Goal: Task Accomplishment & Management: Manage account settings

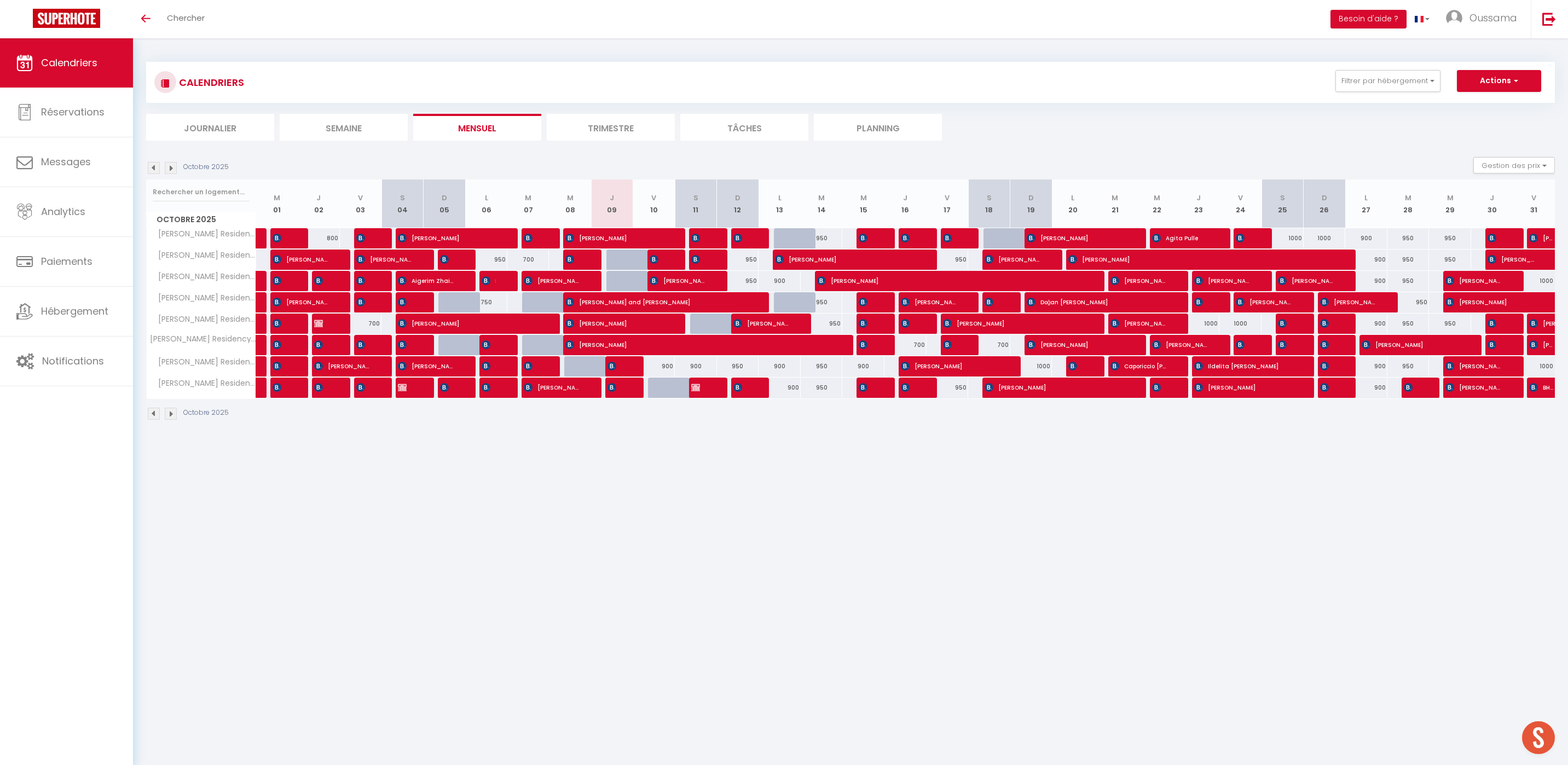
click at [819, 643] on body "🟢 Des questions ou besoin d'assistance pour la migration AirBnB? Prenez rdv >>>…" at bounding box center [784, 421] width 1568 height 765
click at [664, 366] on div "900" at bounding box center [654, 366] width 42 height 21
type input "900"
type input "Ven 10 Octobre 2025"
type input "[PERSON_NAME] 11 Octobre 2025"
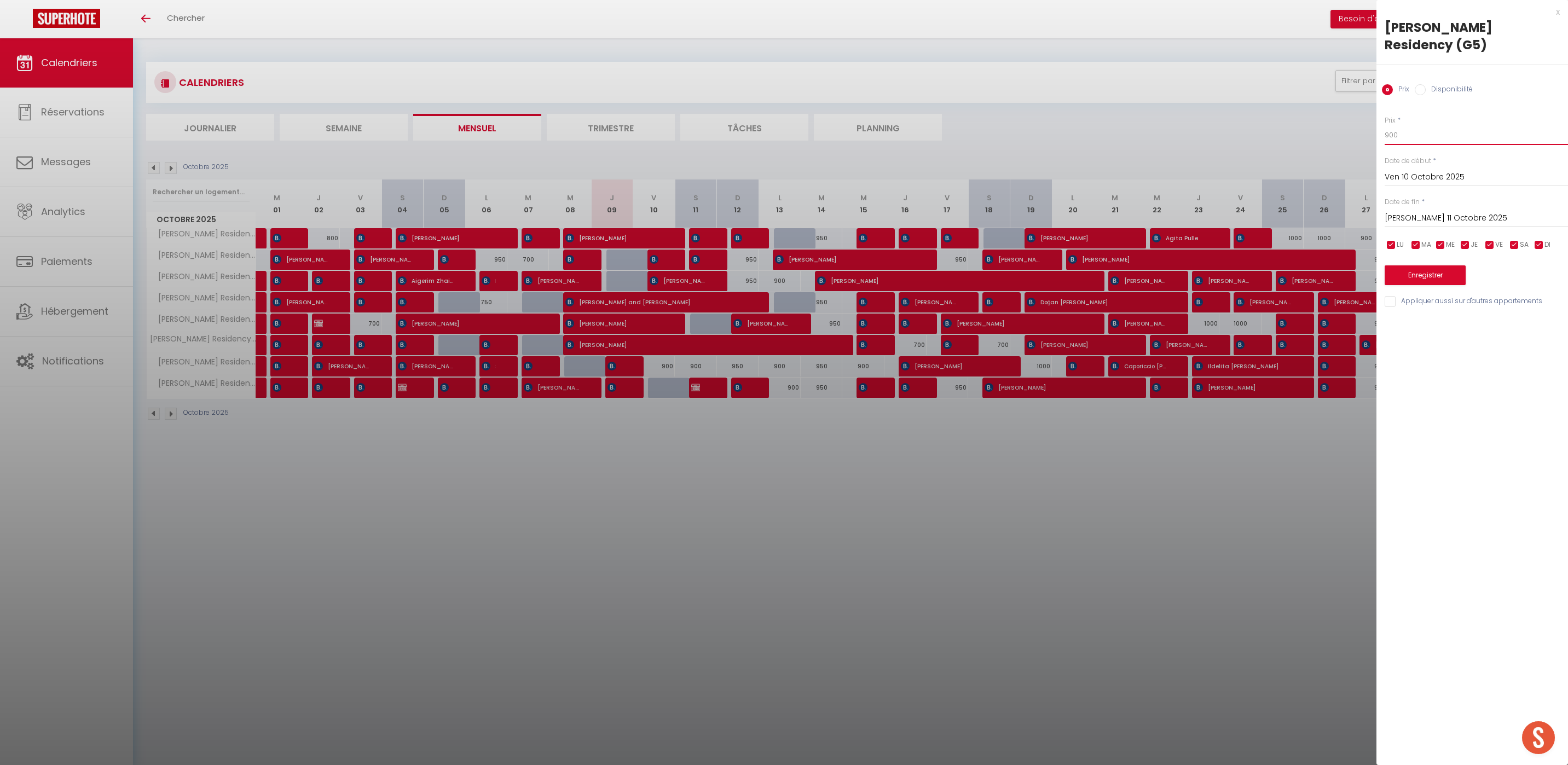
click at [1403, 126] on input "900" at bounding box center [1476, 135] width 183 height 20
type input "9"
type input "850"
click at [1440, 266] on button "Enregistrer" at bounding box center [1425, 275] width 81 height 20
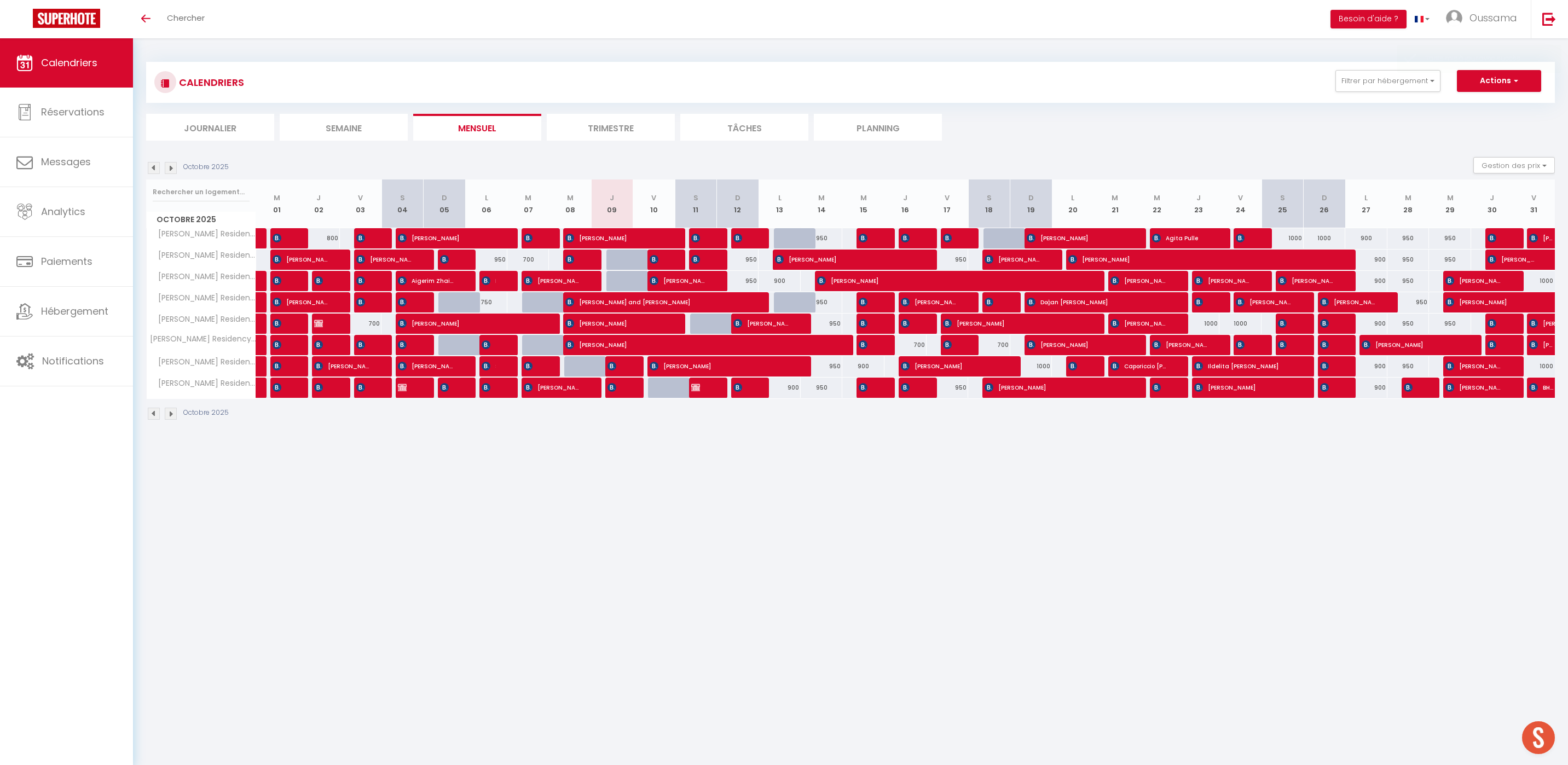
click at [823, 466] on body "🟢 Des questions ou besoin d'assistance pour la migration AirBnB? Prenez rdv >>>…" at bounding box center [784, 421] width 1568 height 765
click at [666, 369] on span "[PERSON_NAME]" at bounding box center [720, 366] width 141 height 21
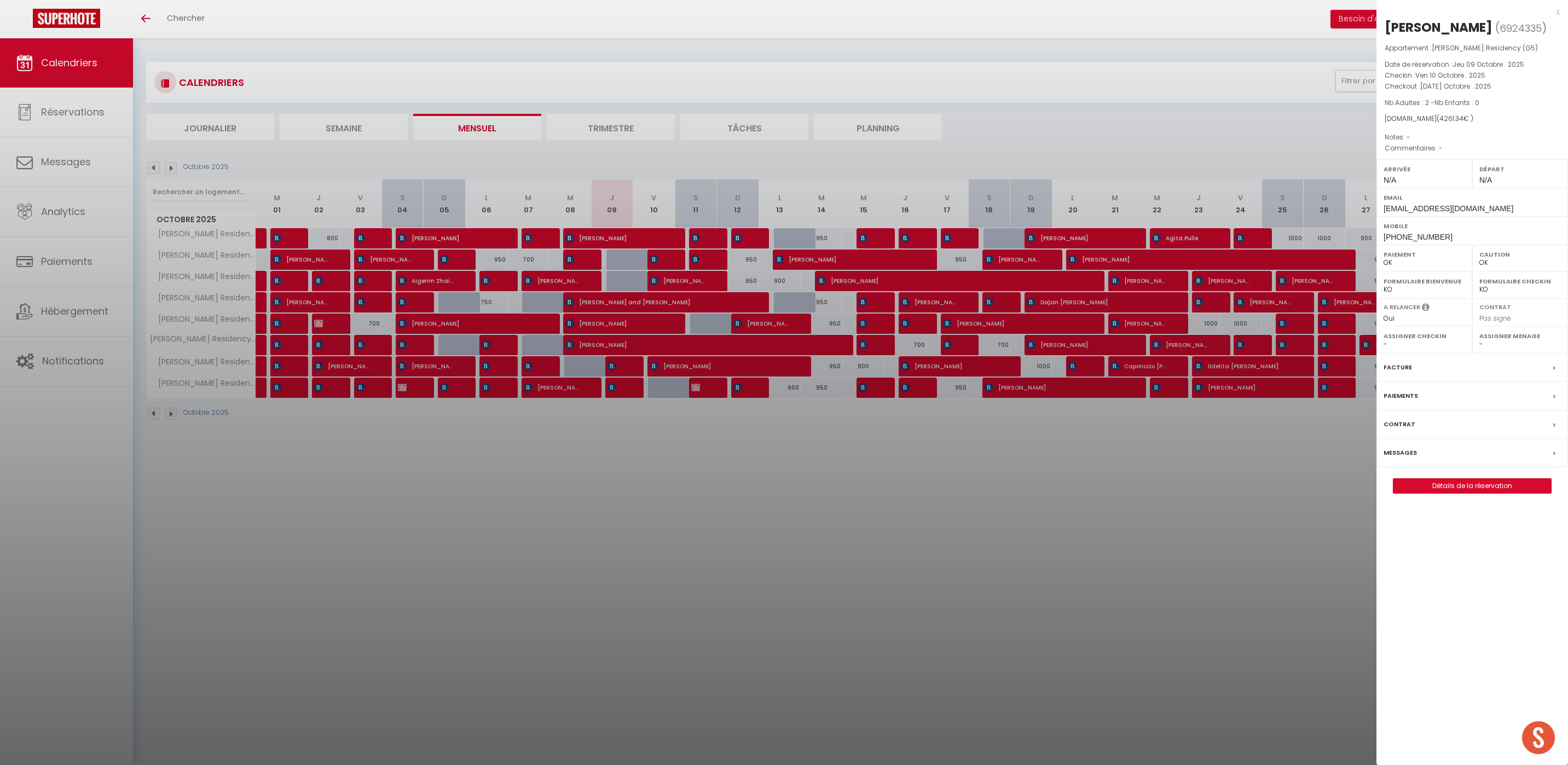
click at [807, 546] on div at bounding box center [784, 382] width 1568 height 765
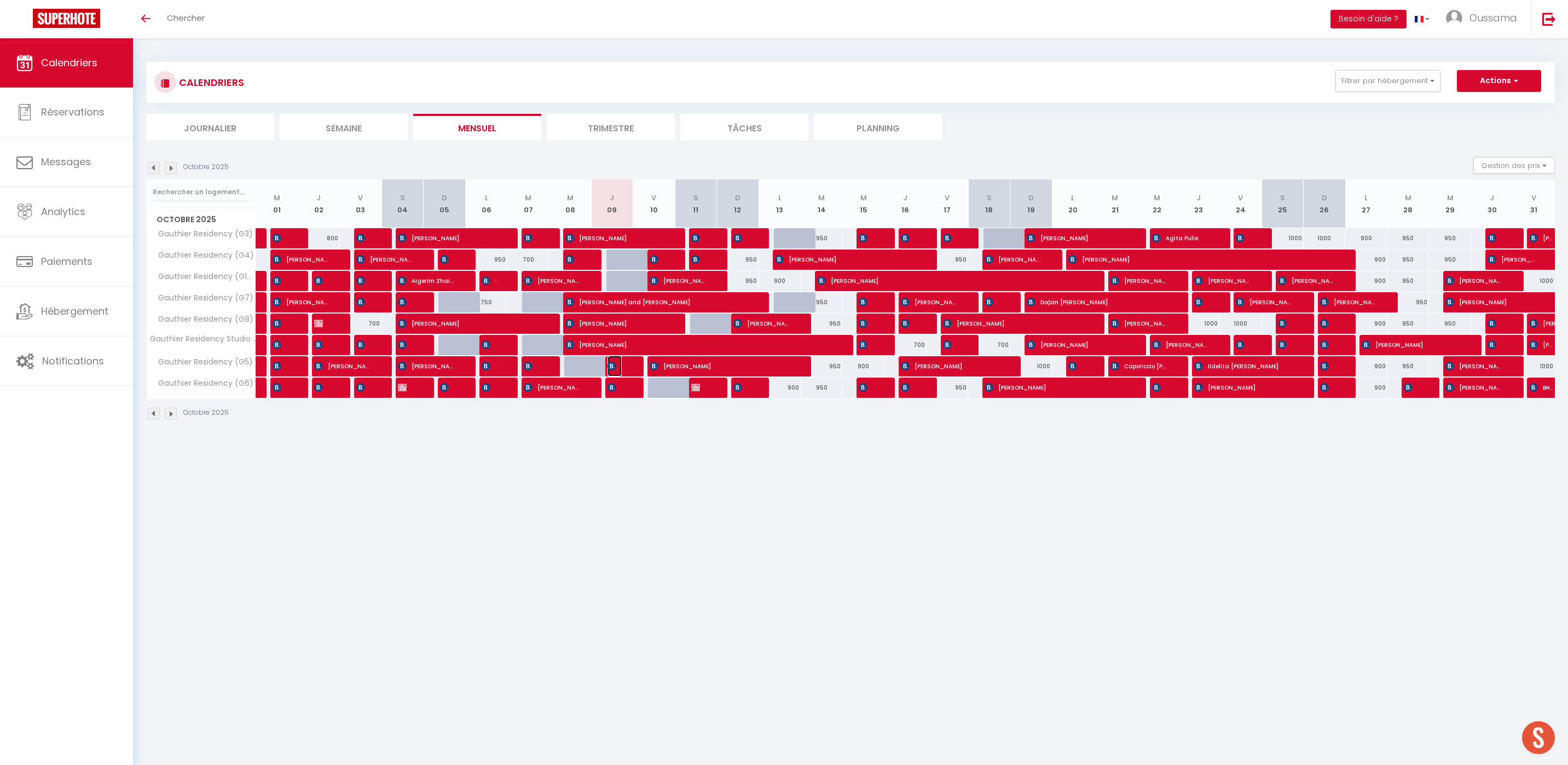
click at [615, 362] on img at bounding box center [611, 366] width 9 height 9
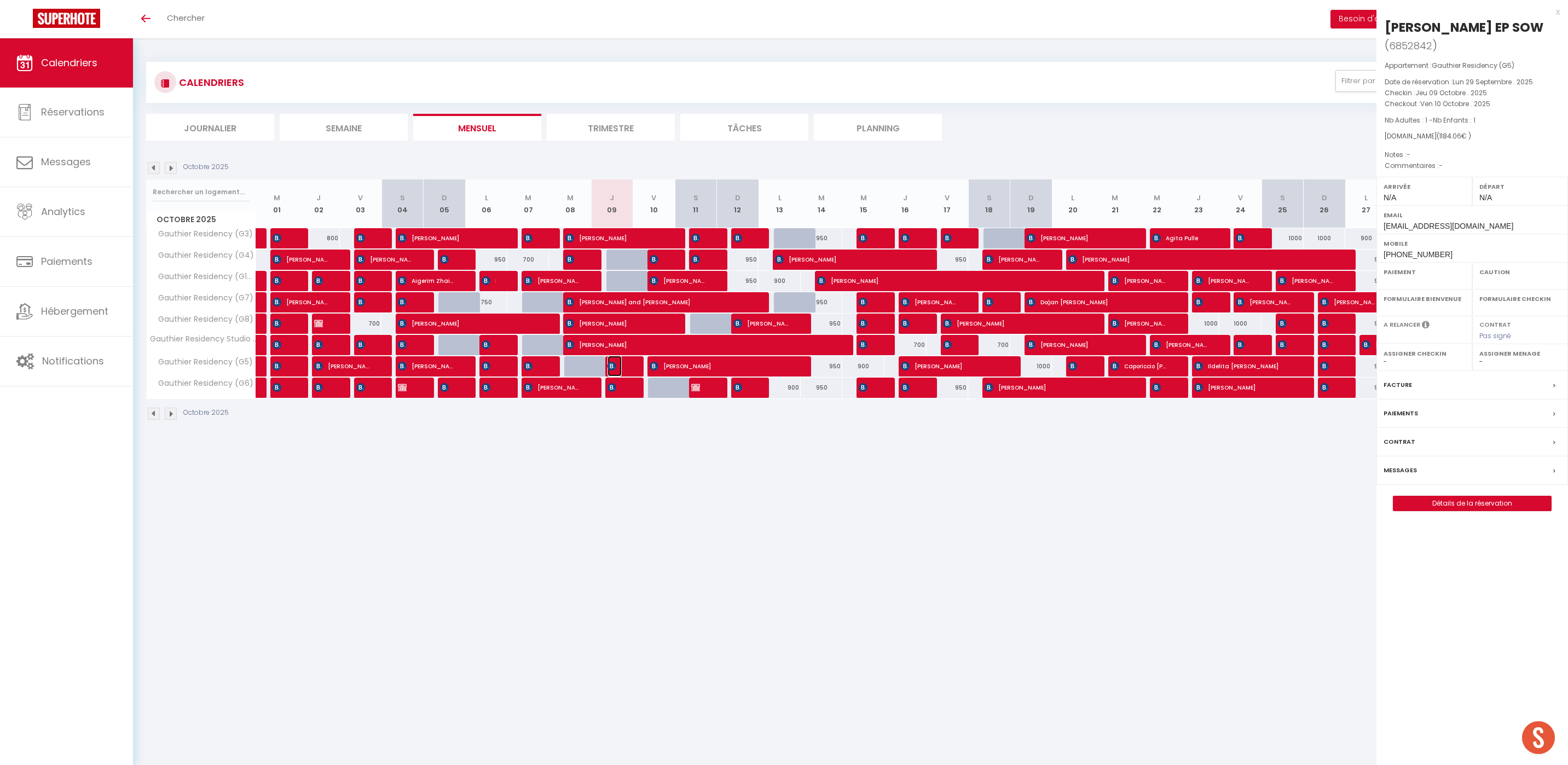
select select "OK"
select select "0"
select select "1"
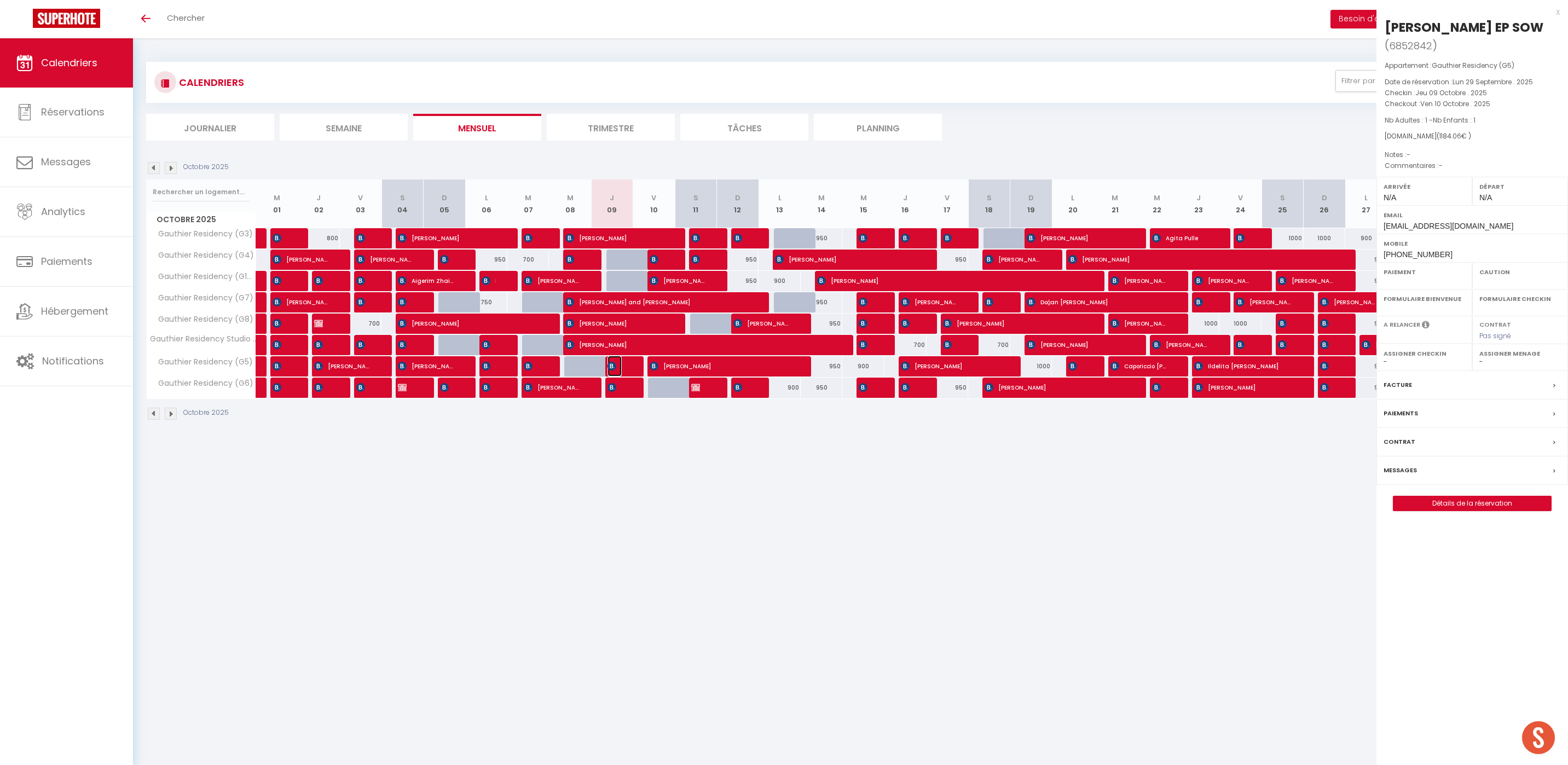
select select
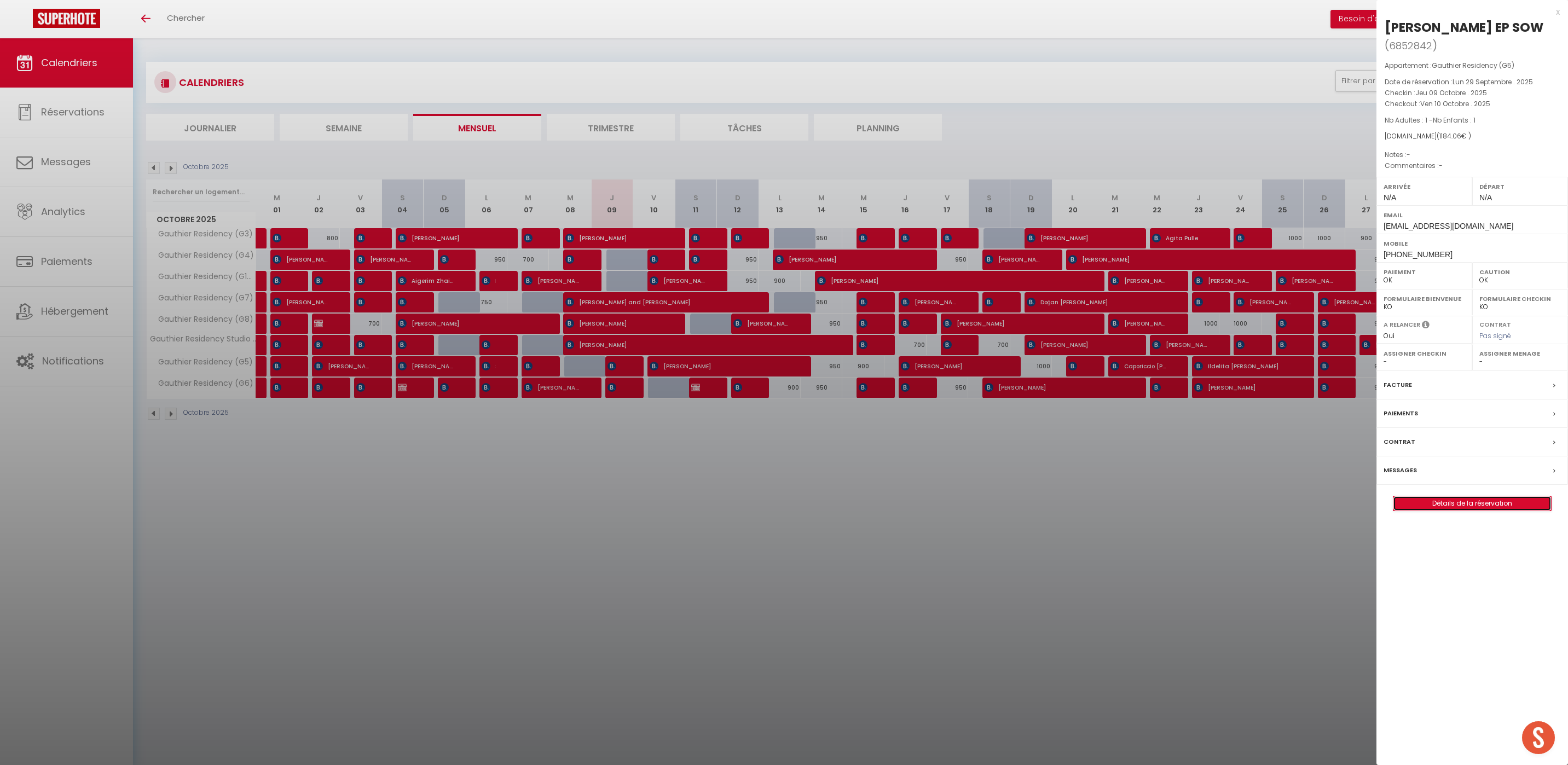
click at [1490, 503] on link "Détails de la réservation" at bounding box center [1472, 503] width 158 height 14
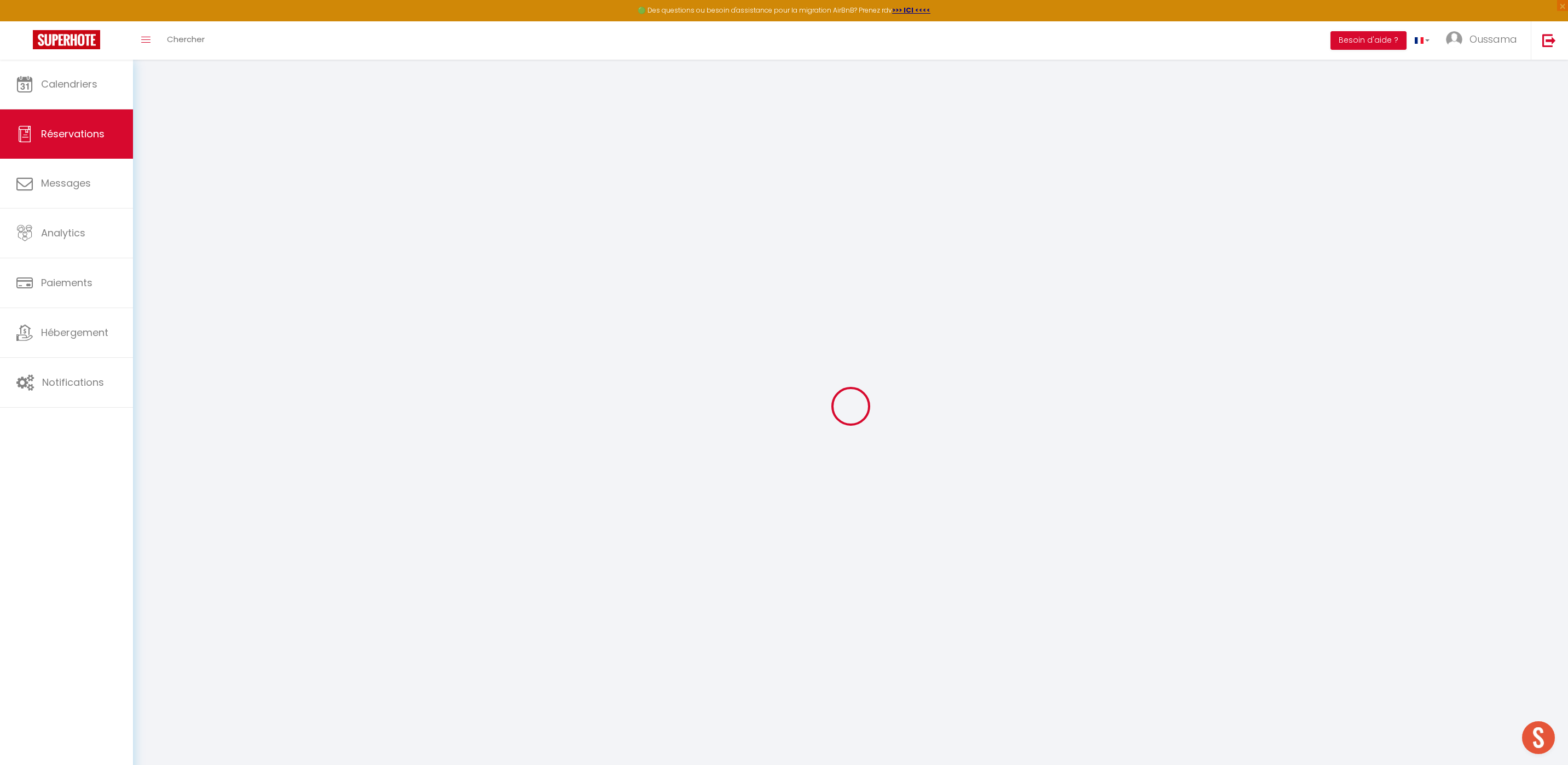
type input "FATOU"
type input "SARR EP SOW"
type input "fsow.717581@guest.booking.com"
type input "+212709057001"
select select "MA"
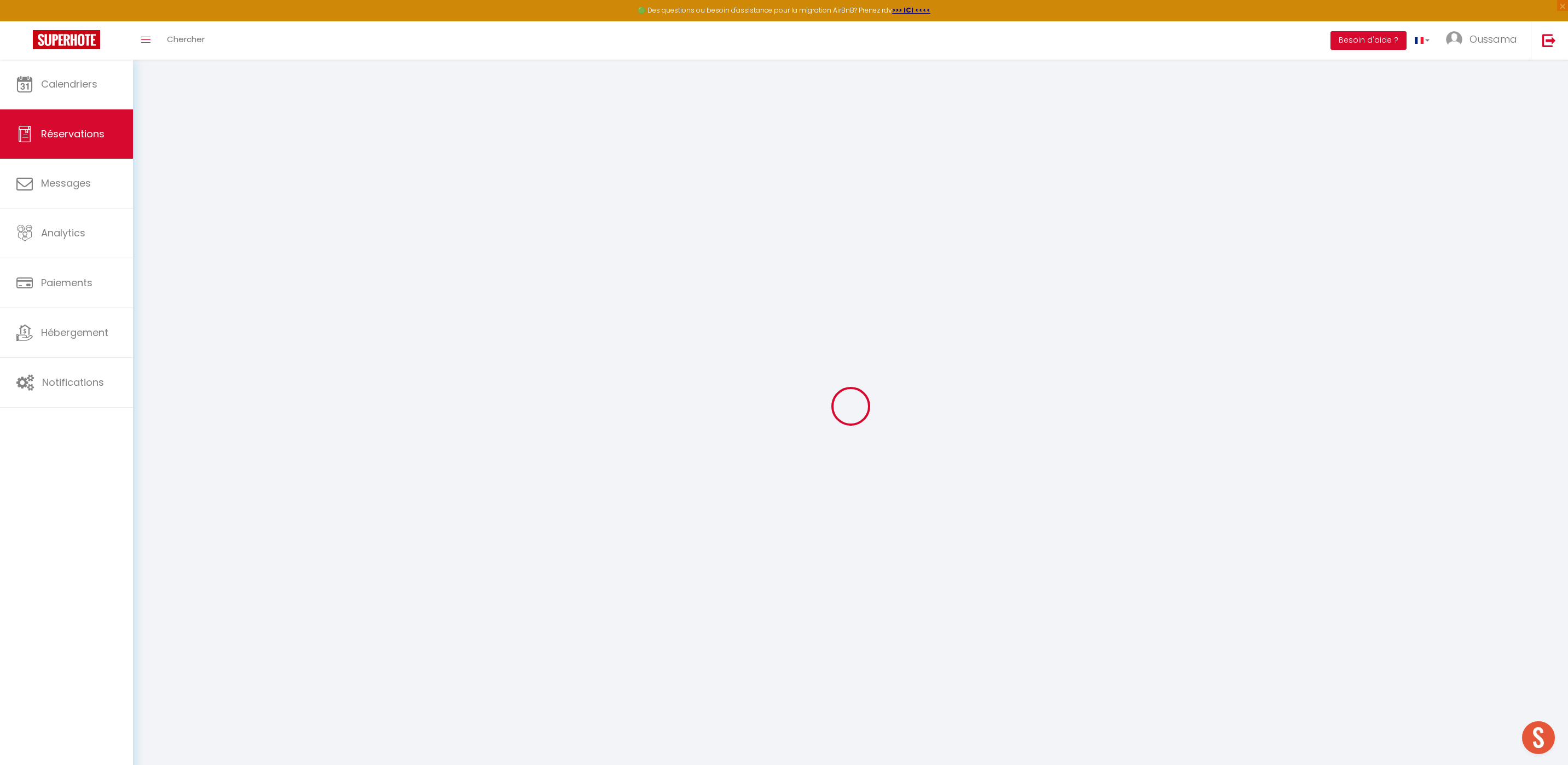
type input "285"
select select "19917"
select select "1"
select select
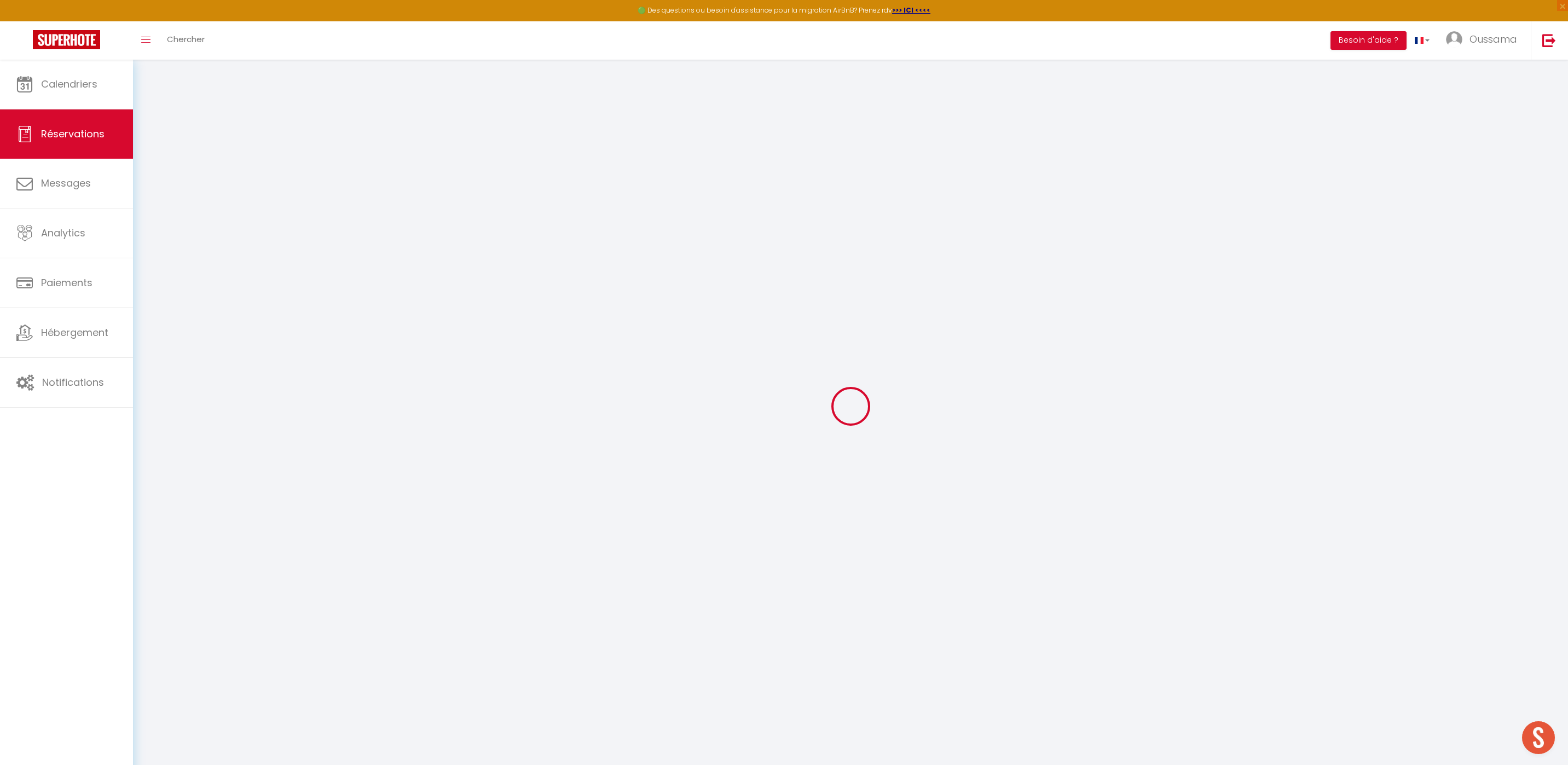
type input "1"
select select "12"
select select "15"
type input "1140"
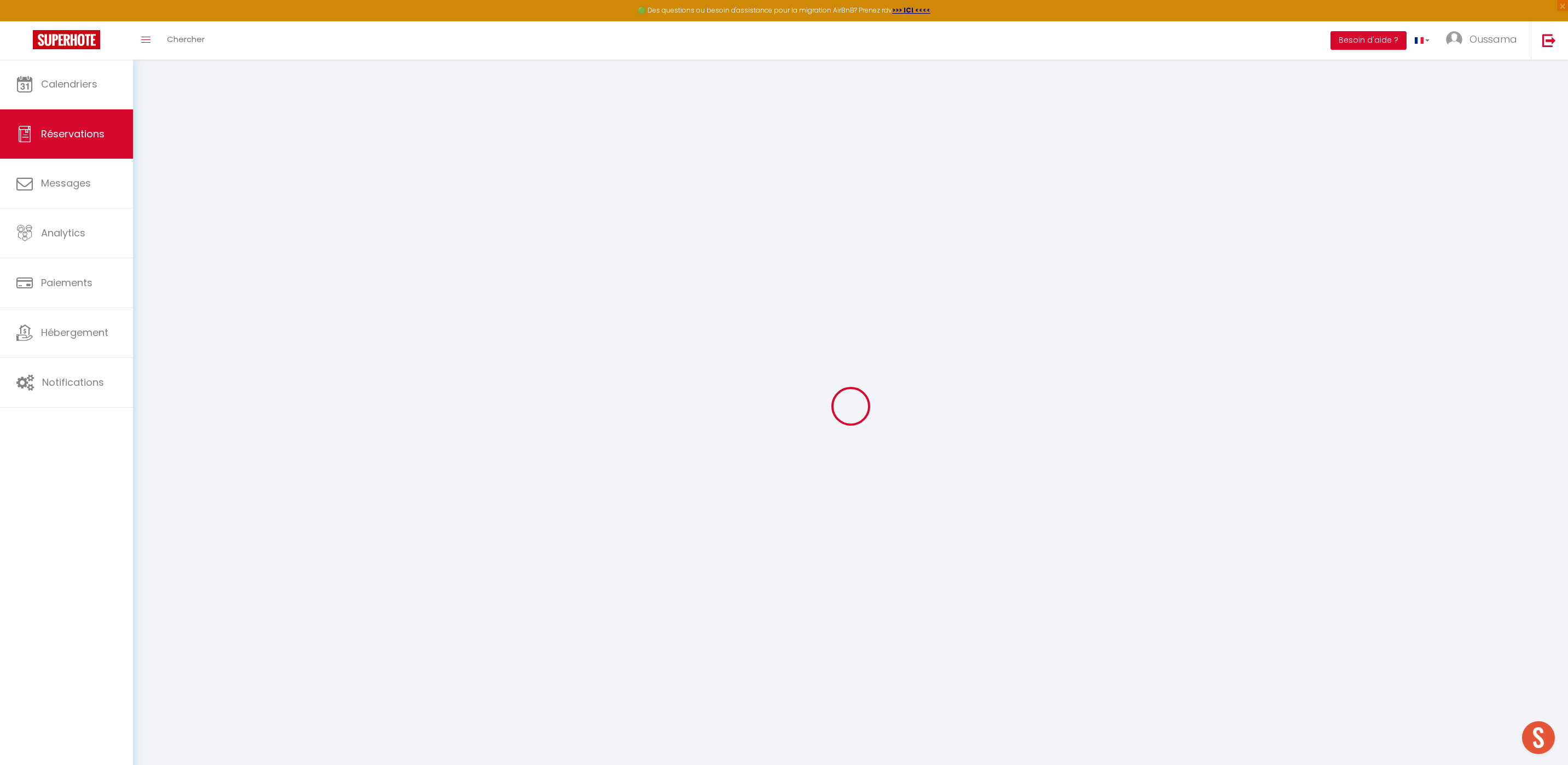
checkbox input "false"
type input "0"
select select "2"
type input "0"
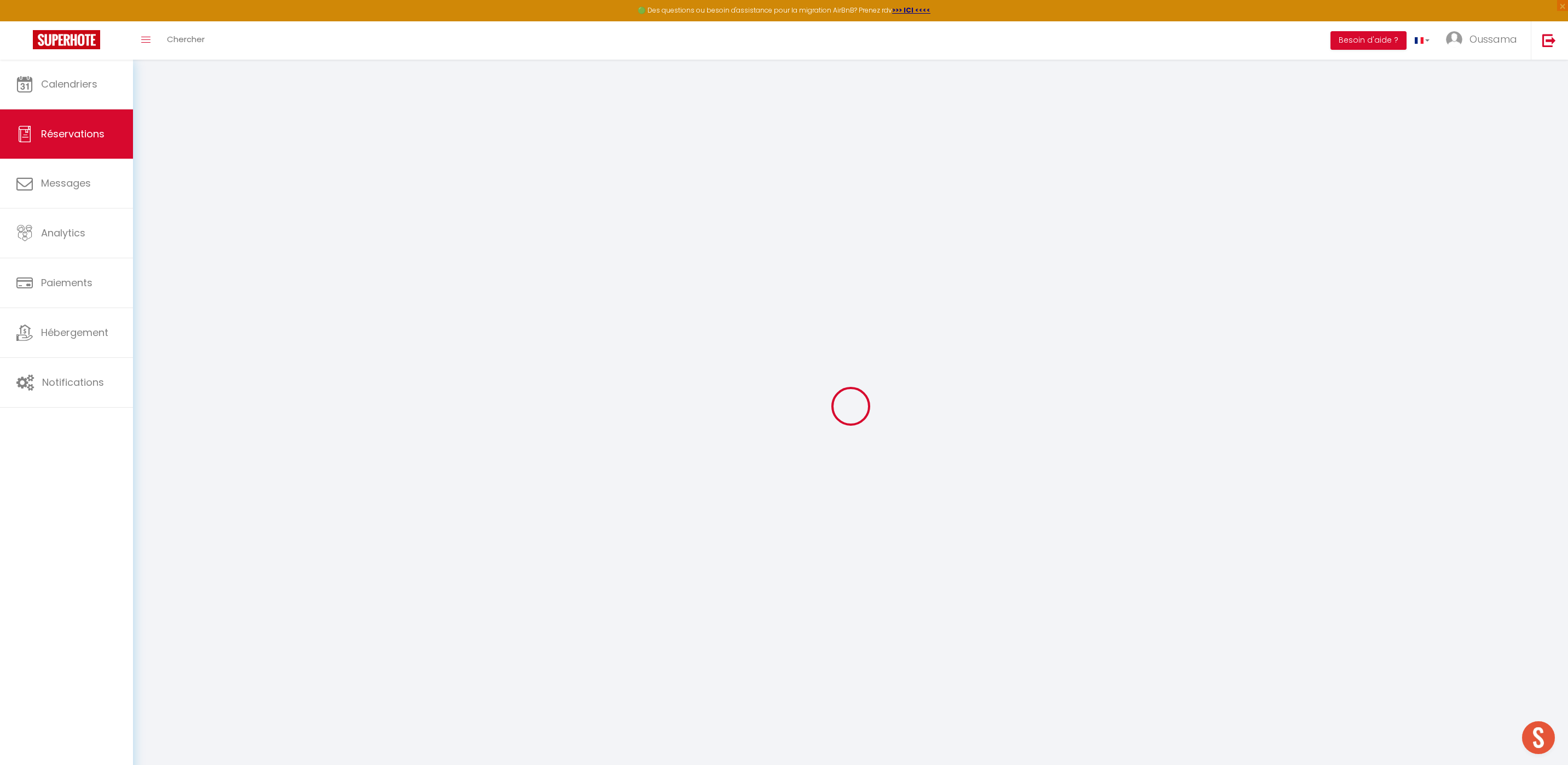
type input "0"
select select
checkbox input "false"
select select
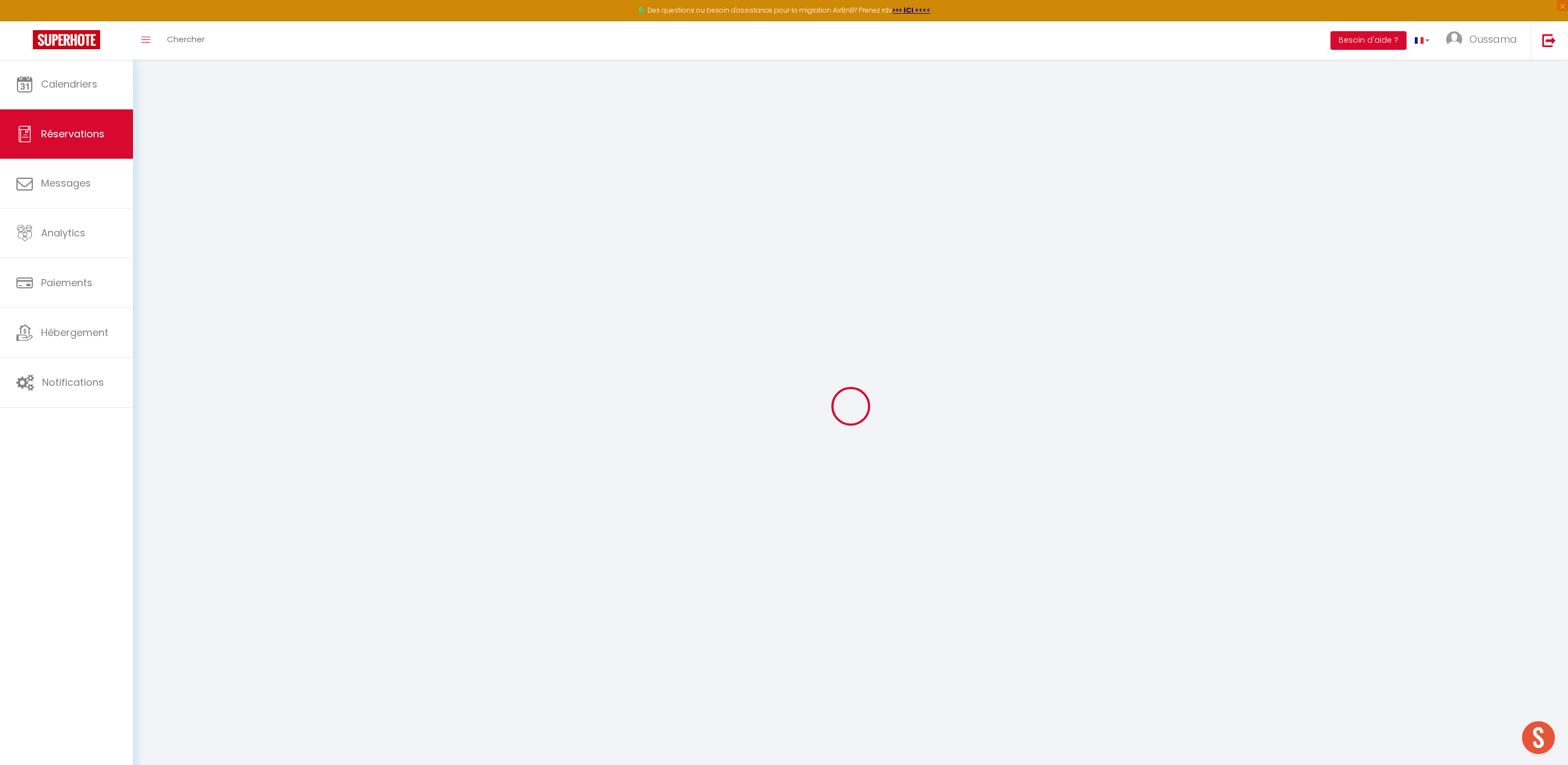
select select
checkbox input "false"
select select
checkbox input "false"
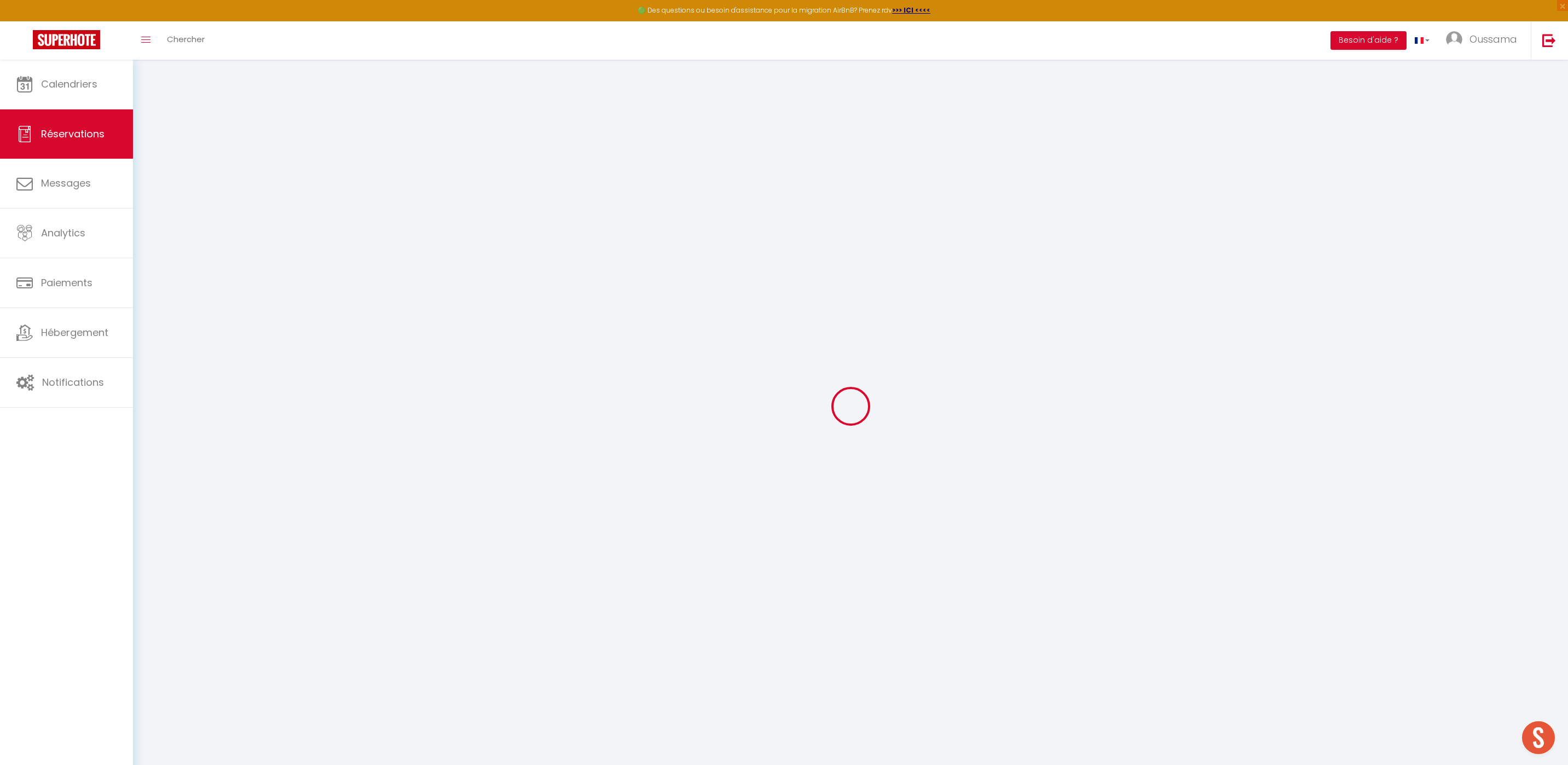
select select
checkbox input "false"
type input "44.06"
select select
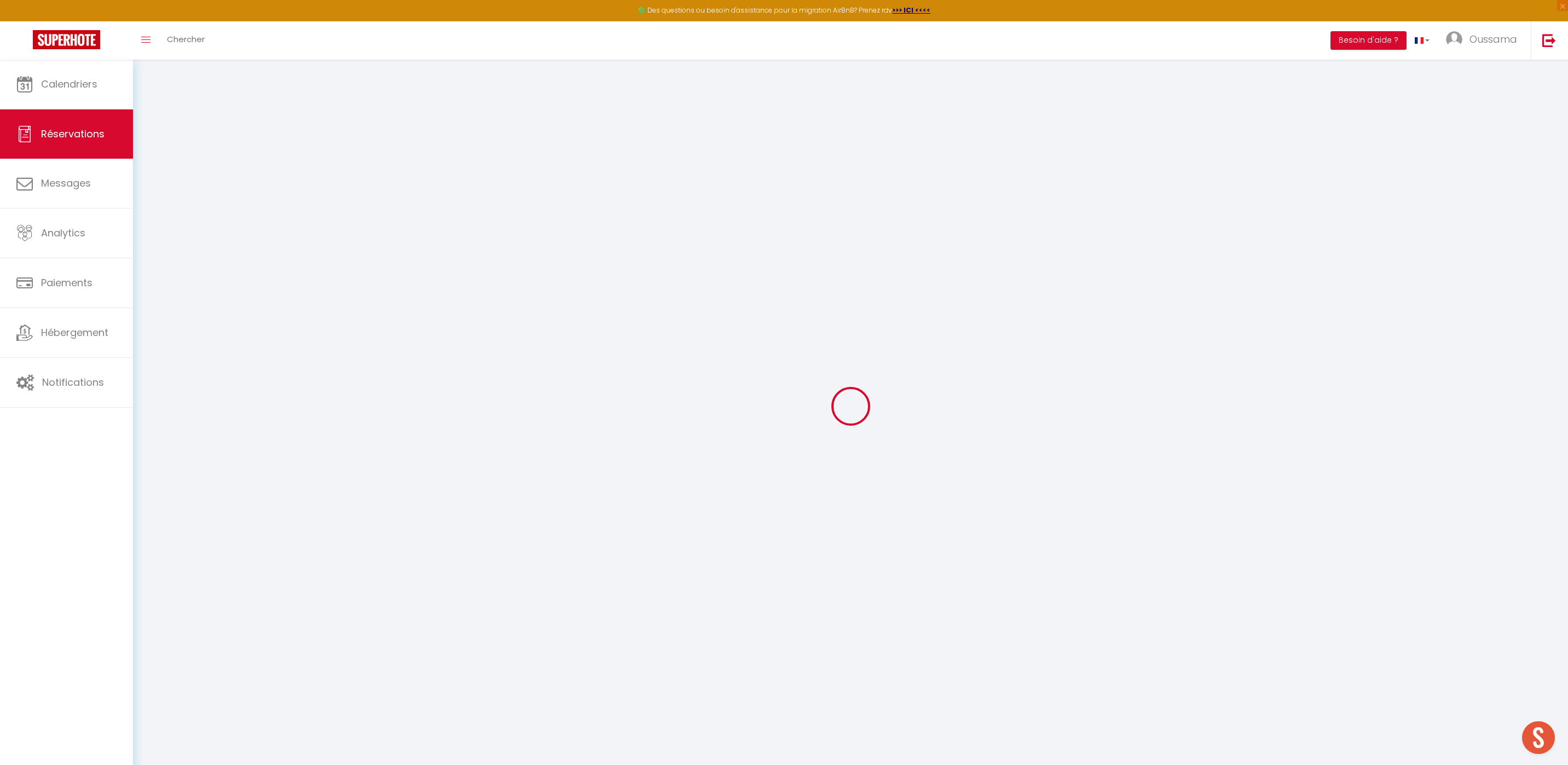
select select
checkbox input "false"
select select
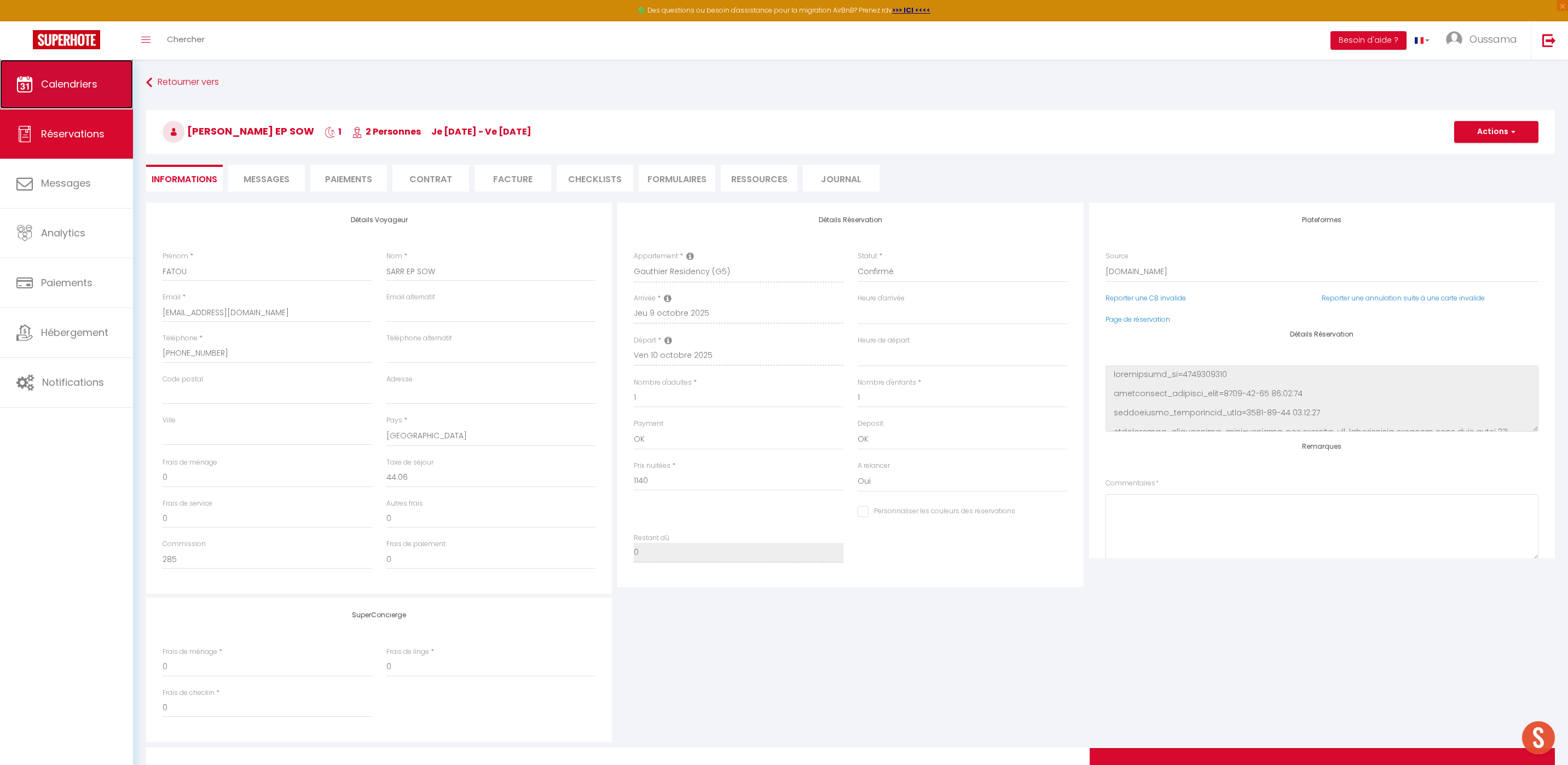
click at [88, 98] on link "Calendriers" at bounding box center [67, 84] width 133 height 49
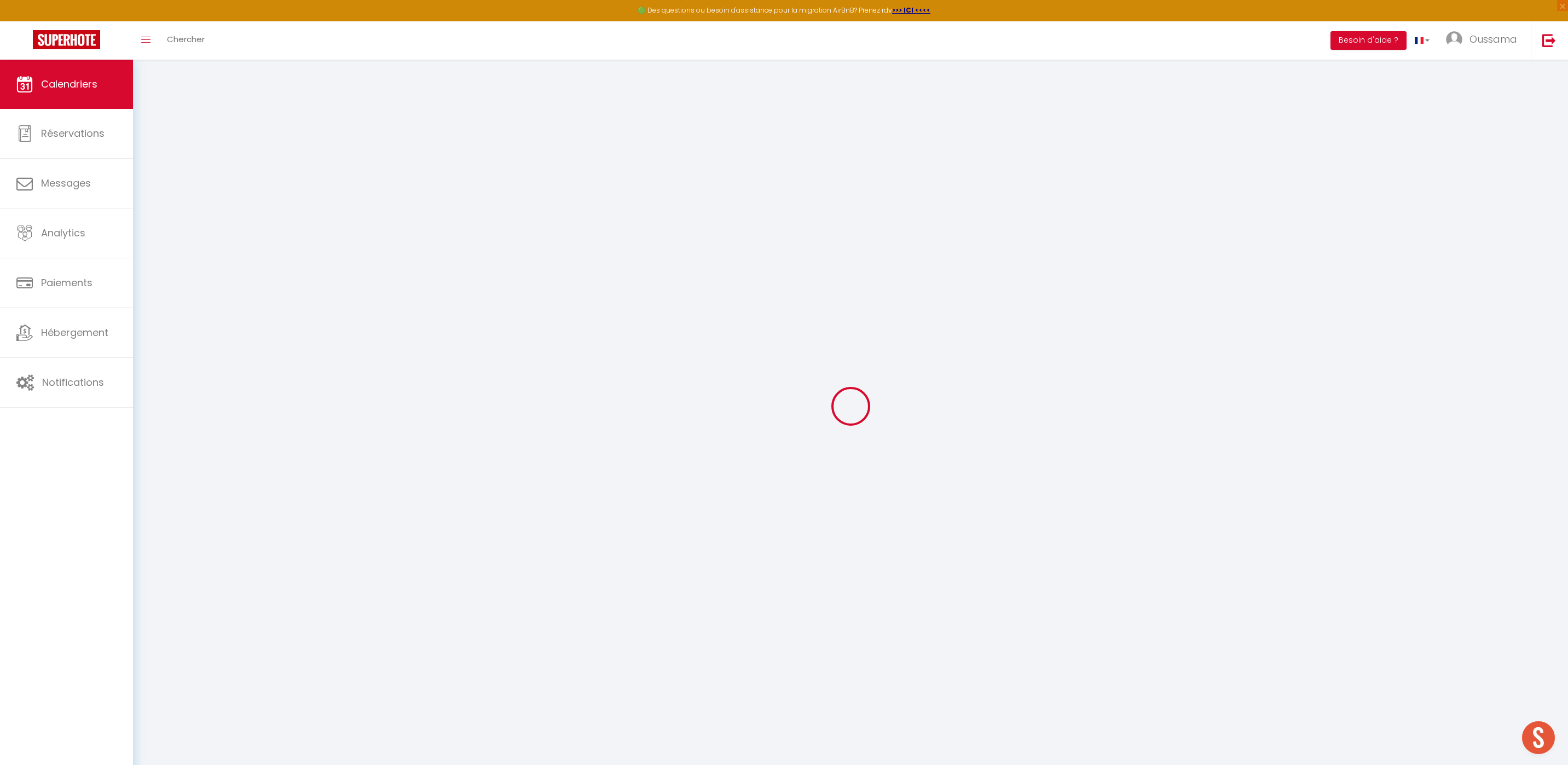
select select
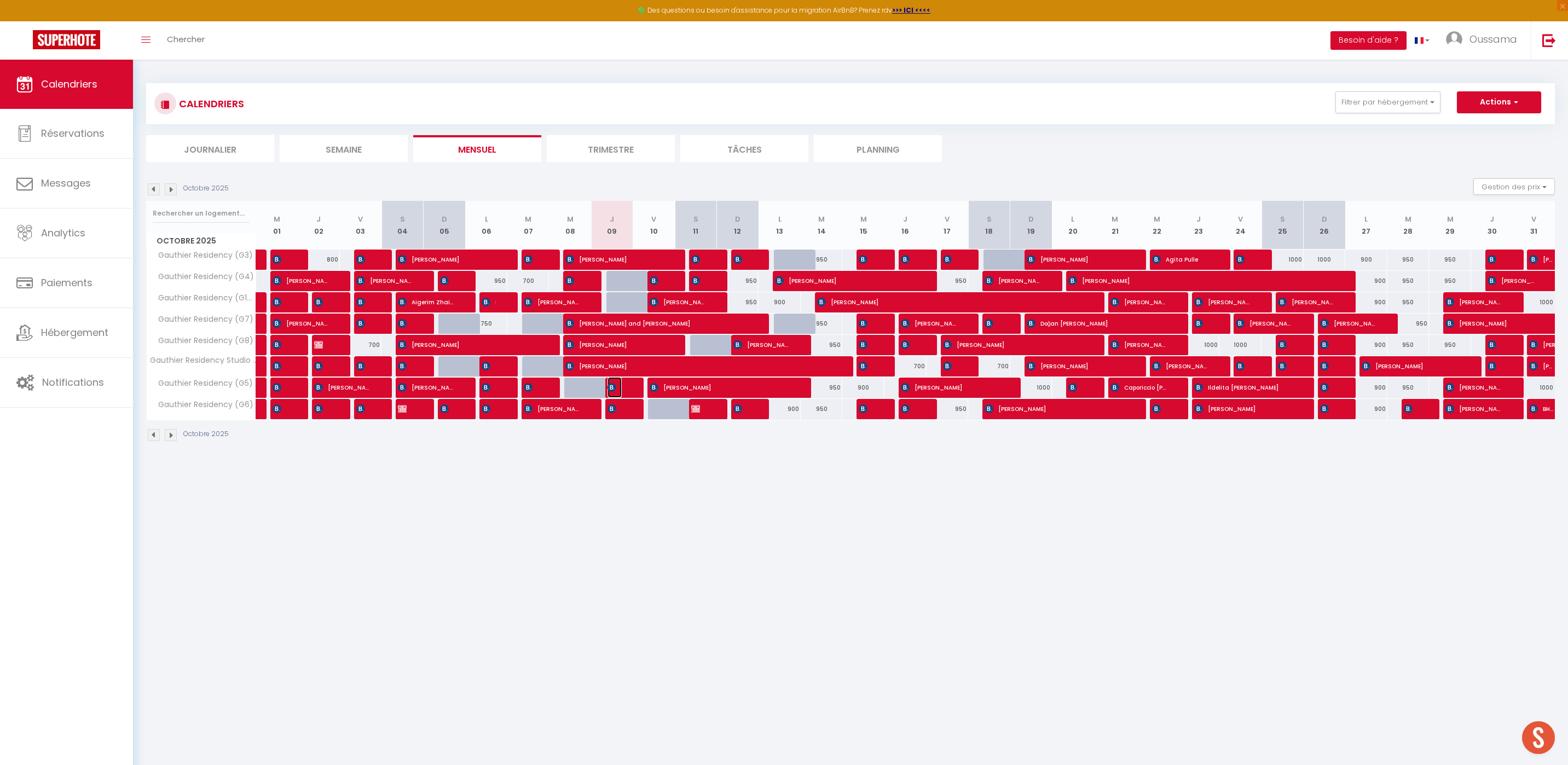
click at [613, 388] on img at bounding box center [611, 387] width 9 height 9
select select "OK"
select select "0"
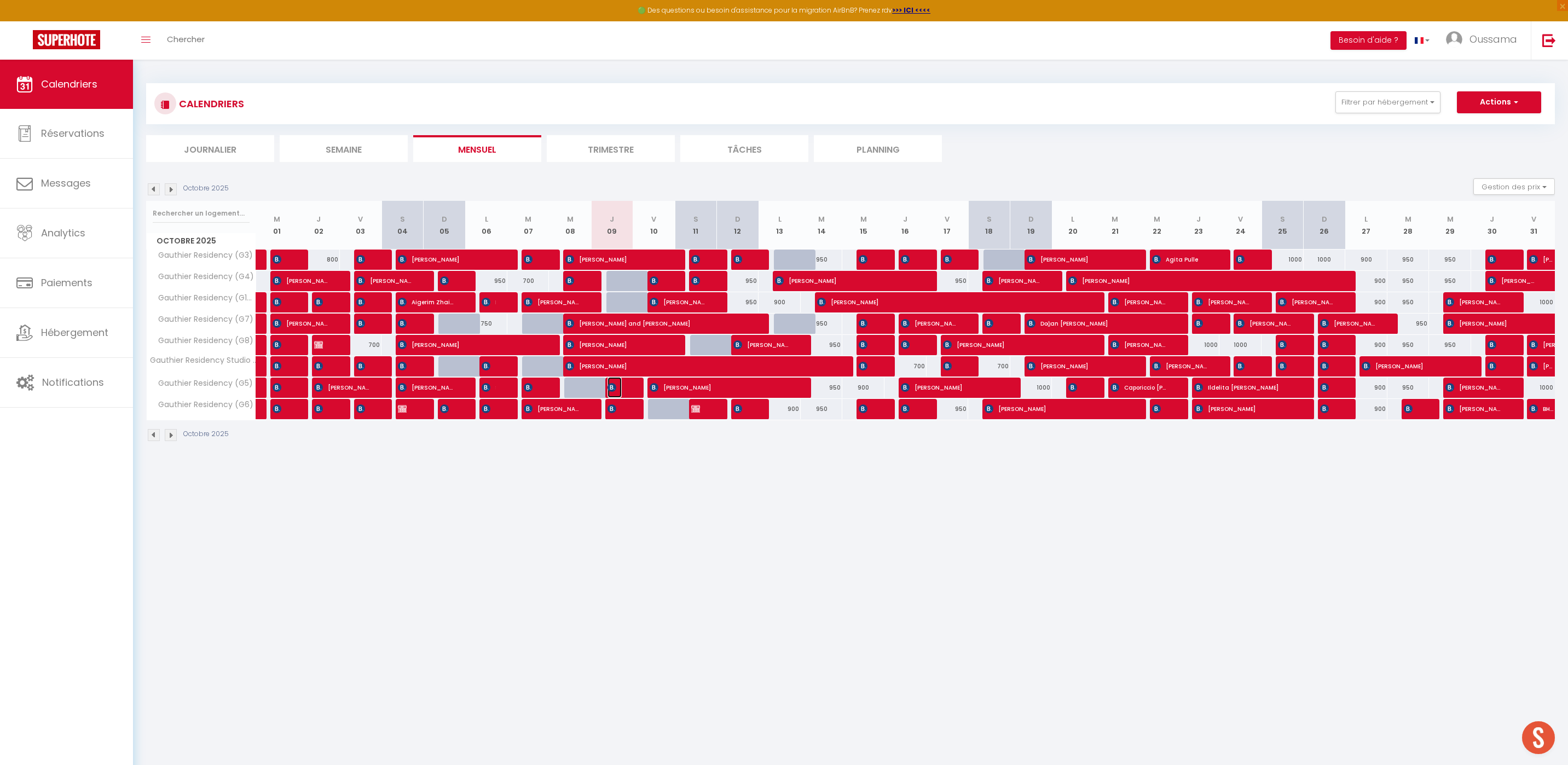
select select "1"
select select
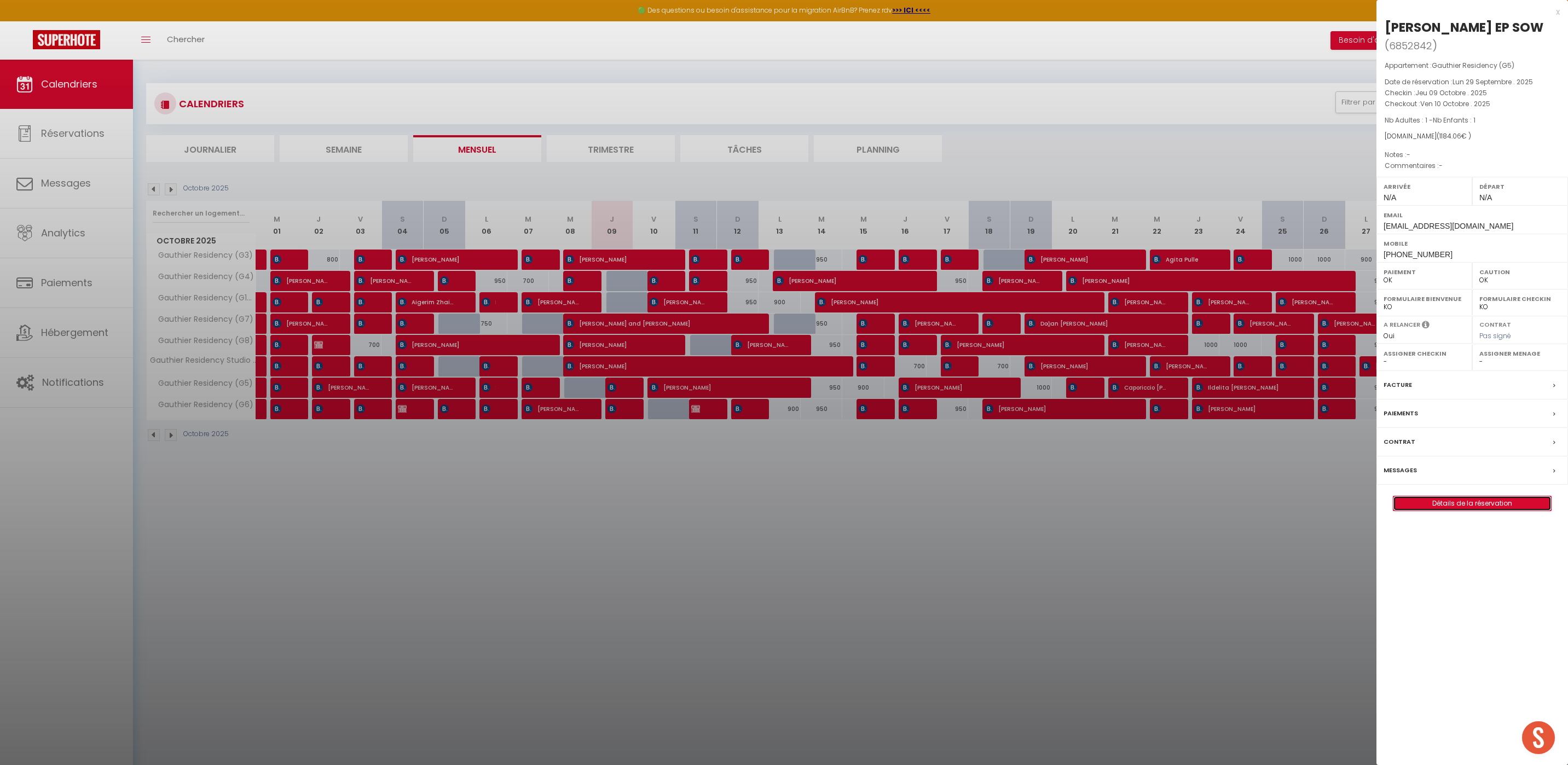
click at [1405, 509] on link "Détails de la réservation" at bounding box center [1472, 503] width 158 height 14
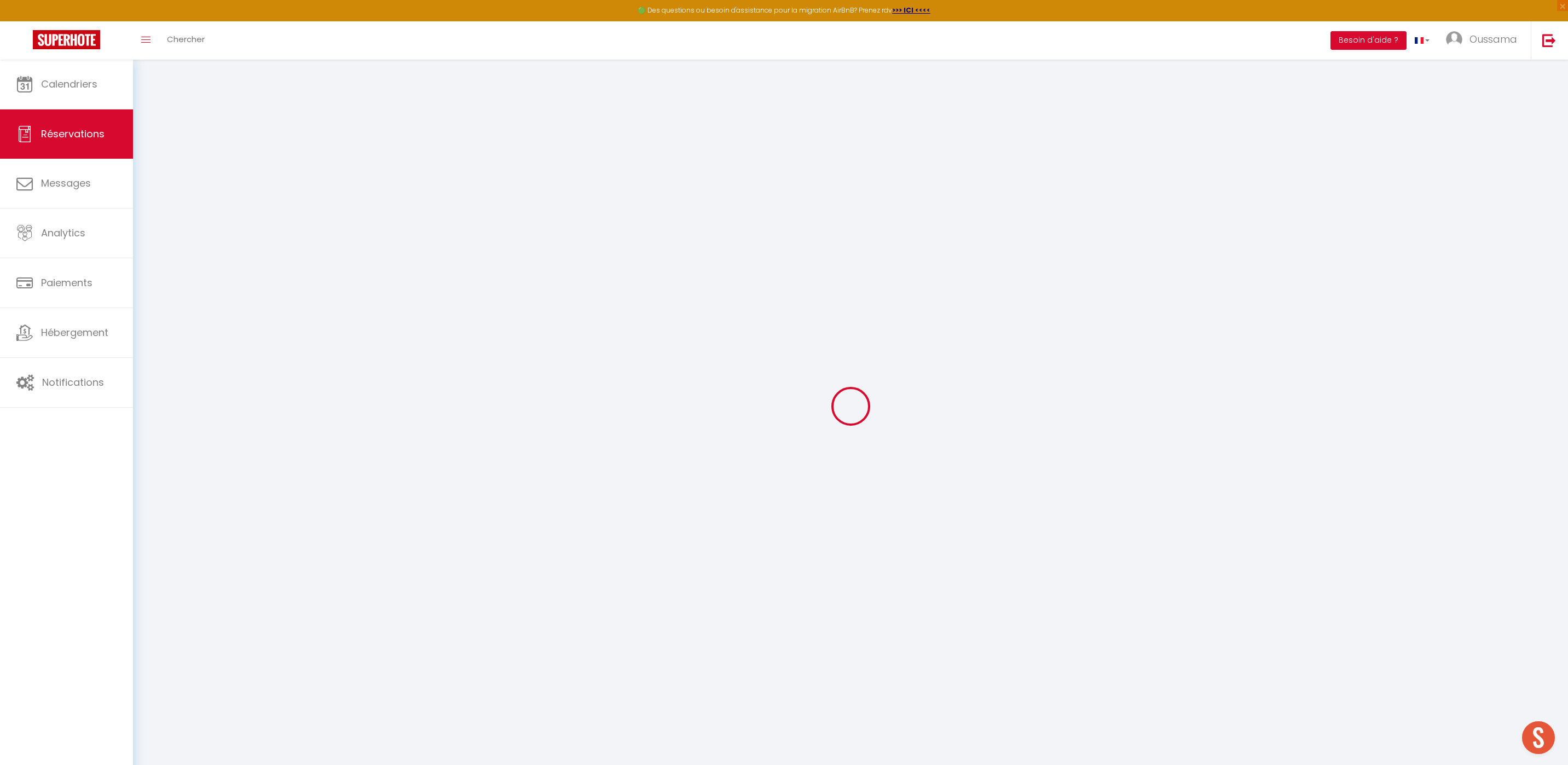
type input "FATOU"
type input "SARR EP SOW"
type input "fsow.717581@guest.booking.com"
type input "+212709057001"
select select "MA"
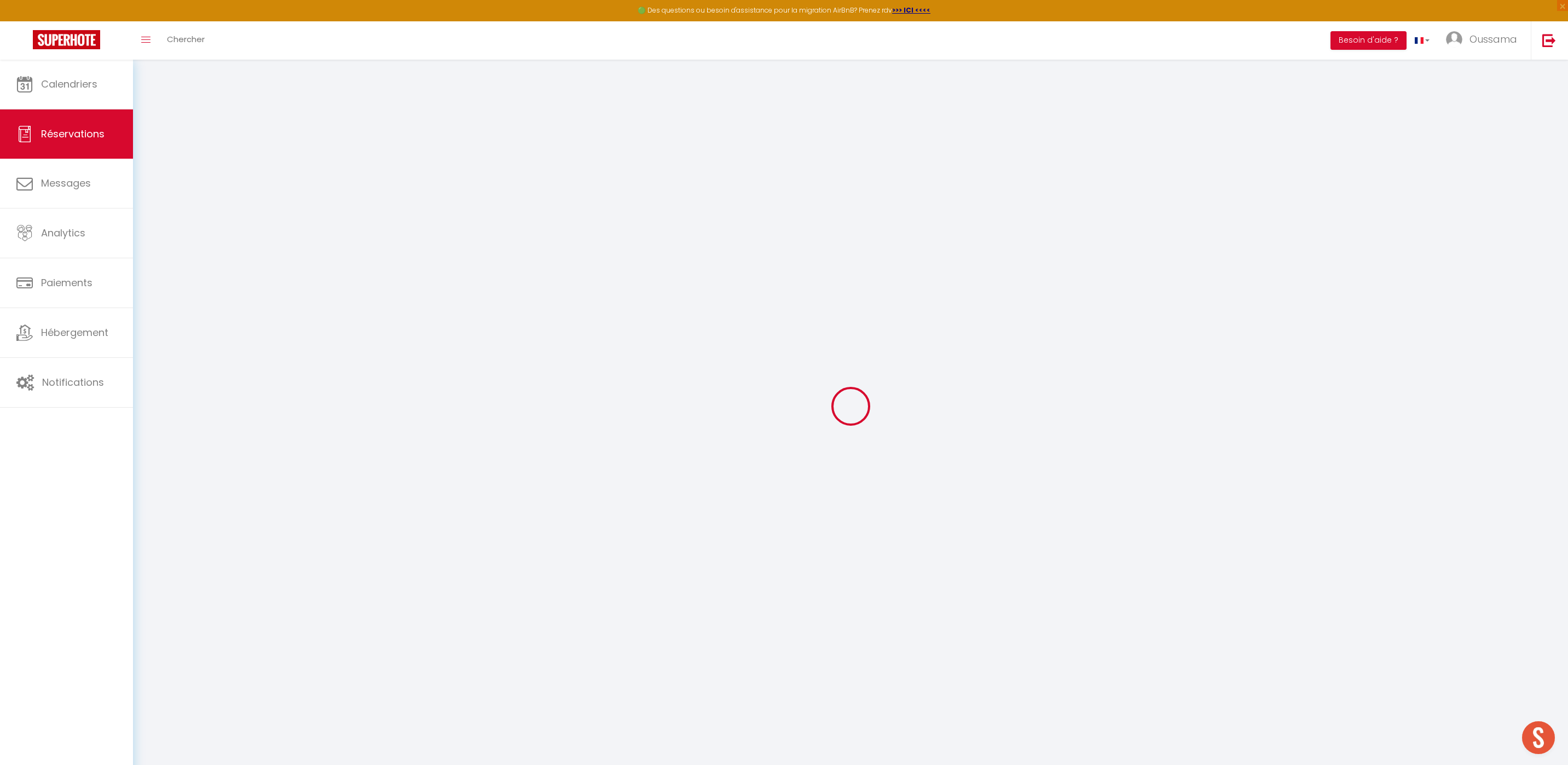
type input "285"
select select "19917"
select select "1"
select select
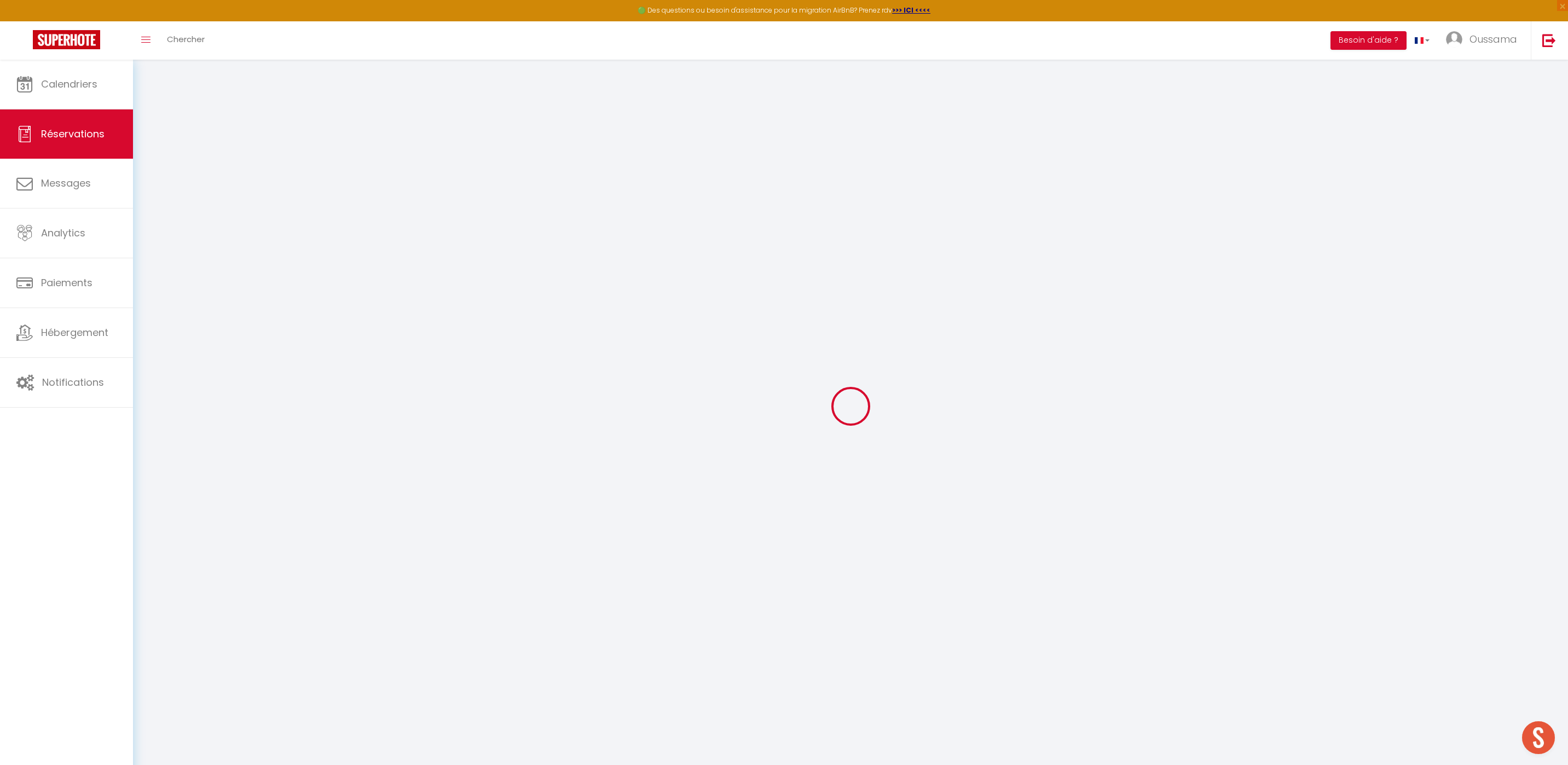
type input "1"
select select "12"
select select "15"
type input "1140"
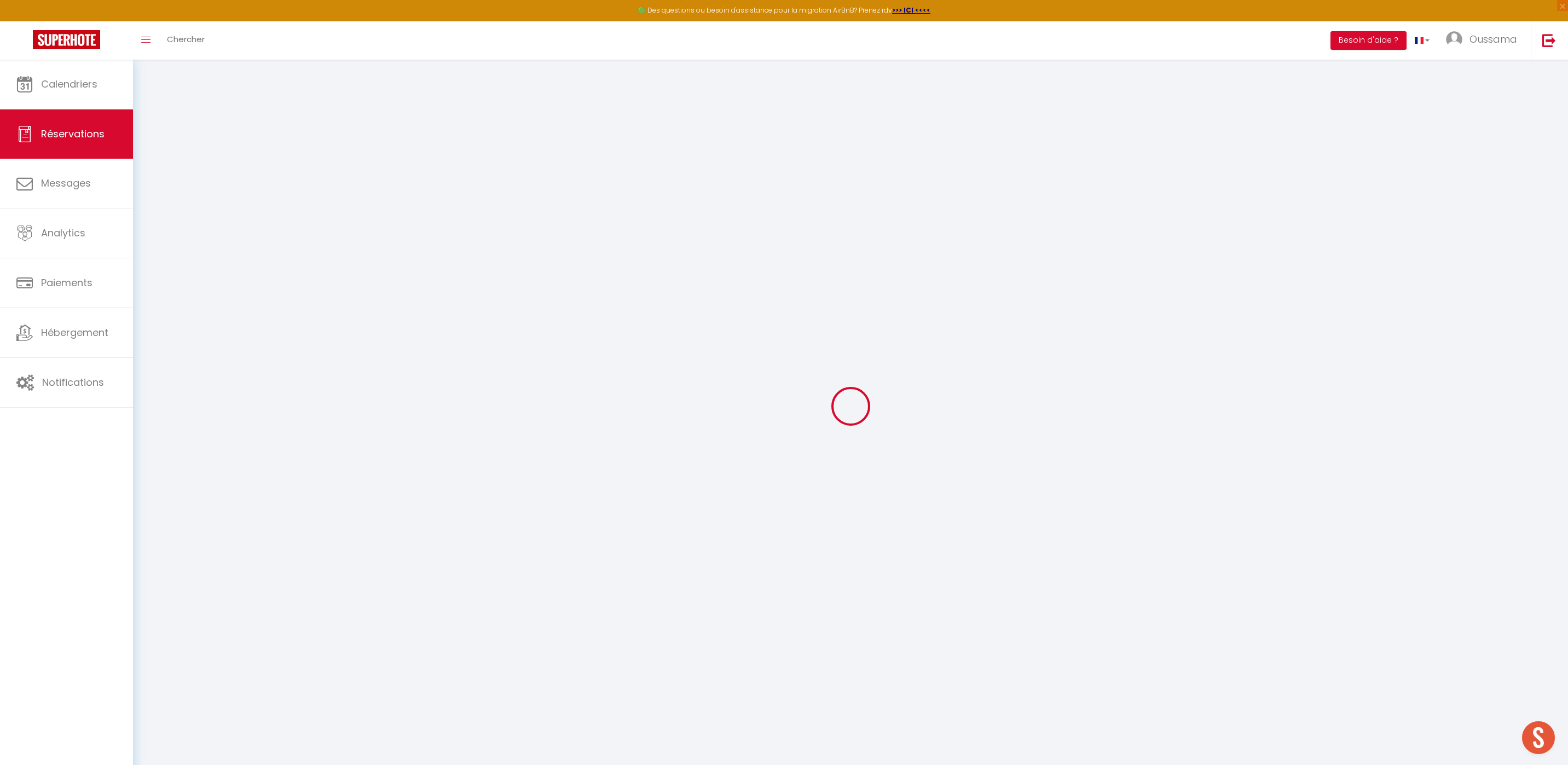
checkbox input "false"
type input "0"
select select "2"
type input "0"
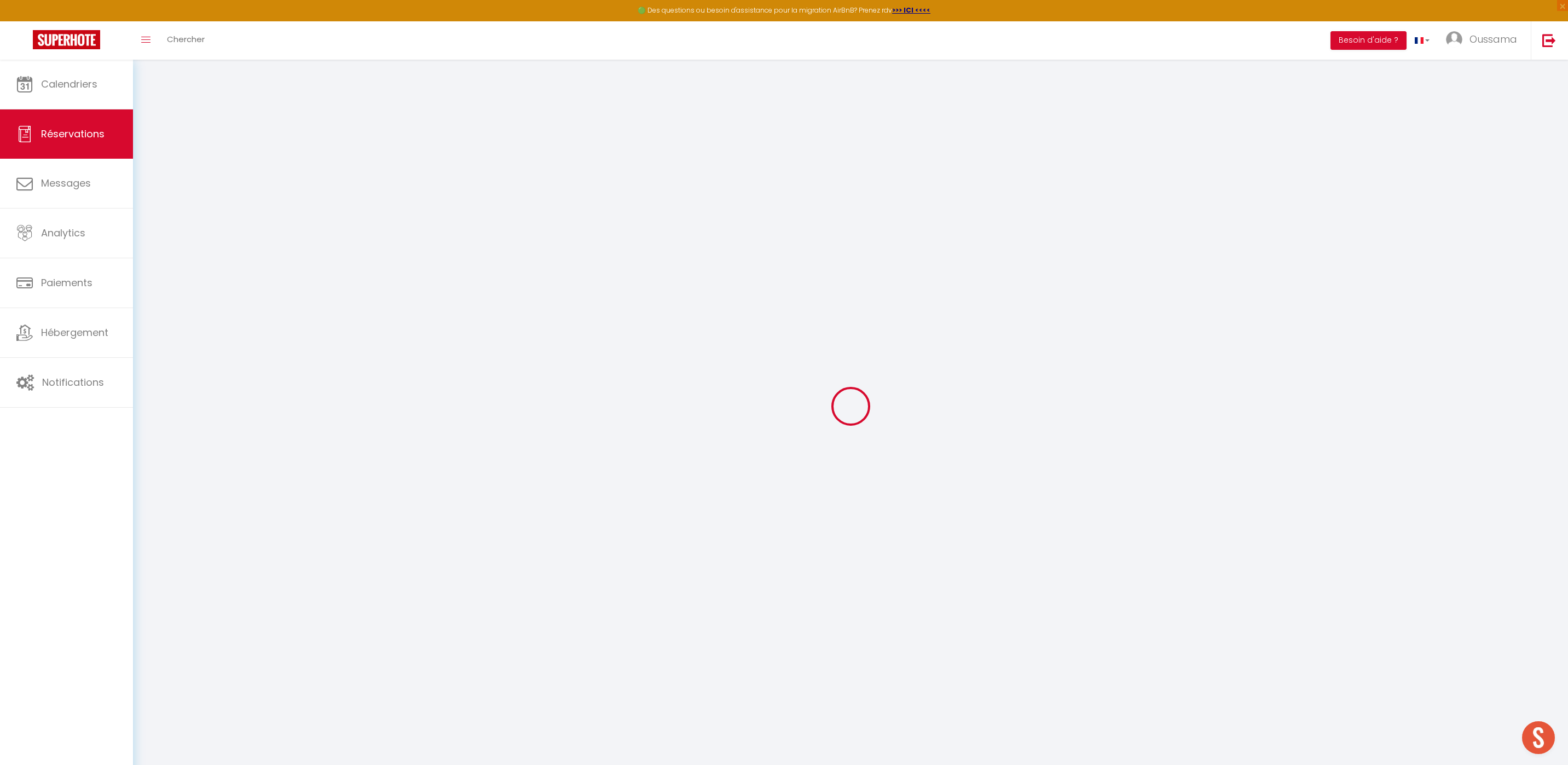
type input "0"
select select
checkbox input "false"
select select
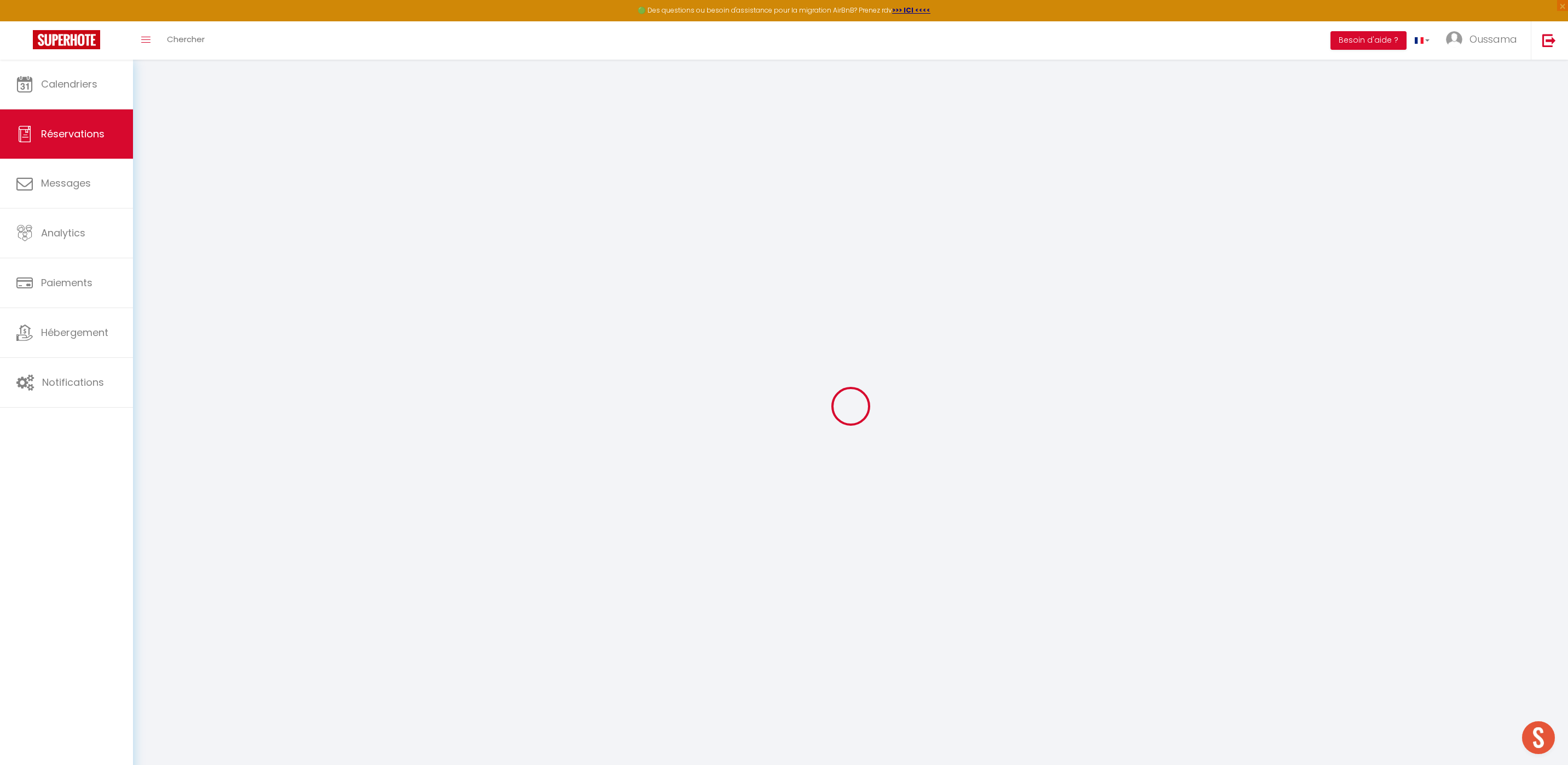
select select
checkbox input "false"
select select
checkbox input "false"
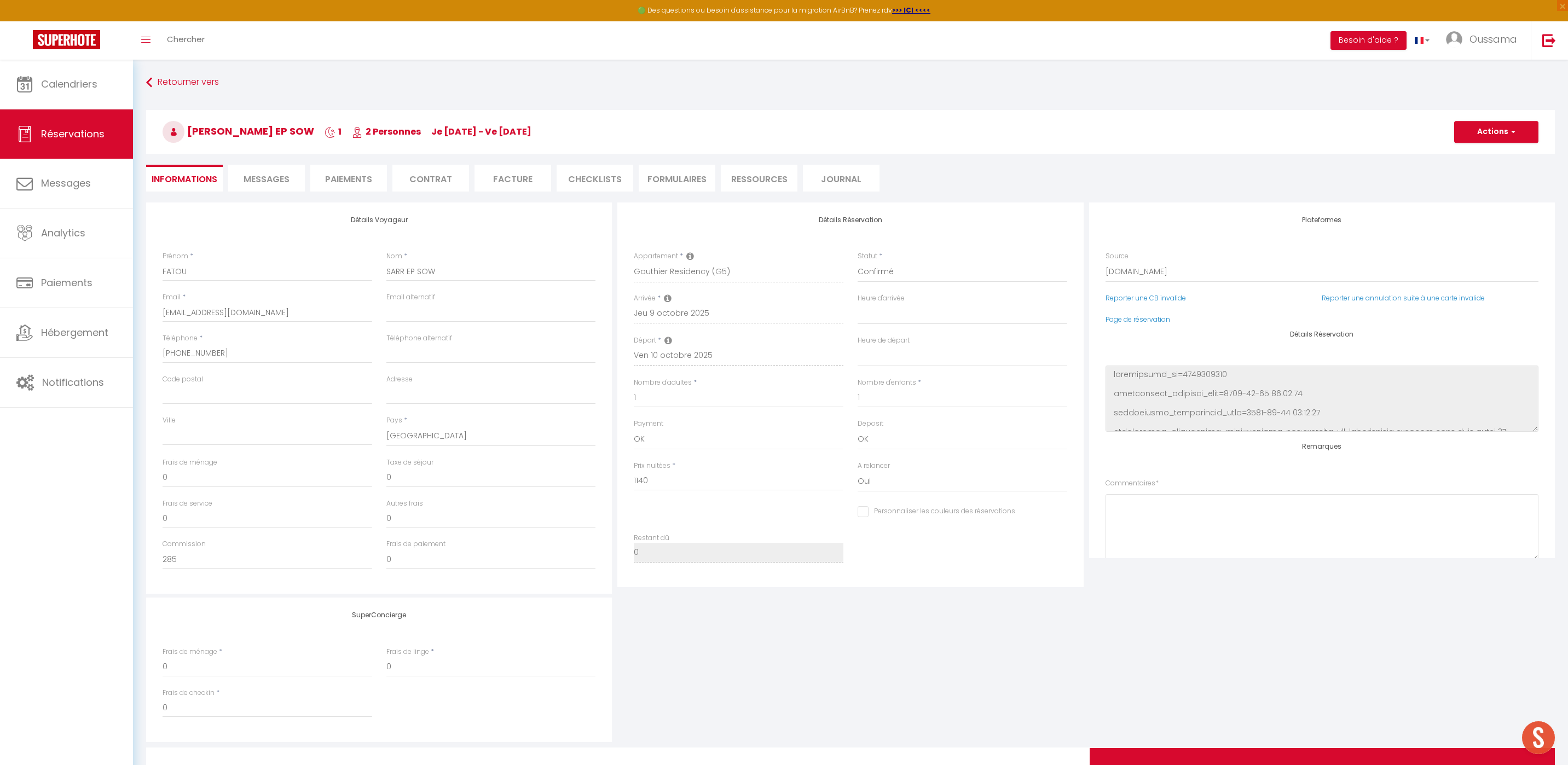
type input "44.06"
select select
checkbox input "false"
select select
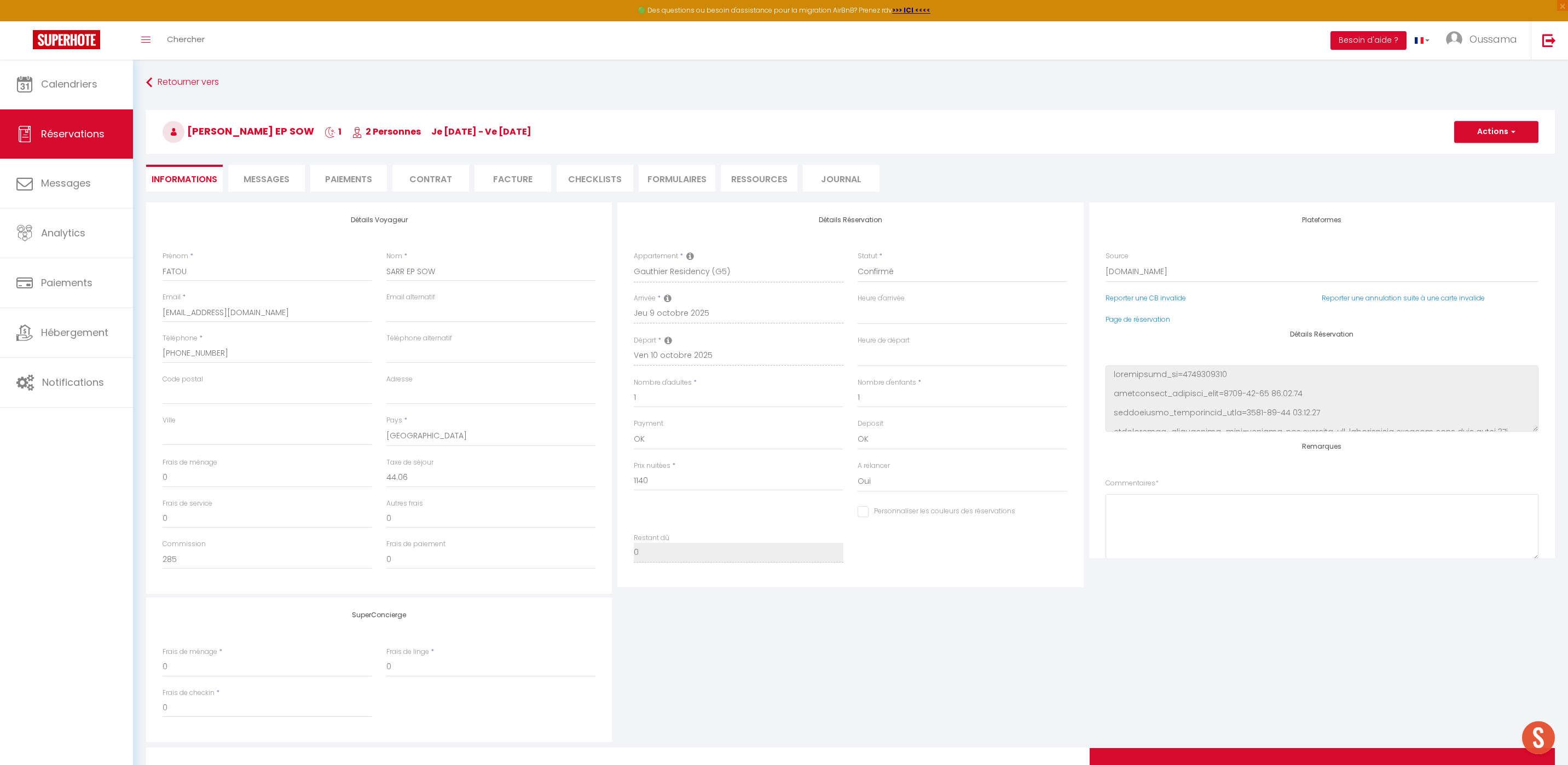
select select
click at [871, 276] on select "Confirmé Non Confirmé Annulé Annulé par le voyageur No Show Request" at bounding box center [962, 272] width 209 height 21
select select "5"
click at [858, 261] on select "Confirmé Non Confirmé Annulé Annulé par le voyageur No Show Request" at bounding box center [962, 272] width 209 height 21
select select
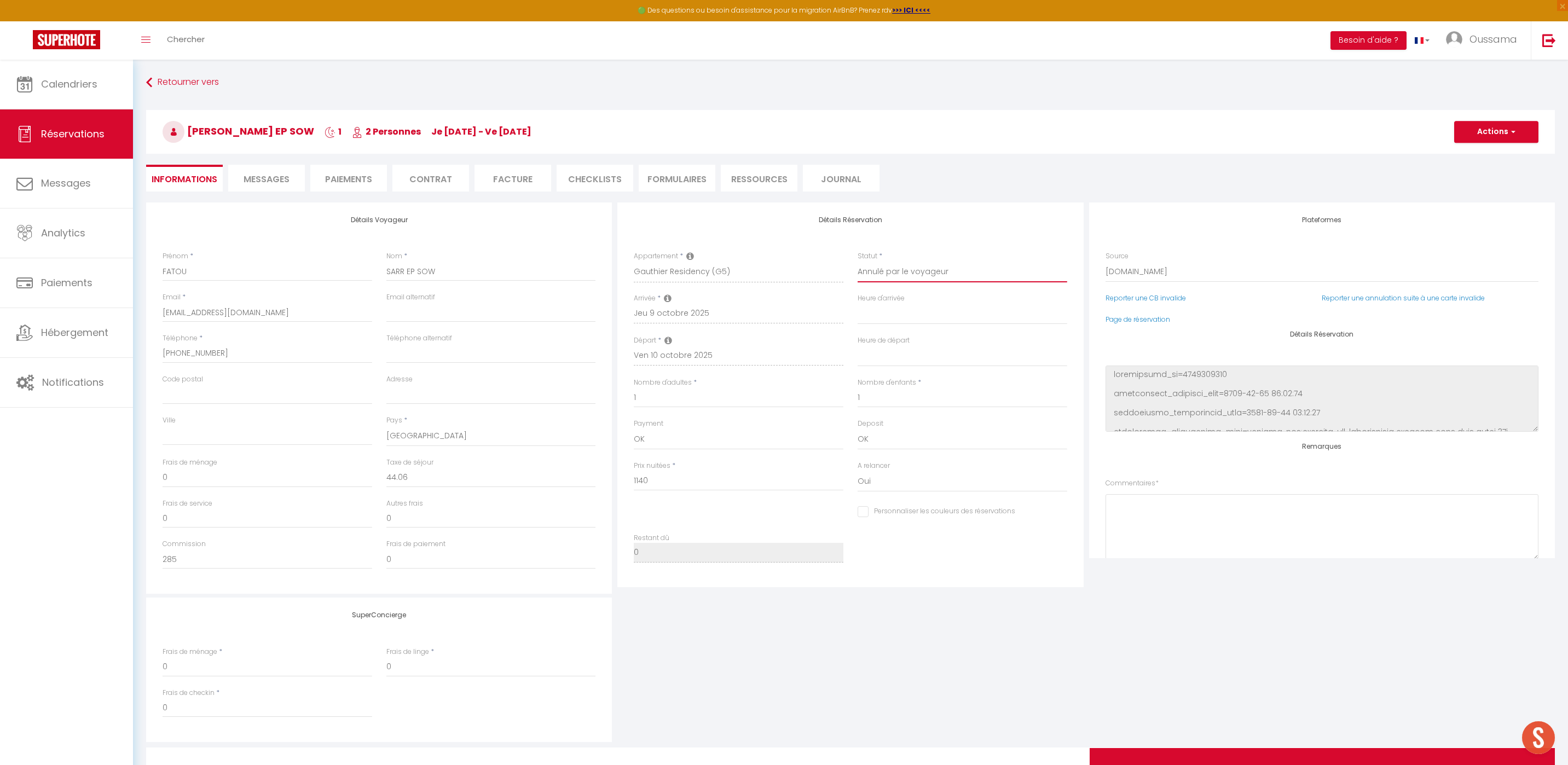
select select
checkbox input "false"
drag, startPoint x: 1510, startPoint y: 150, endPoint x: 1505, endPoint y: 139, distance: 12.1
click at [1510, 150] on h3 "FATOU SARR EP SOW 1 2 Personnes je 09 Oct - ve 10 Oct" at bounding box center [850, 132] width 1409 height 44
click at [1503, 134] on button "Actions" at bounding box center [1496, 132] width 84 height 22
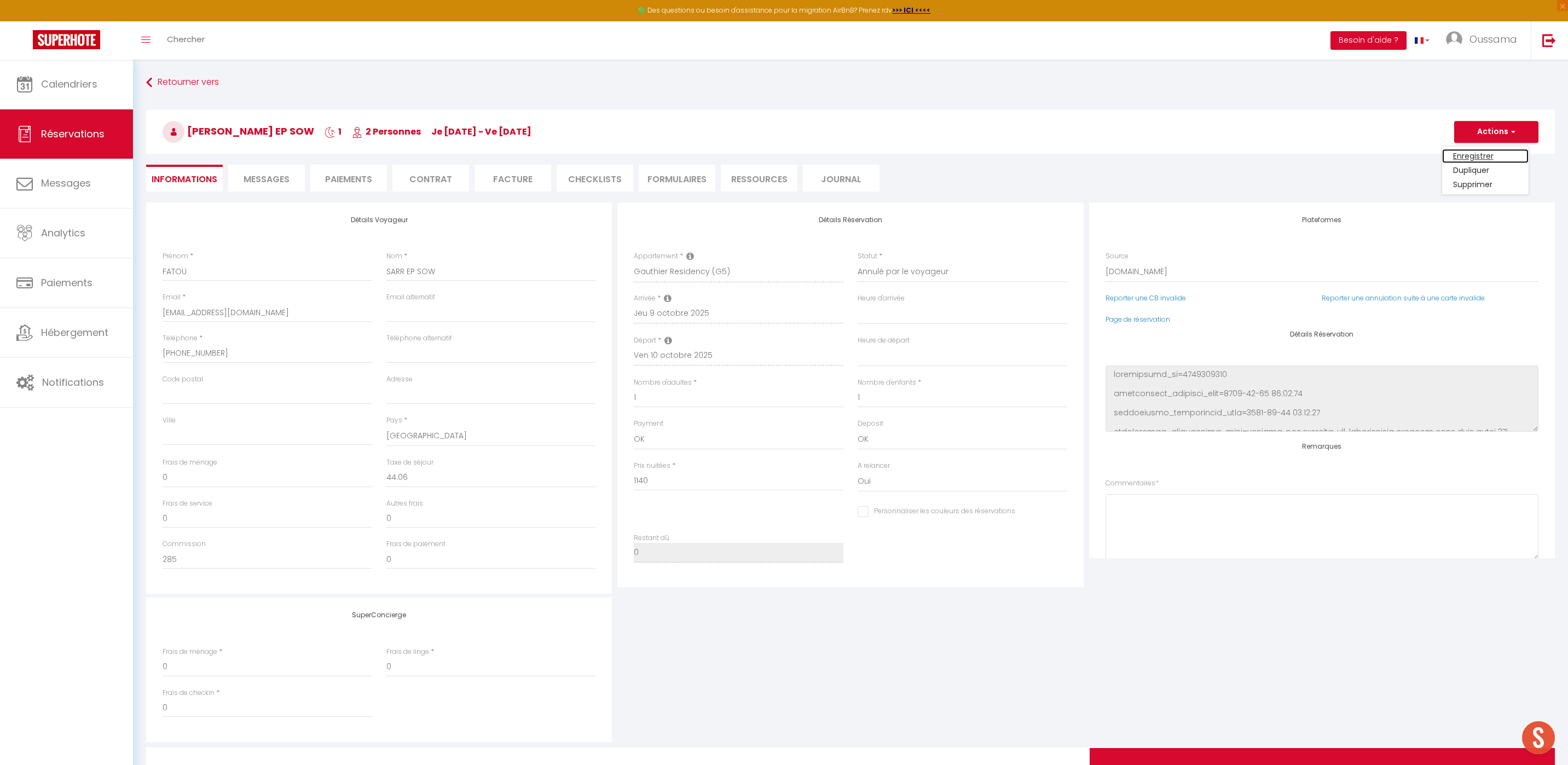
click at [1487, 155] on link "Enregistrer" at bounding box center [1485, 156] width 86 height 14
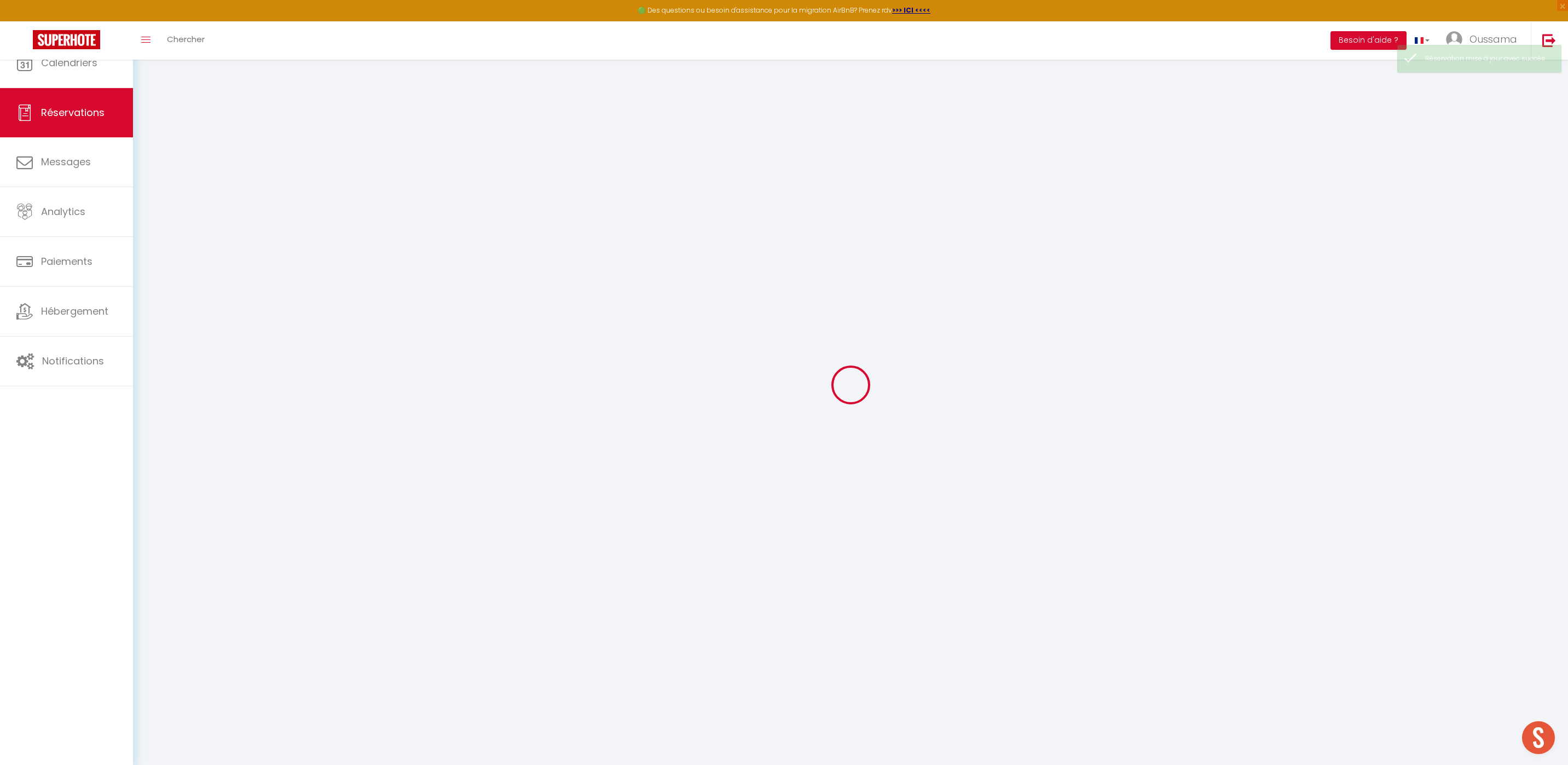
select select "confirmed"
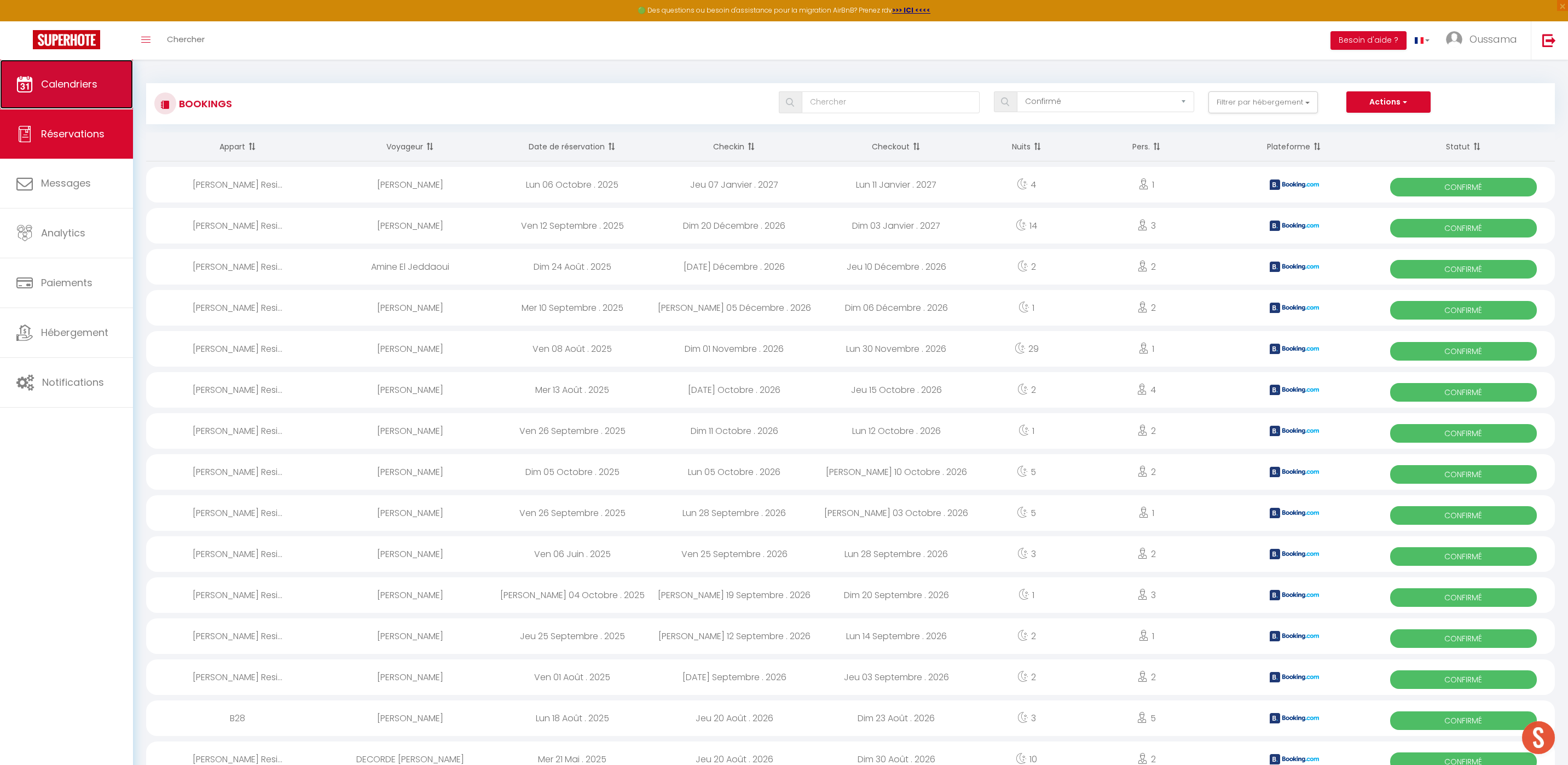
click at [102, 87] on link "Calendriers" at bounding box center [67, 84] width 133 height 49
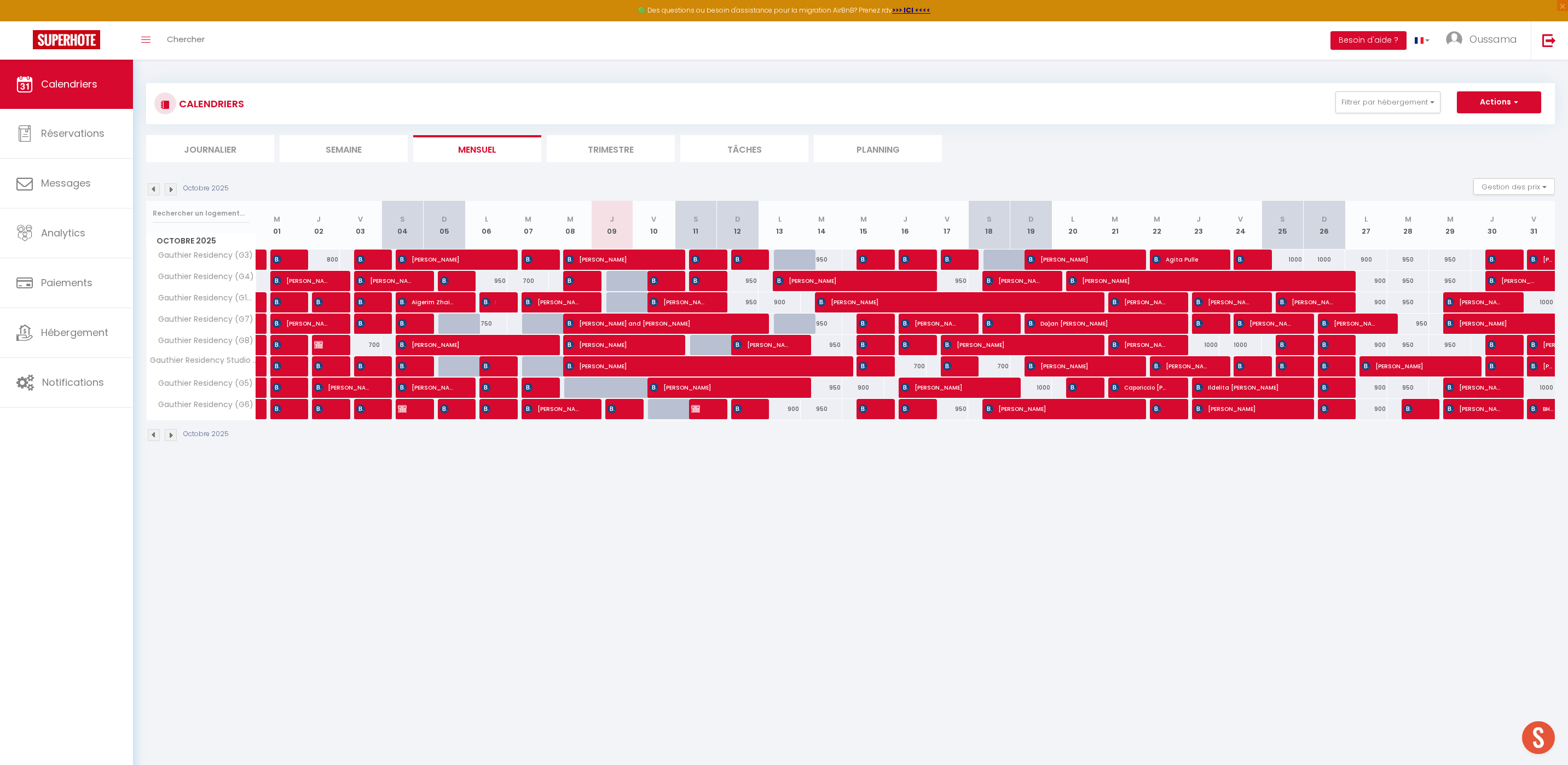
click at [620, 388] on div at bounding box center [627, 394] width 42 height 21
type input "950"
type input "Jeu 09 Octobre 2025"
type input "Ven 10 Octobre 2025"
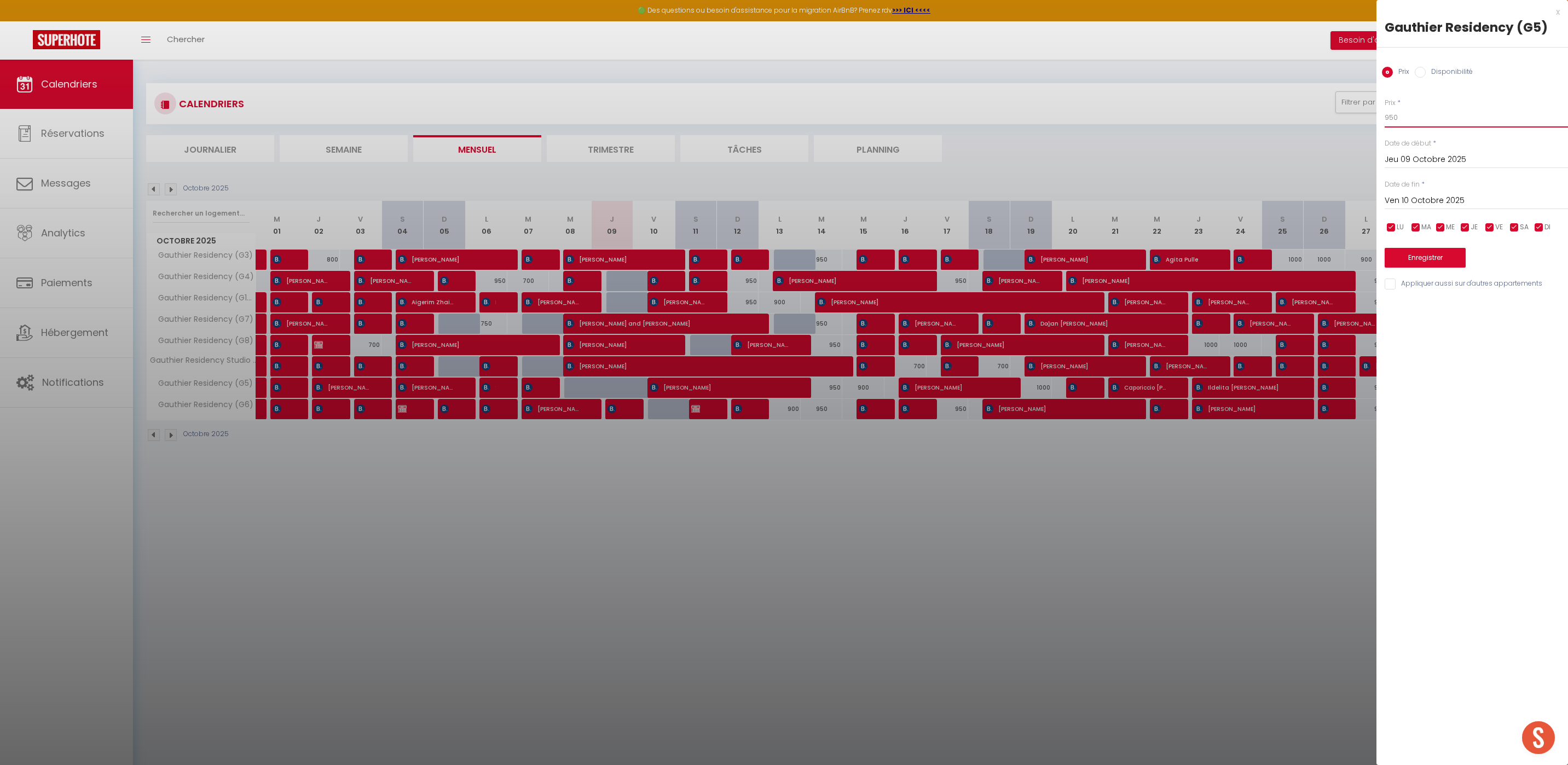
click at [1401, 121] on input "950" at bounding box center [1476, 117] width 183 height 20
type input "9"
type input "800"
click at [1413, 255] on button "Enregistrer" at bounding box center [1425, 257] width 81 height 20
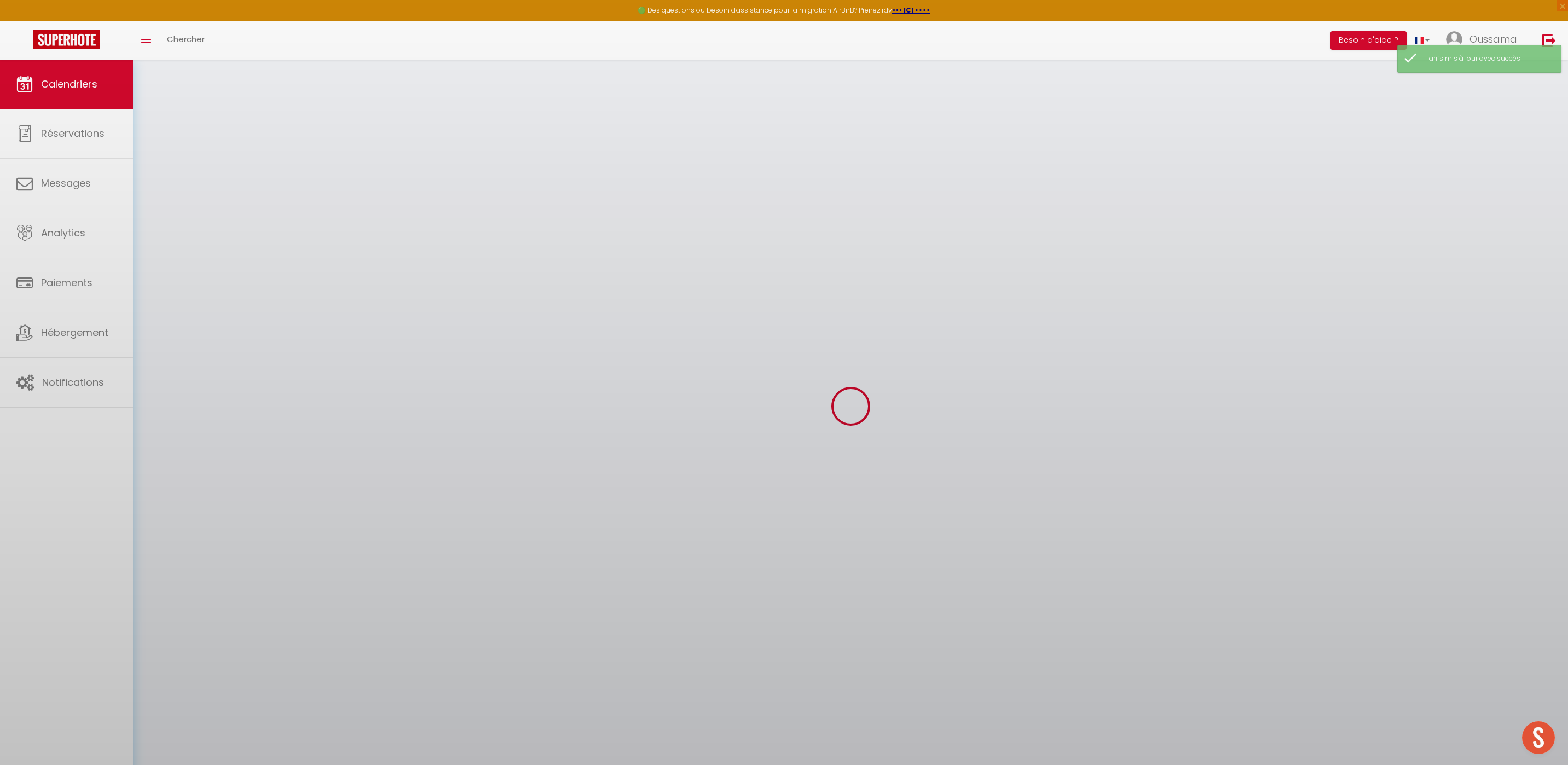
select select
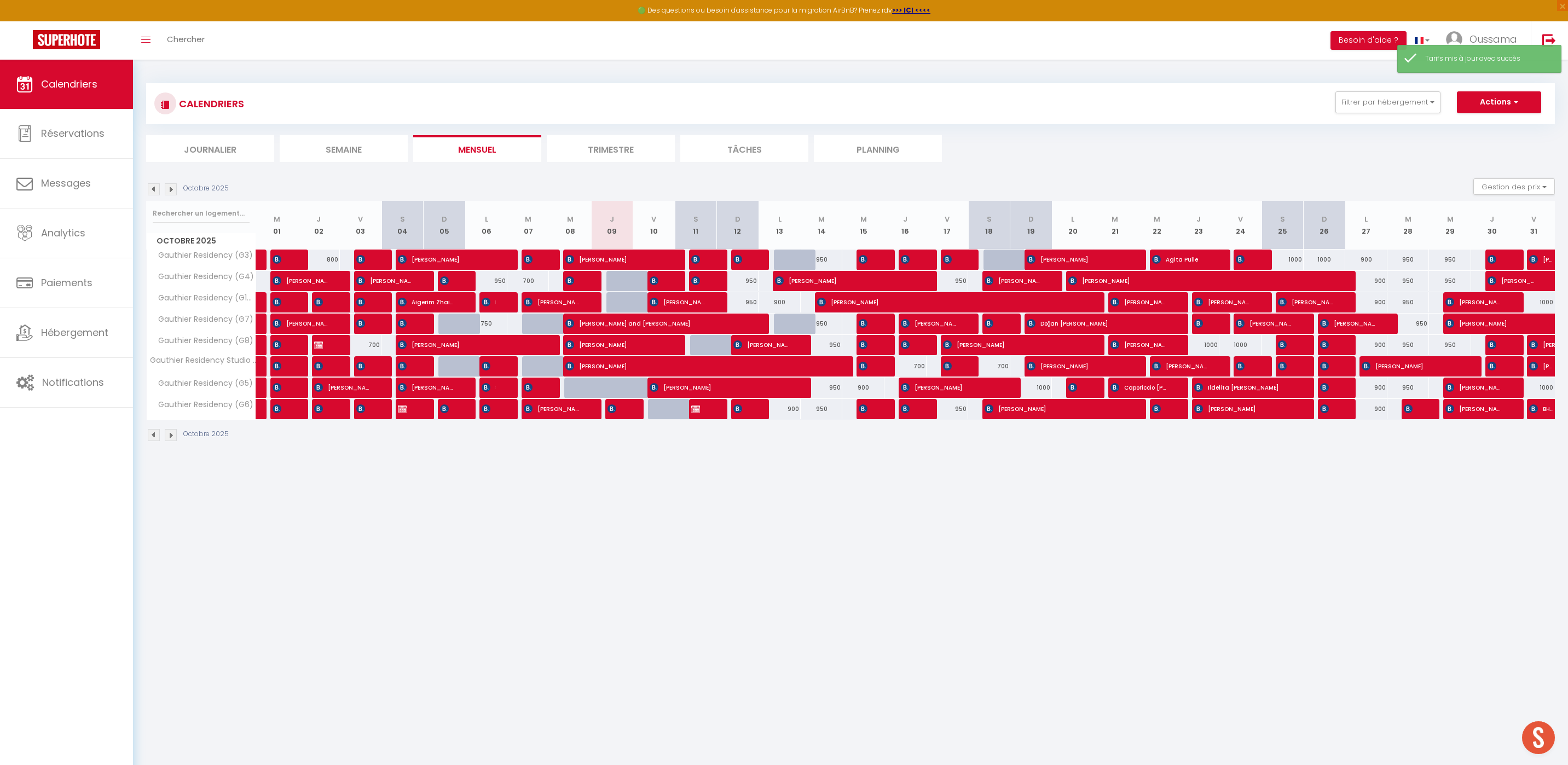
click at [626, 386] on div at bounding box center [627, 394] width 42 height 21
type input "800"
select select "1"
type input "Jeu 09 Octobre 2025"
type input "Ven 10 Octobre 2025"
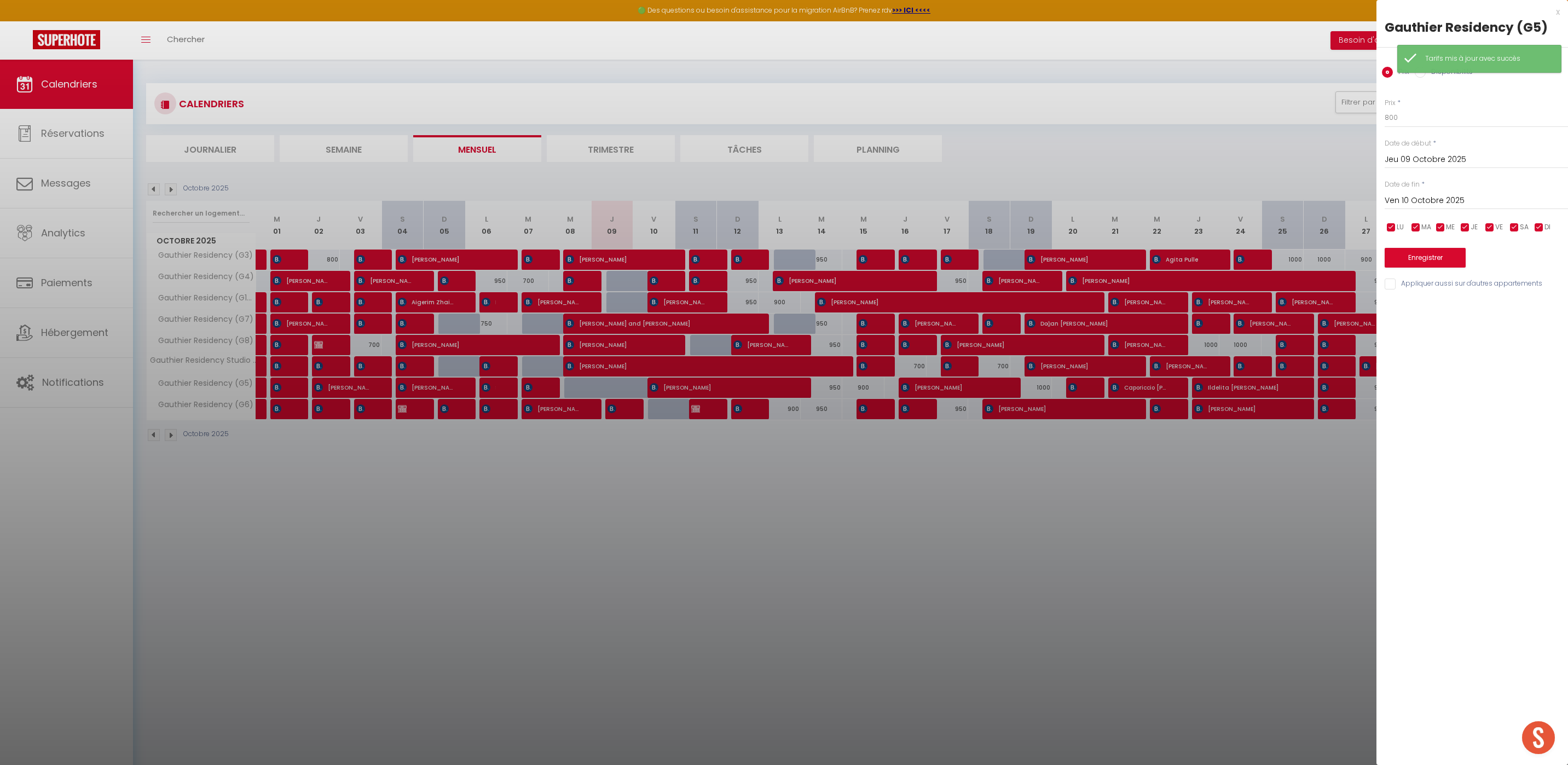
click at [1426, 74] on label "Disponibilité" at bounding box center [1449, 73] width 47 height 12
click at [1425, 74] on input "Disponibilité" at bounding box center [1420, 72] width 11 height 11
radio input "true"
radio input "false"
click at [1421, 263] on button "Enregistrer" at bounding box center [1425, 259] width 81 height 20
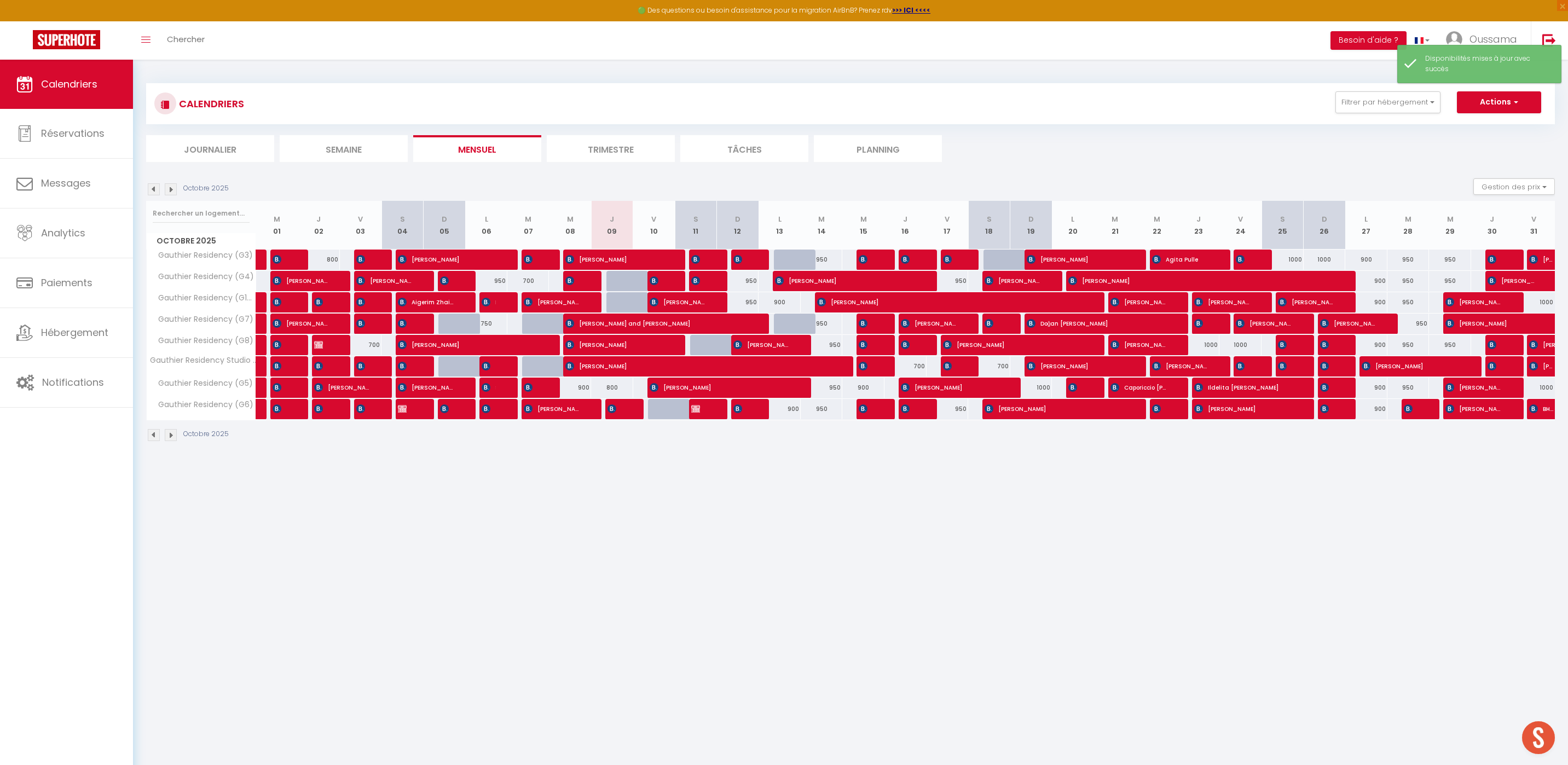
click at [611, 388] on div "800" at bounding box center [611, 388] width 42 height 21
select select "1"
type input "Jeu 09 Octobre 2025"
type input "Ven 10 Octobre 2025"
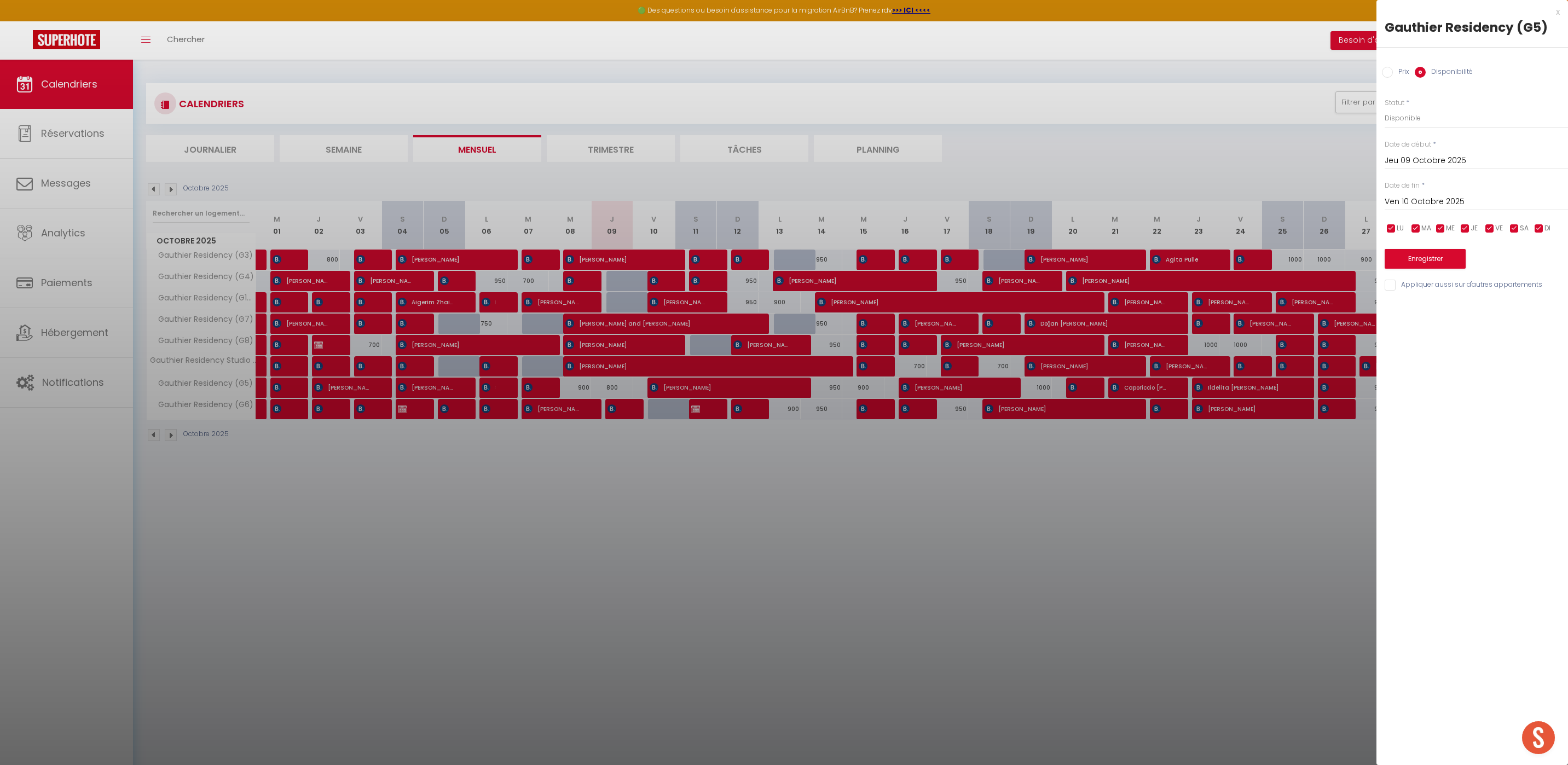
click at [816, 501] on div at bounding box center [784, 382] width 1568 height 765
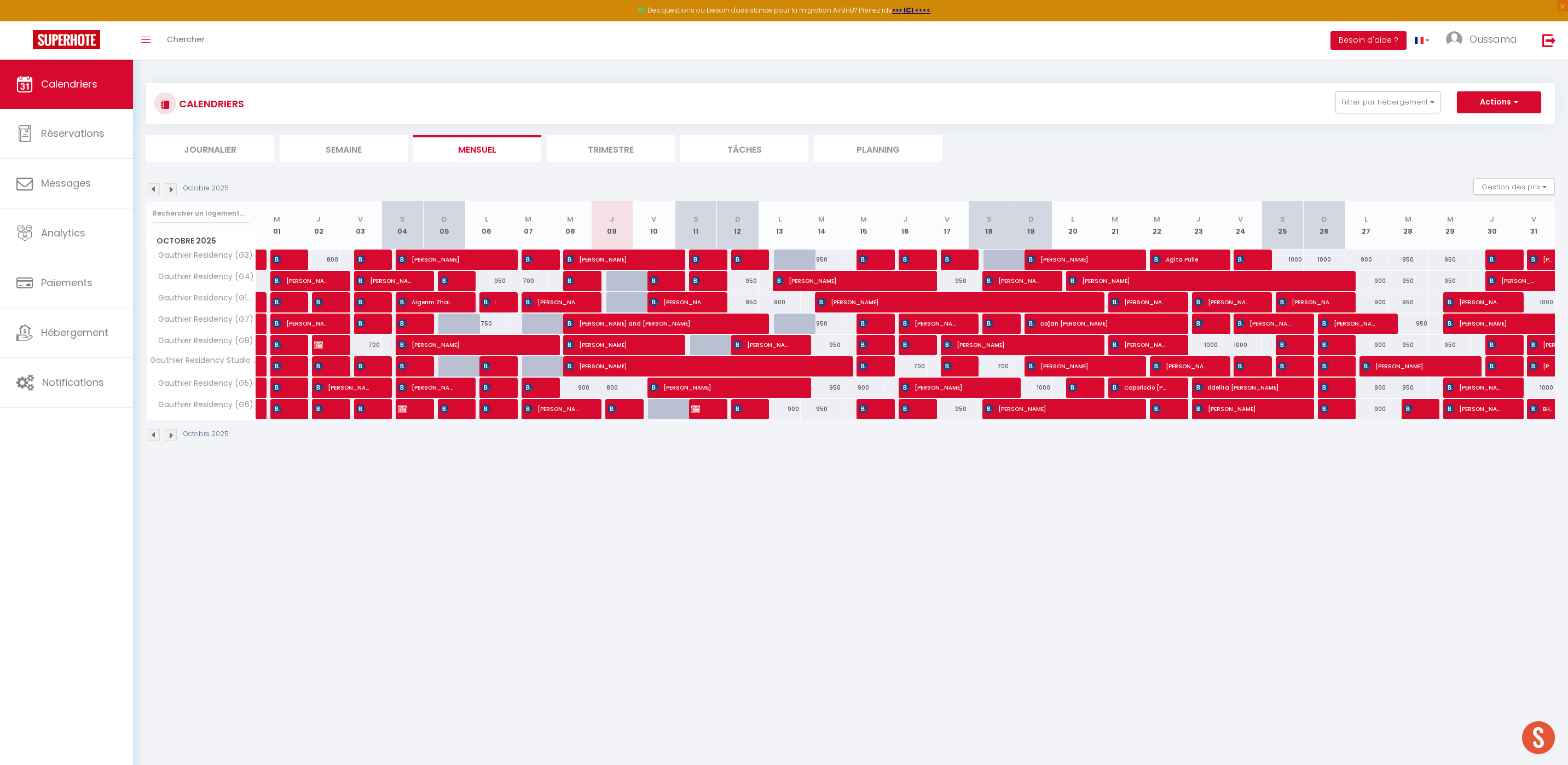
click at [615, 279] on div at bounding box center [627, 281] width 42 height 21
select select "1"
type input "Jeu 09 Octobre 2025"
type input "Ven 10 Octobre 2025"
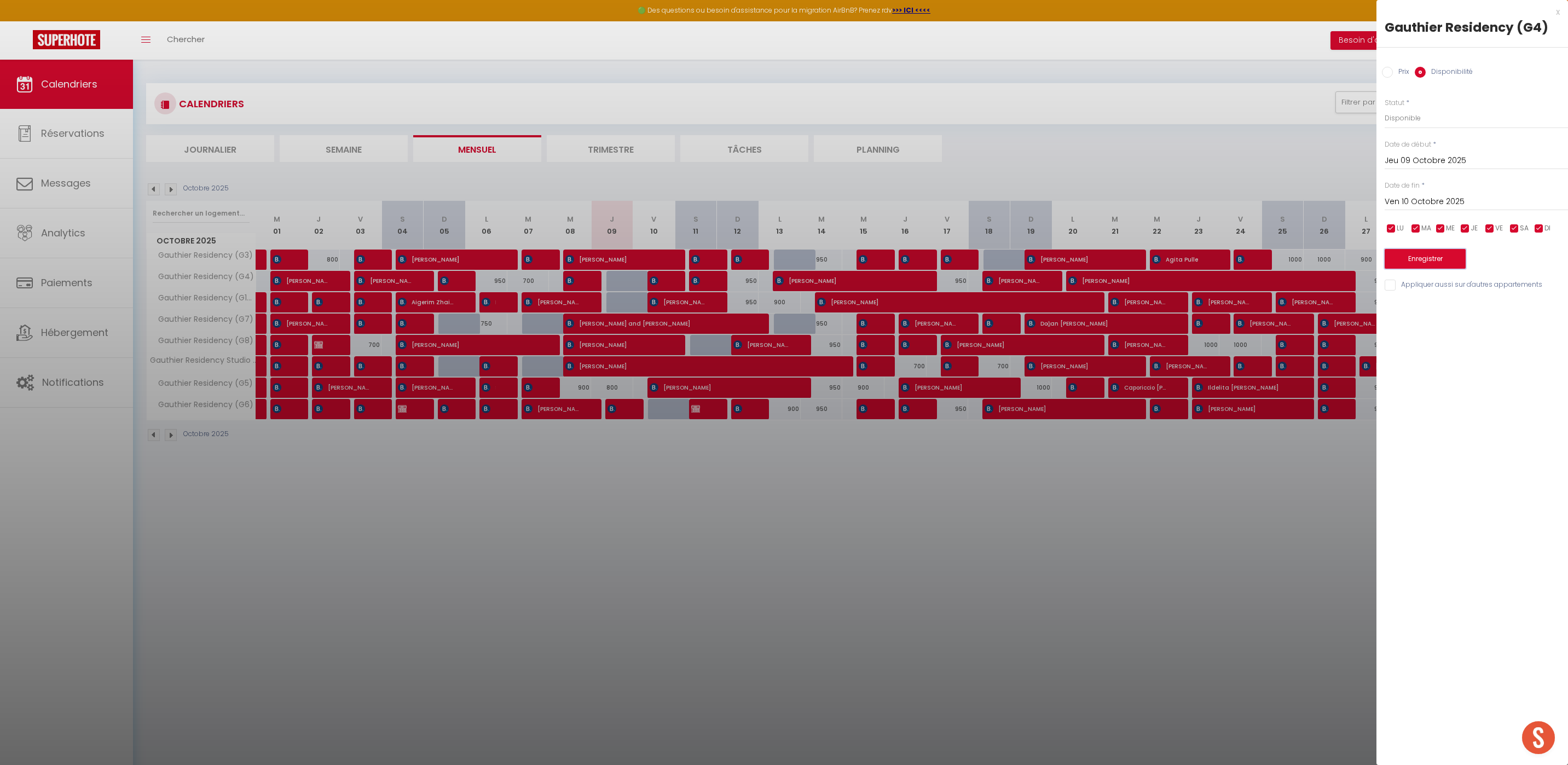
click at [1438, 256] on button "Enregistrer" at bounding box center [1425, 259] width 81 height 20
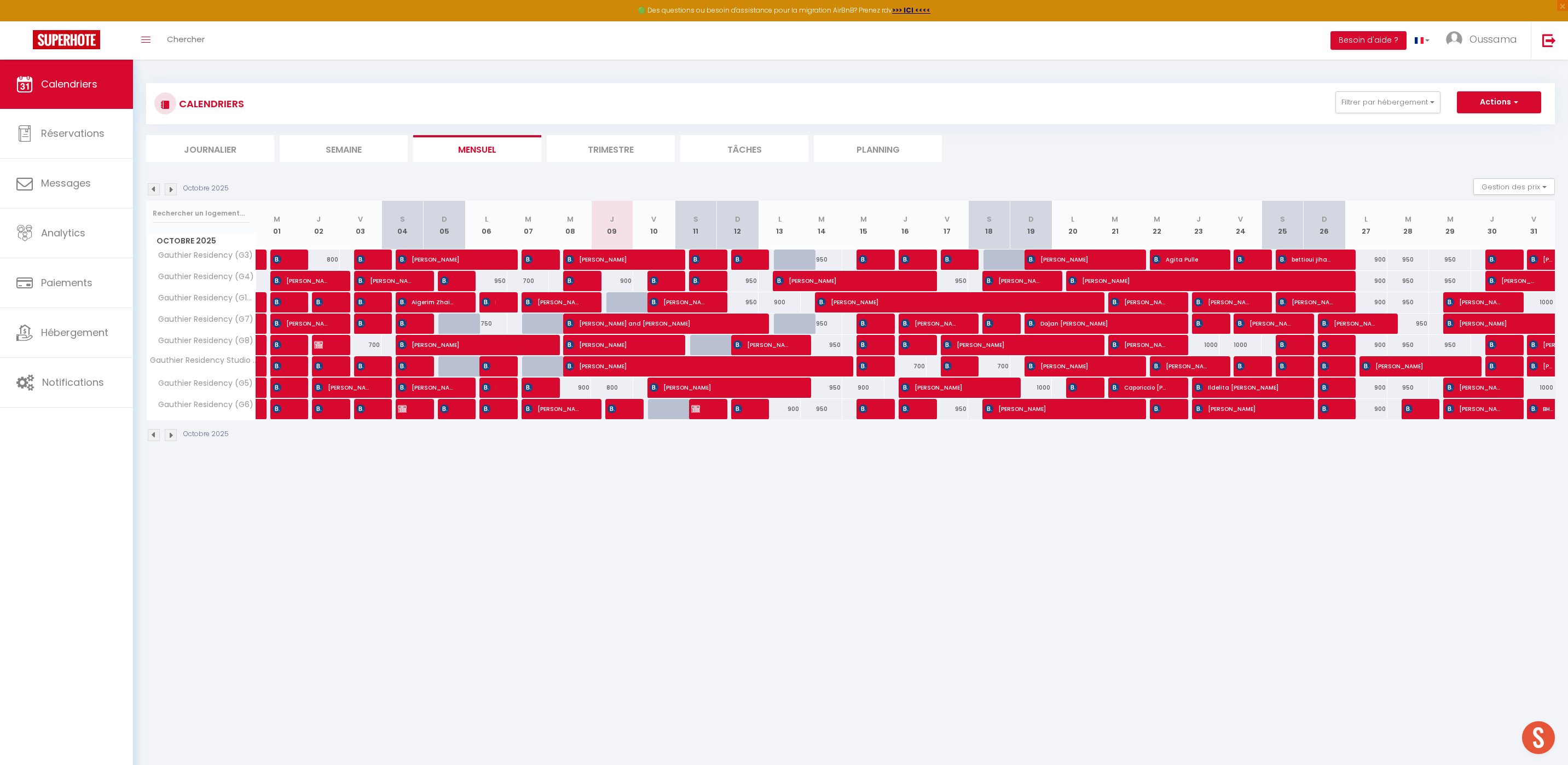
click at [622, 280] on div "900" at bounding box center [611, 281] width 42 height 21
type input "900"
select select "1"
type input "Jeu 09 Octobre 2025"
type input "Ven 10 Octobre 2025"
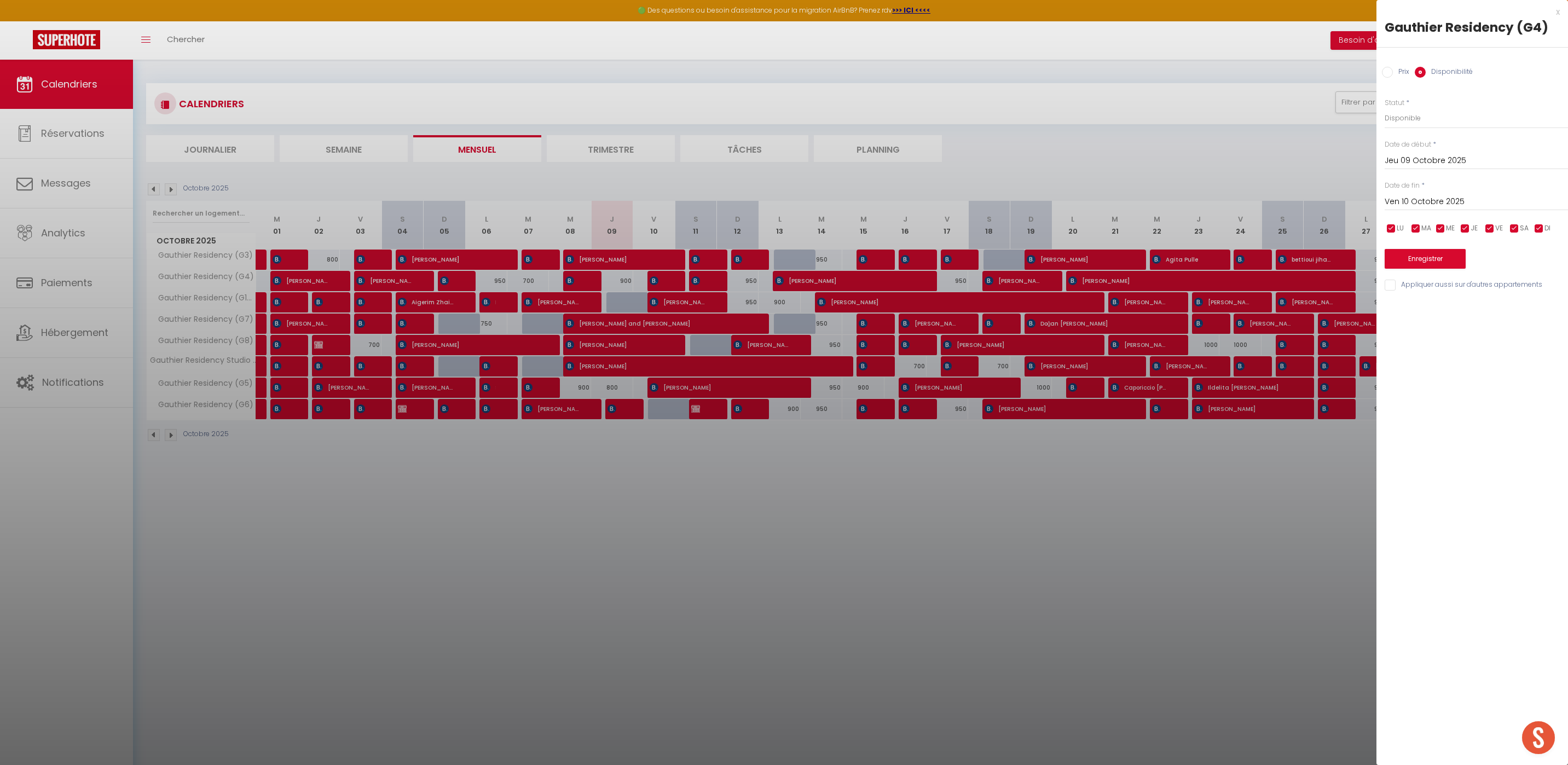
click at [1388, 73] on input "Prix" at bounding box center [1388, 72] width 11 height 11
radio input "true"
radio input "false"
click at [1403, 121] on input "900" at bounding box center [1476, 117] width 183 height 20
type input "9"
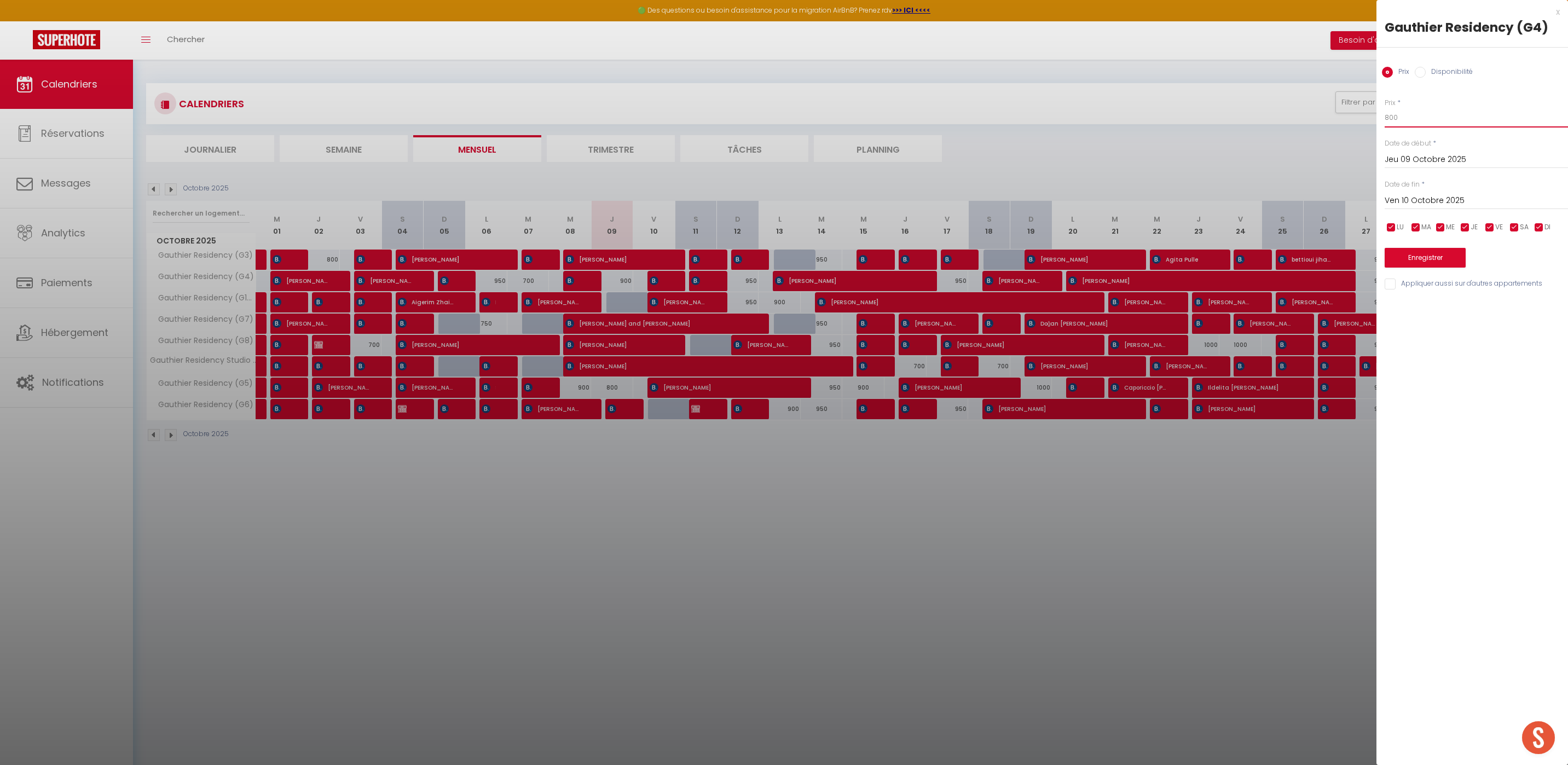
type input "800"
click at [1430, 258] on button "Enregistrer" at bounding box center [1425, 257] width 81 height 20
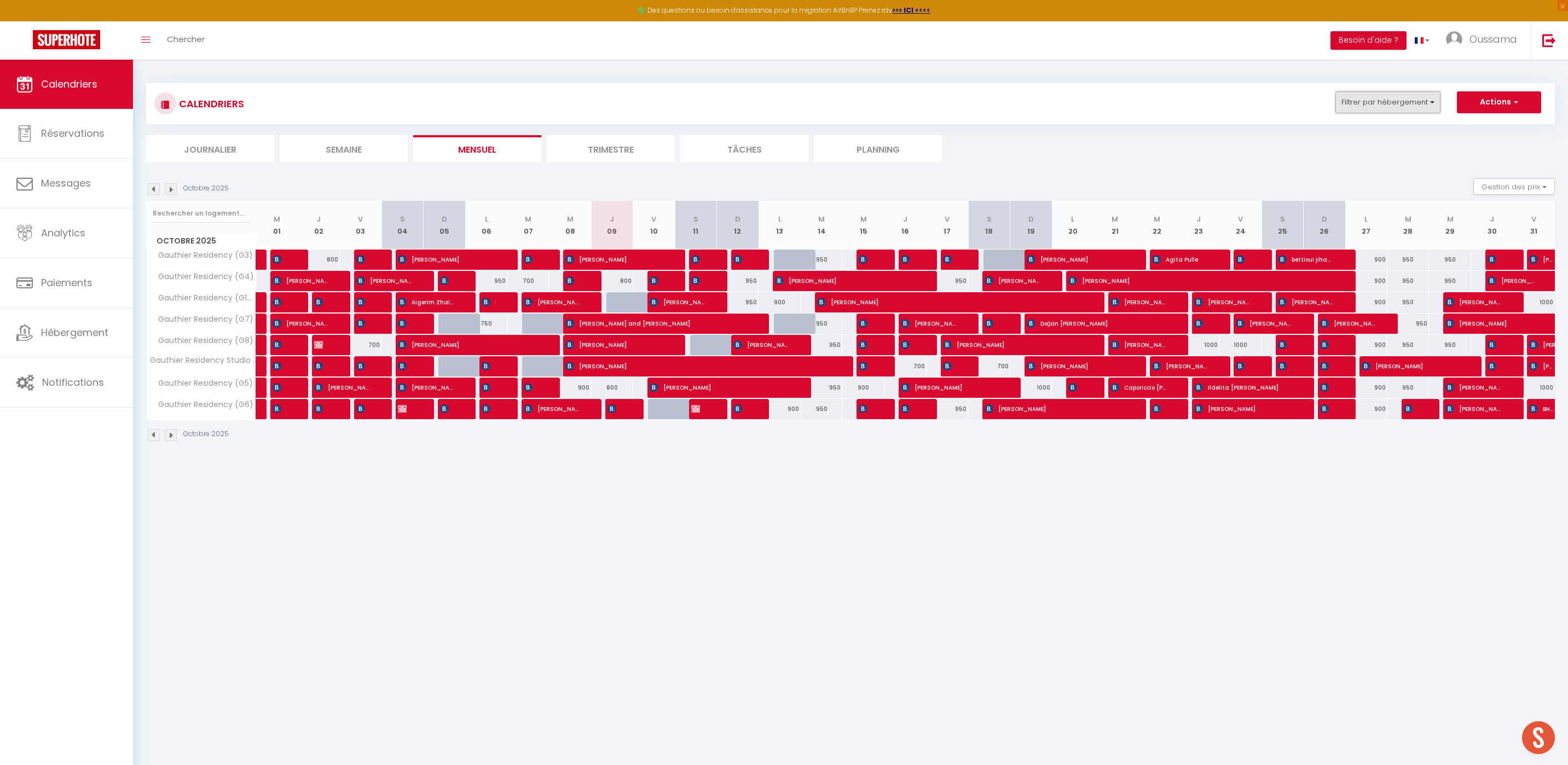
click at [1347, 99] on button "Filtrer par hébergement" at bounding box center [1388, 102] width 105 height 22
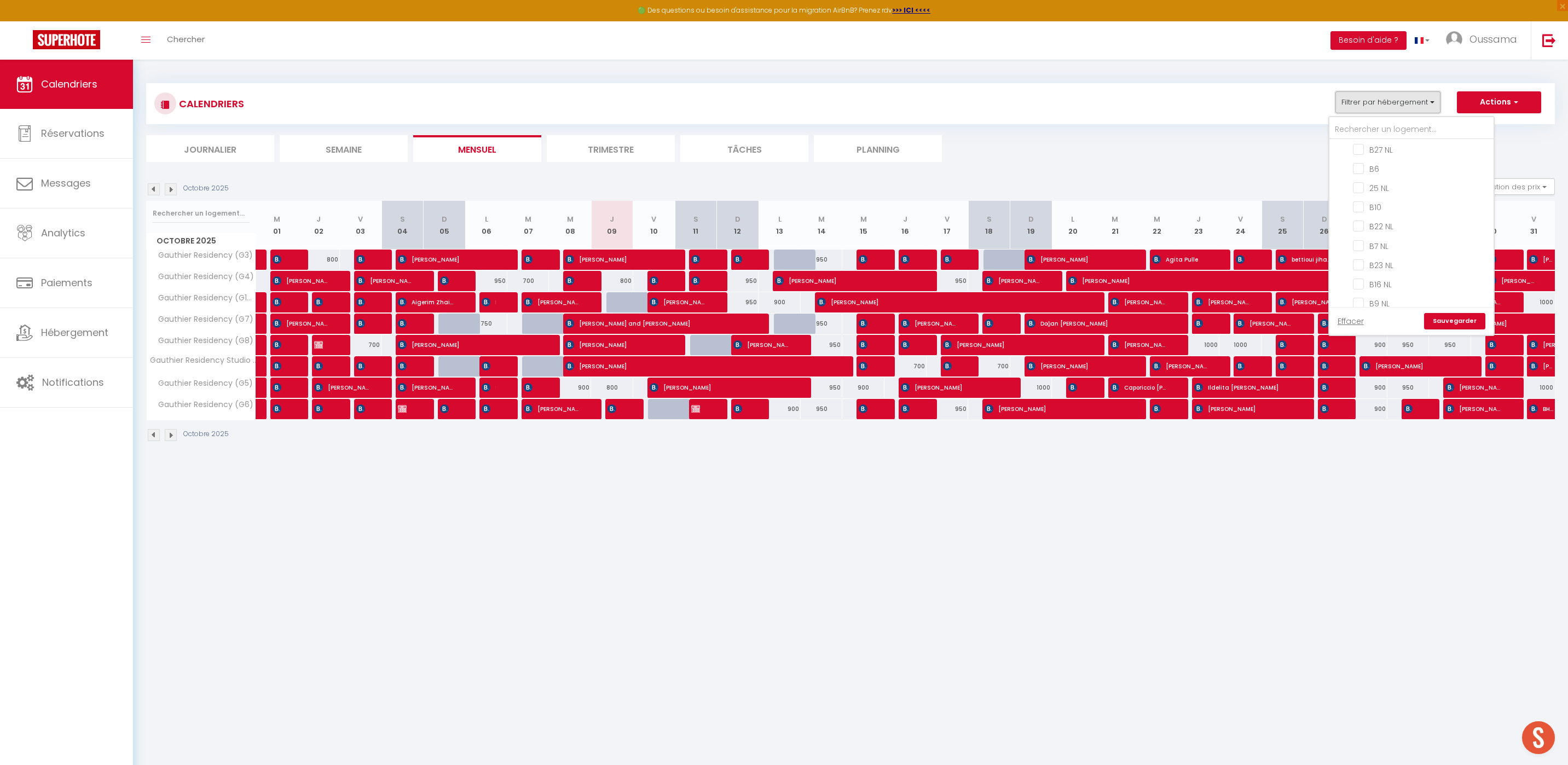
scroll to position [396, 0]
click at [1347, 174] on input "CASABLANCA BEL AZUR" at bounding box center [1422, 170] width 164 height 11
checkbox input "true"
checkbox input "false"
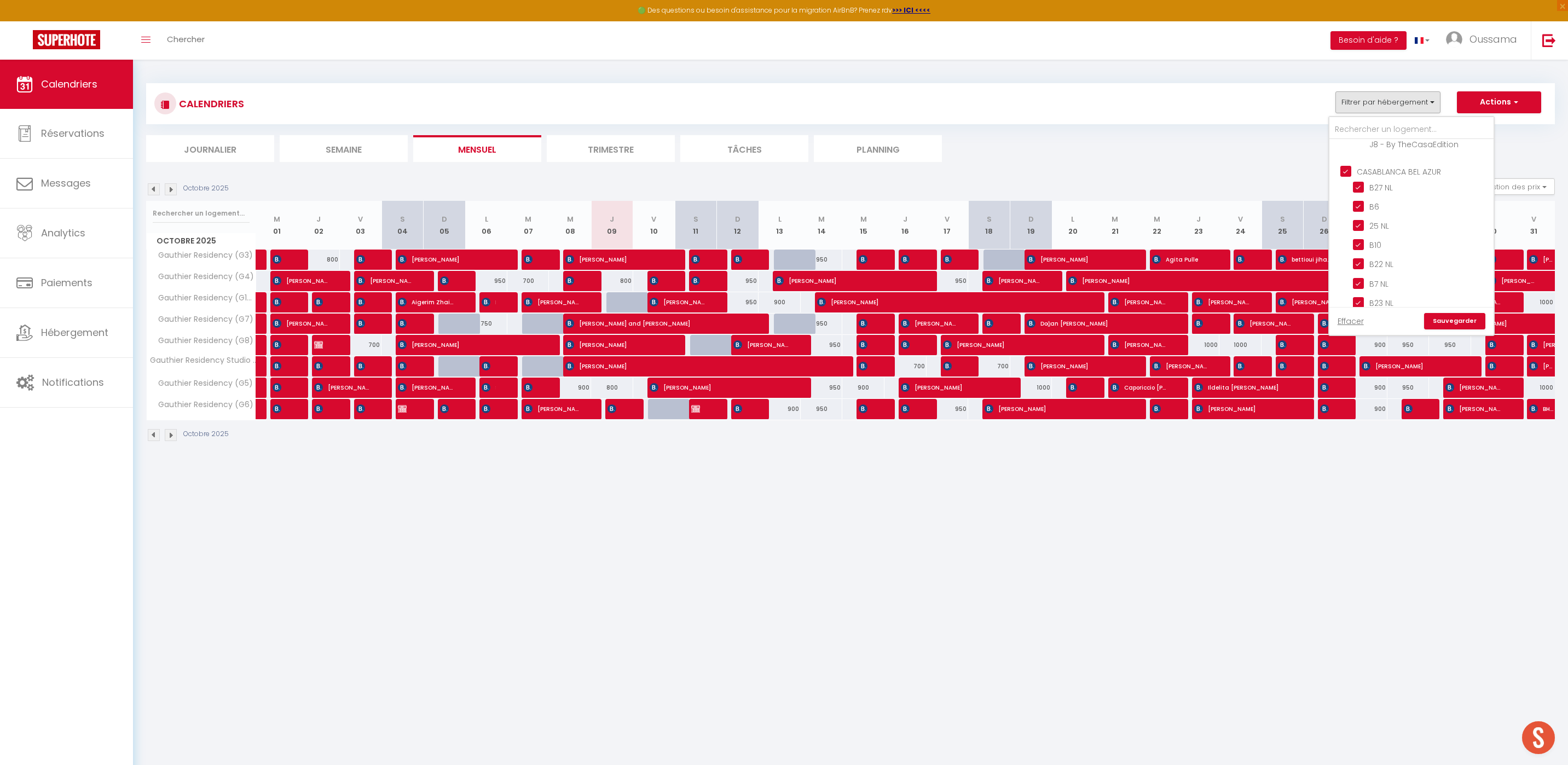
checkbox input "false"
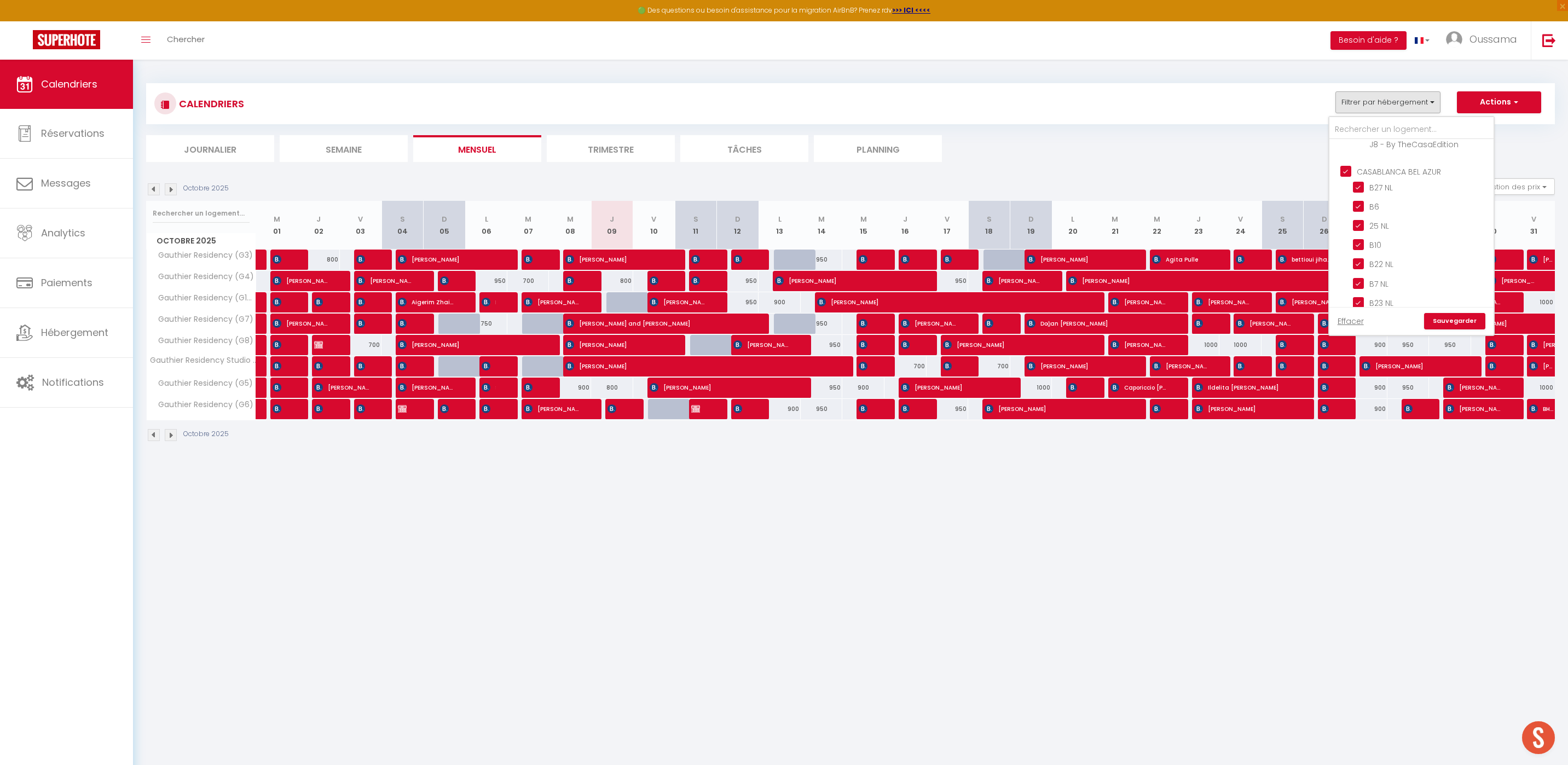
checkbox input "false"
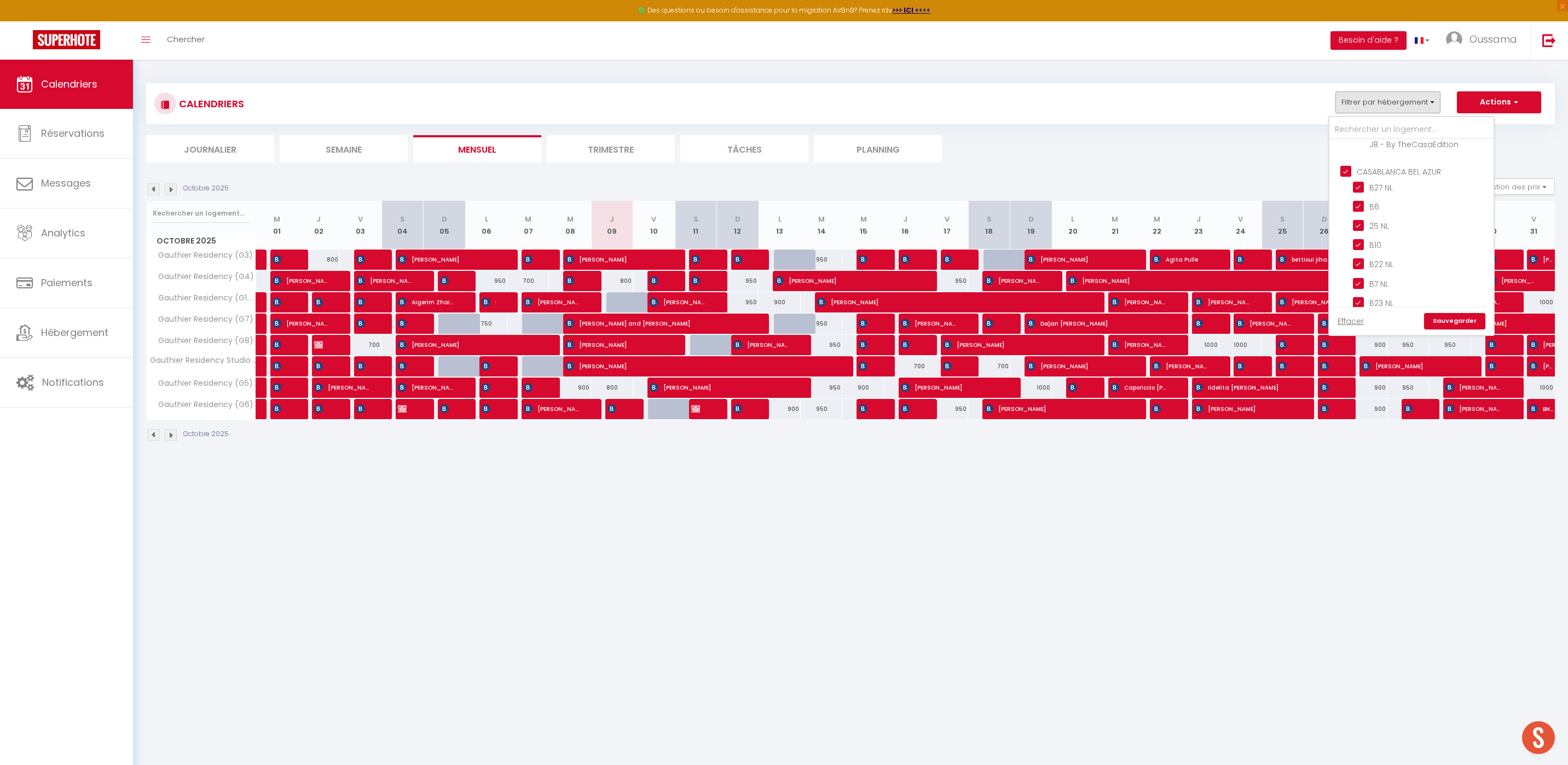
checkbox input "true"
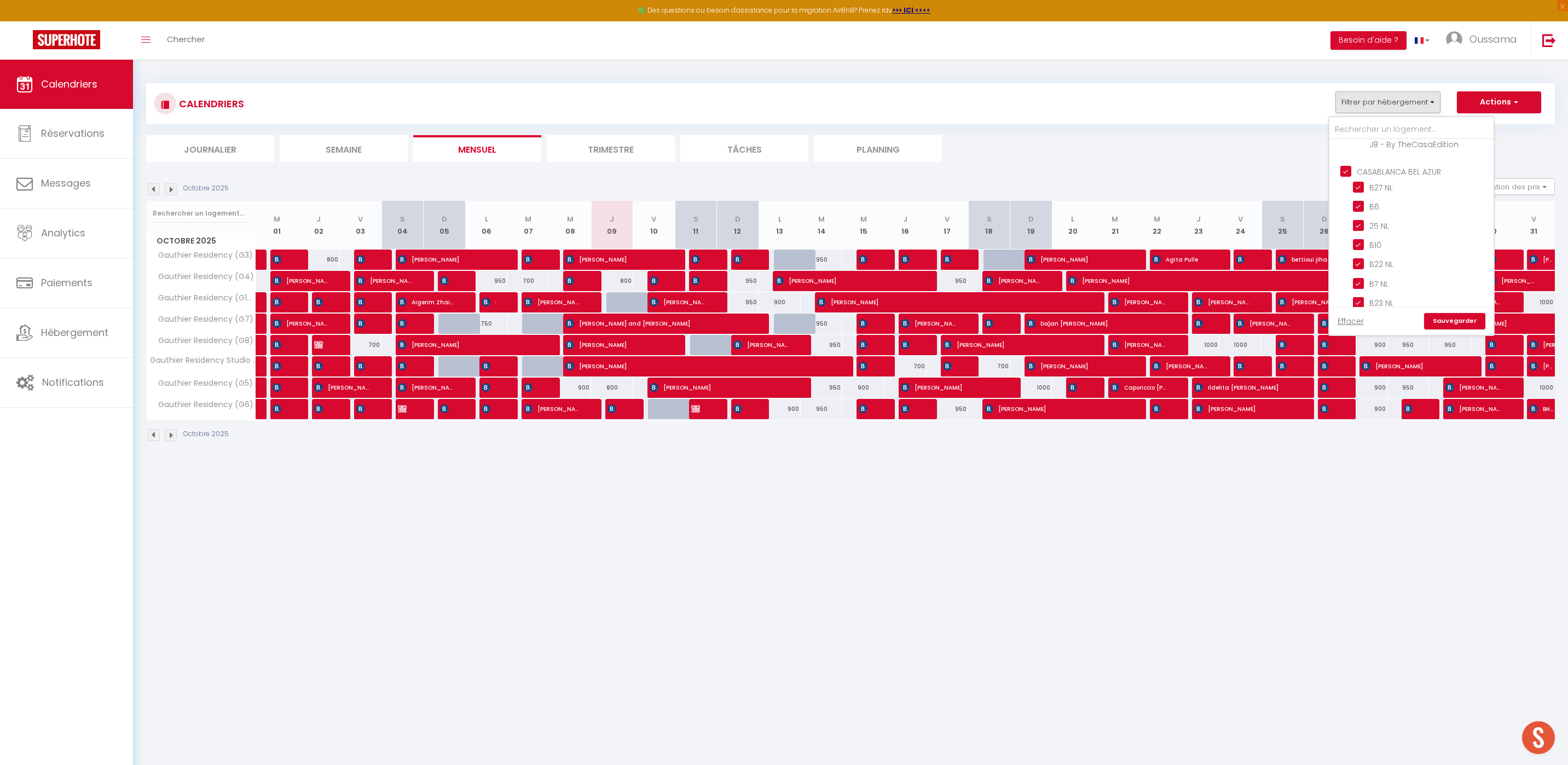
checkbox input "true"
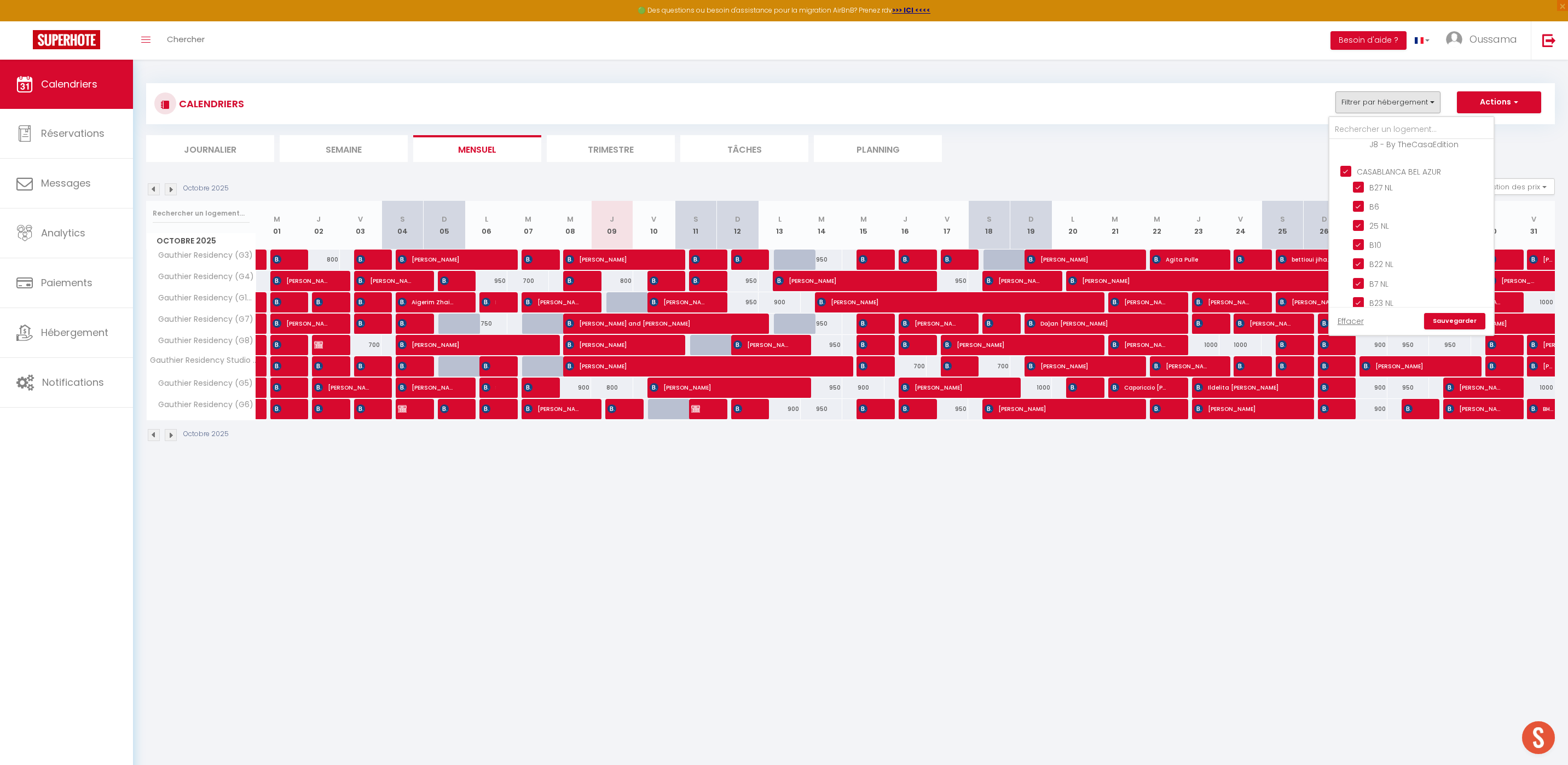
checkbox input "true"
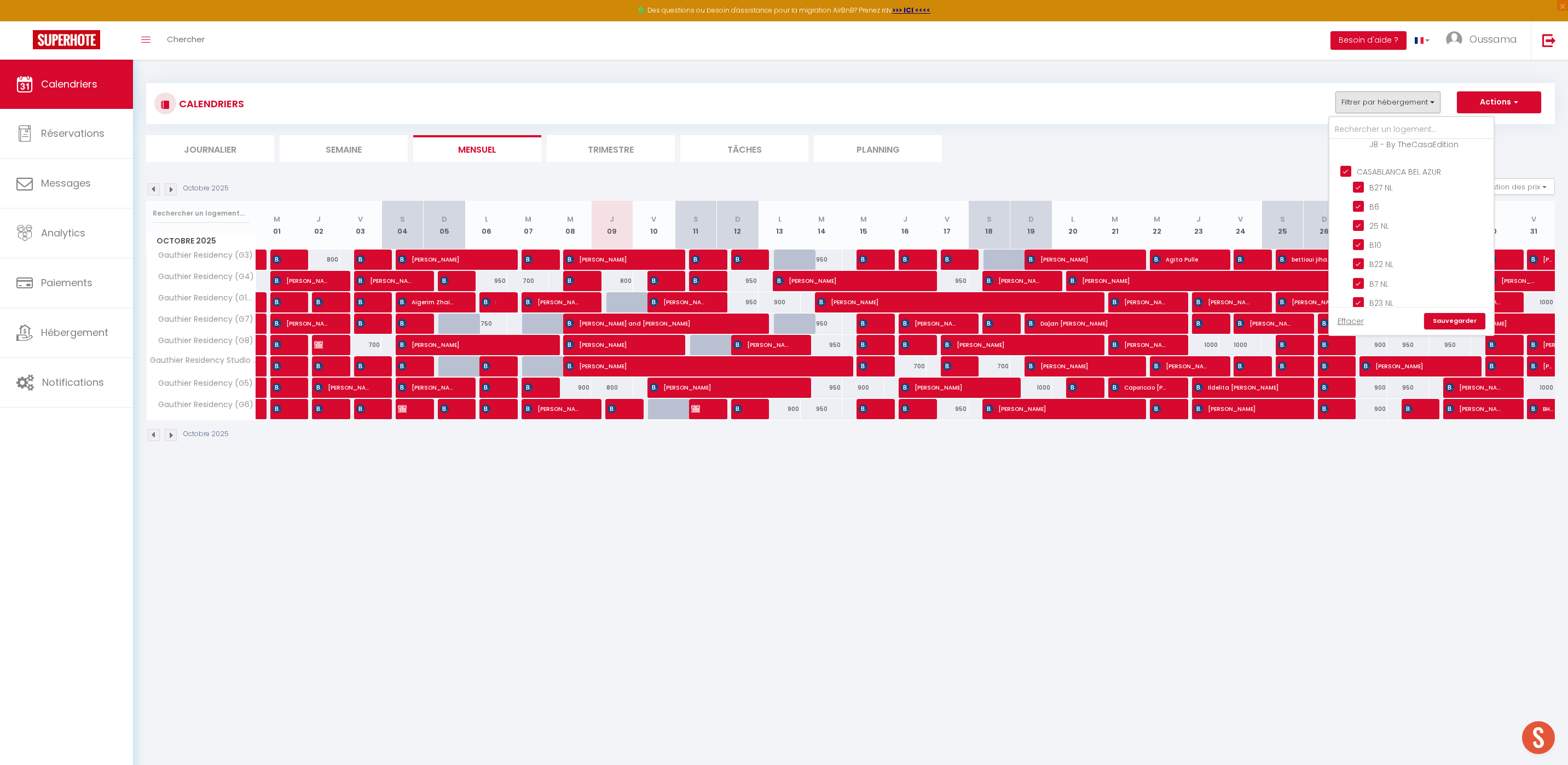
checkbox input "true"
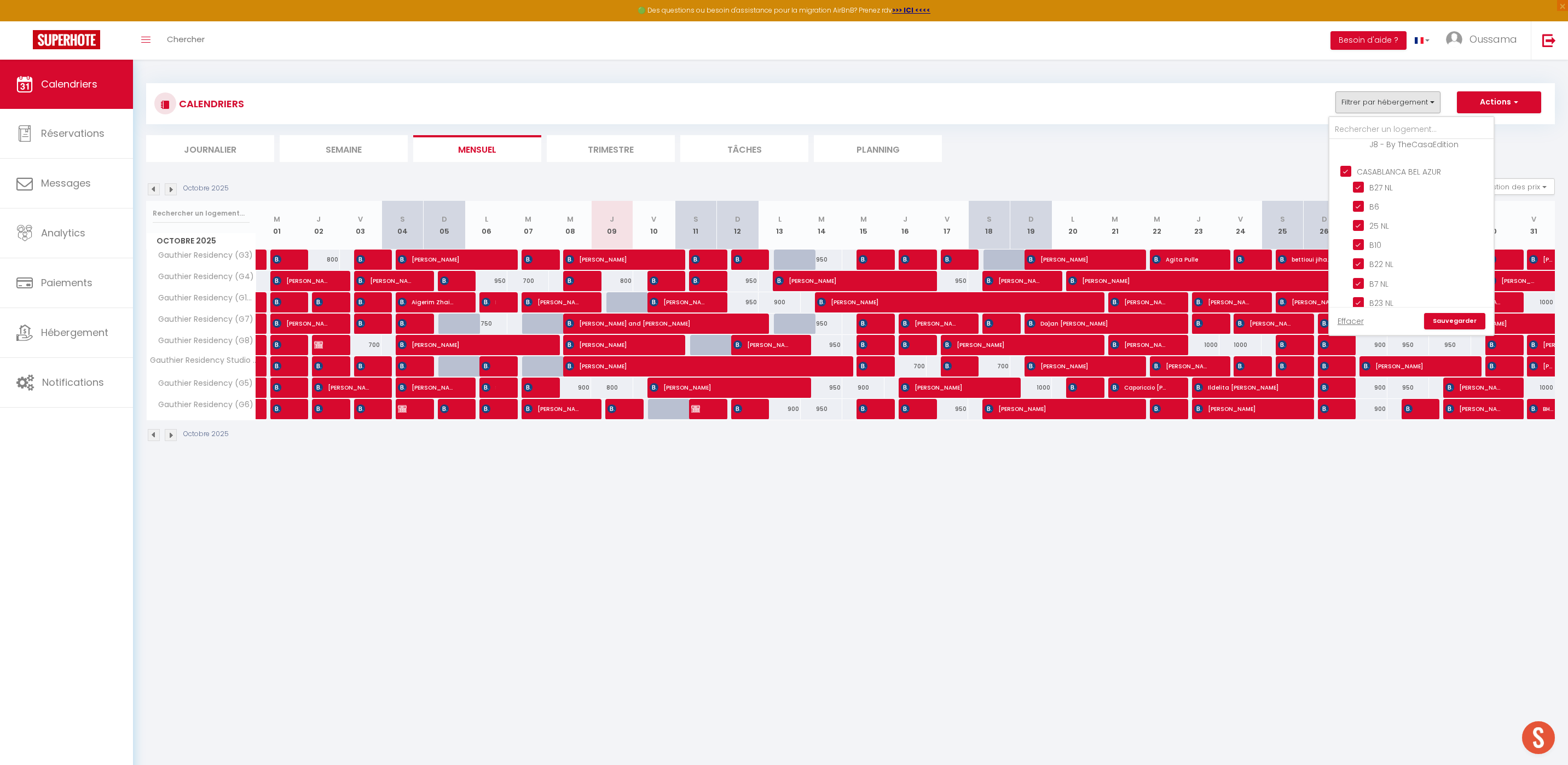
checkbox input "false"
click at [1346, 176] on input "CASABLANCA [PERSON_NAME]" at bounding box center [1422, 181] width 164 height 11
checkbox input "false"
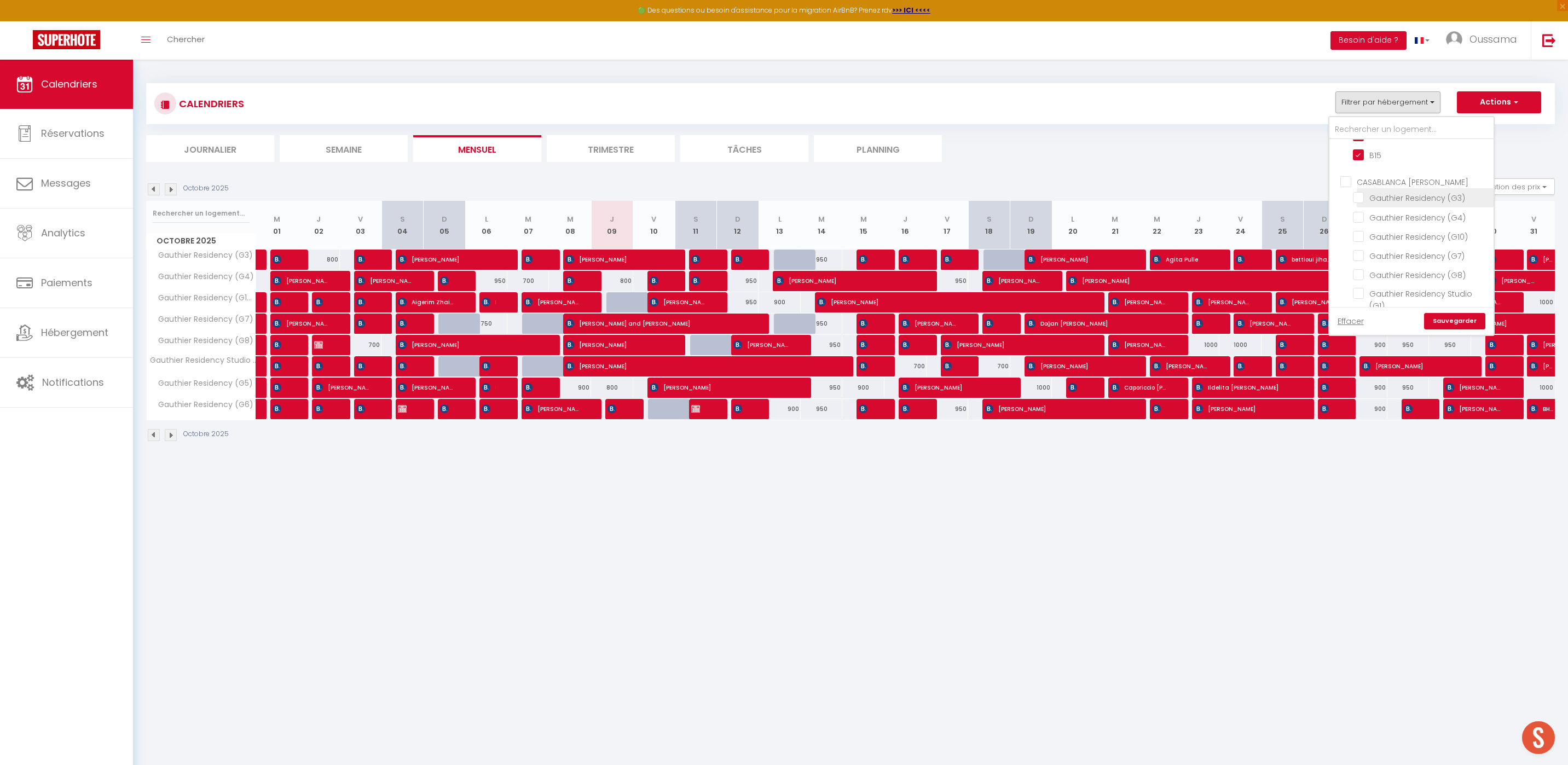
checkbox input "false"
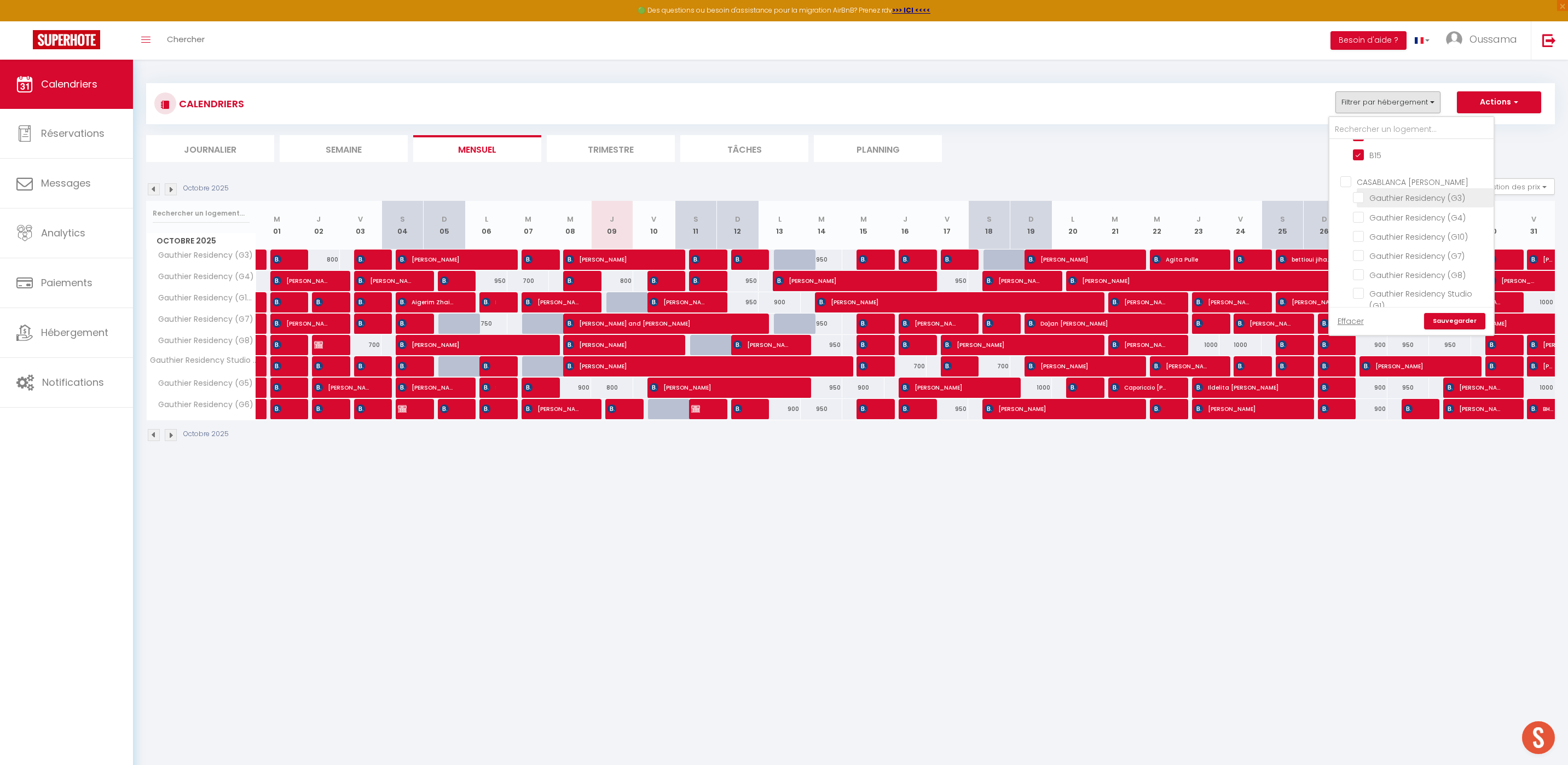
checkbox input "false"
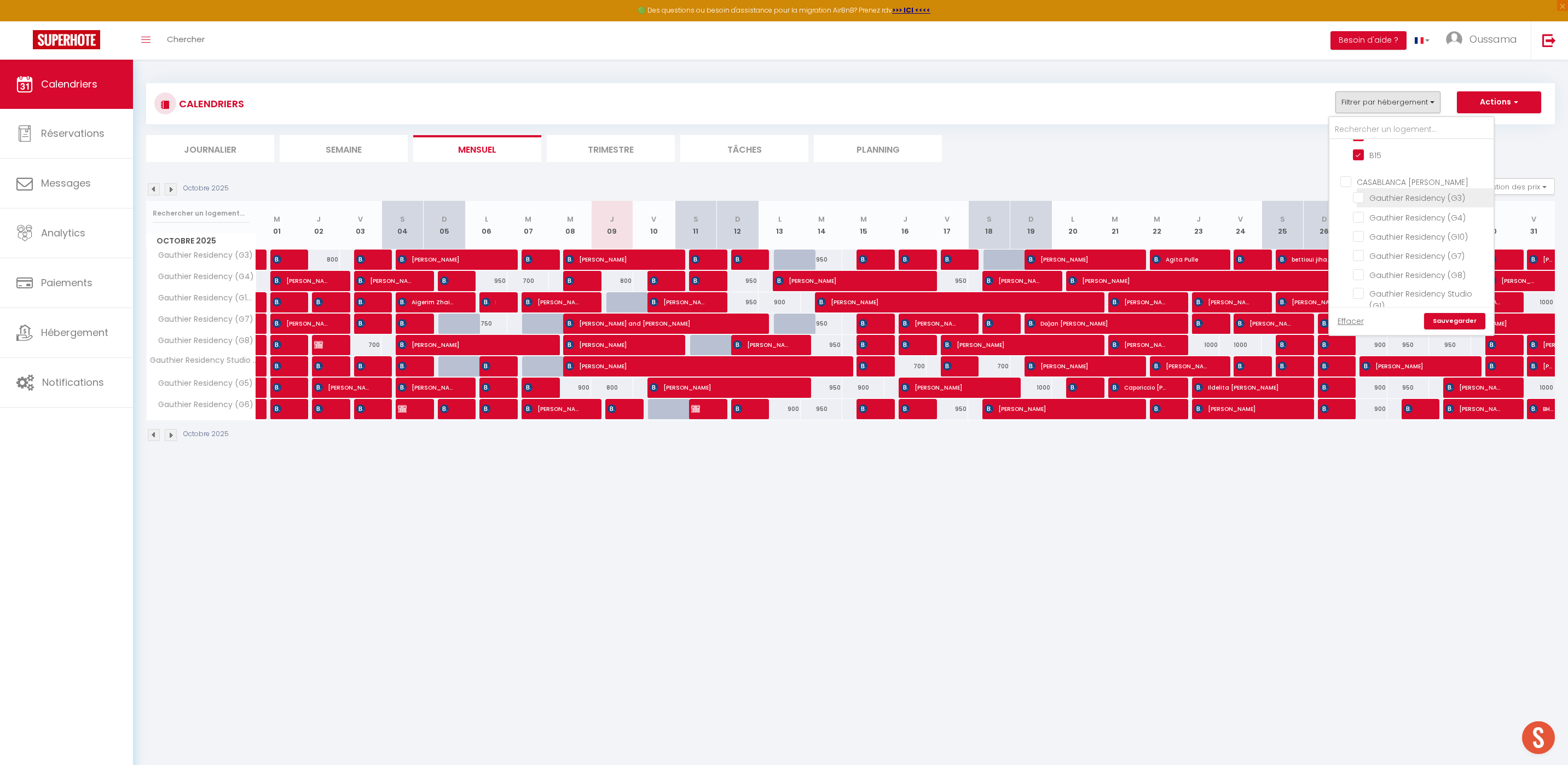
checkbox input "false"
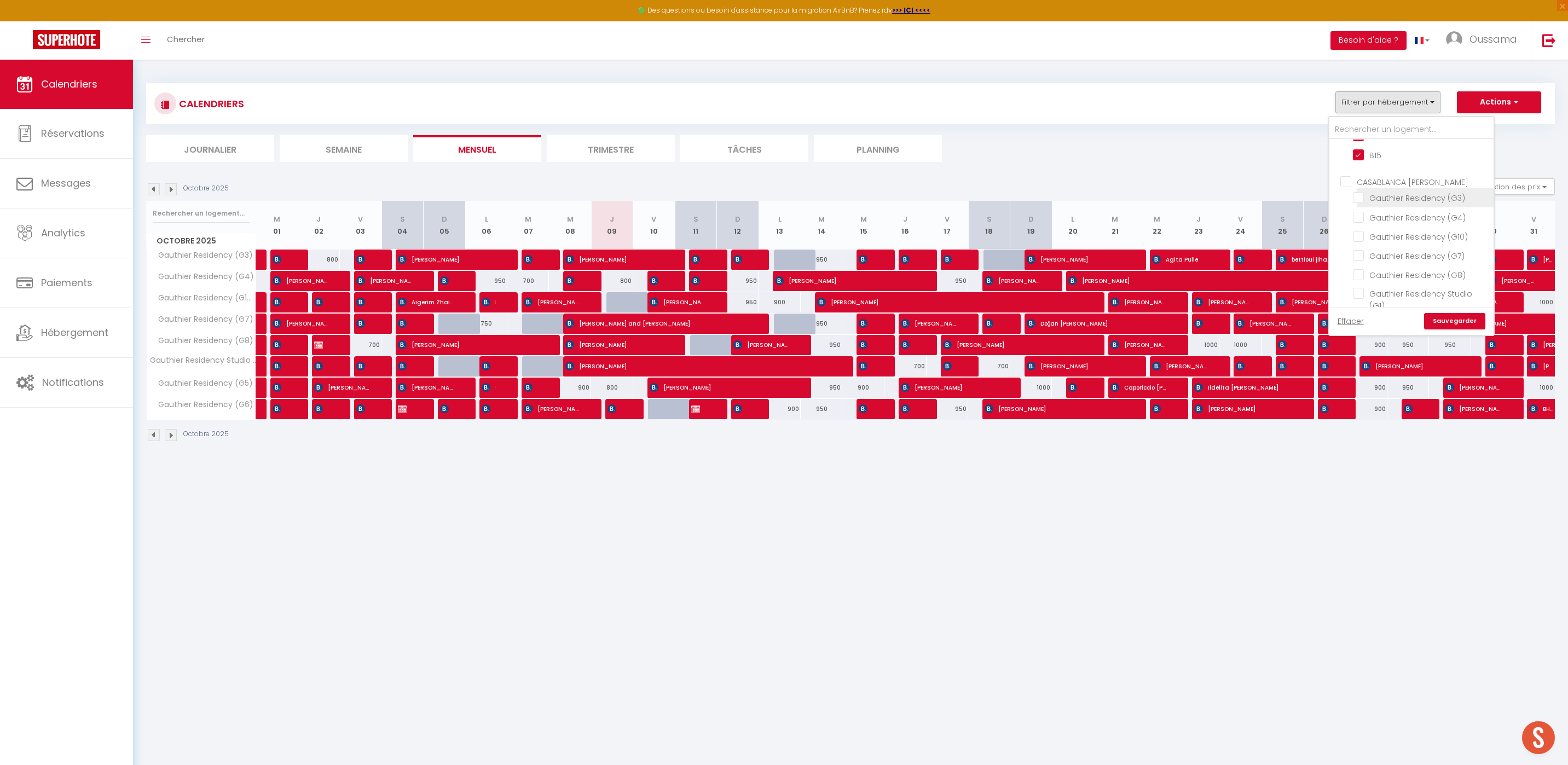
checkbox input "false"
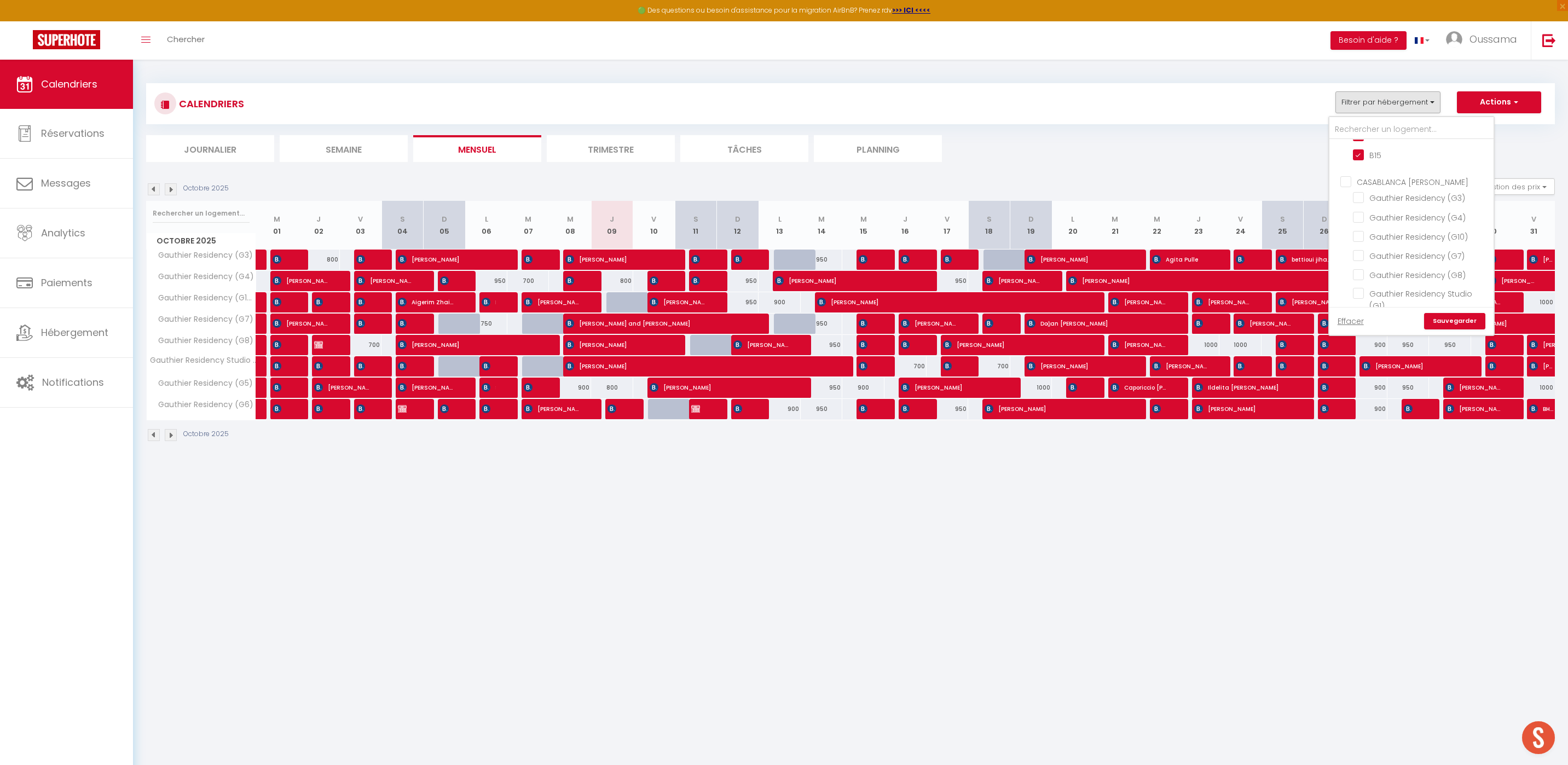
click at [1441, 320] on link "Sauvegarder" at bounding box center [1454, 321] width 61 height 16
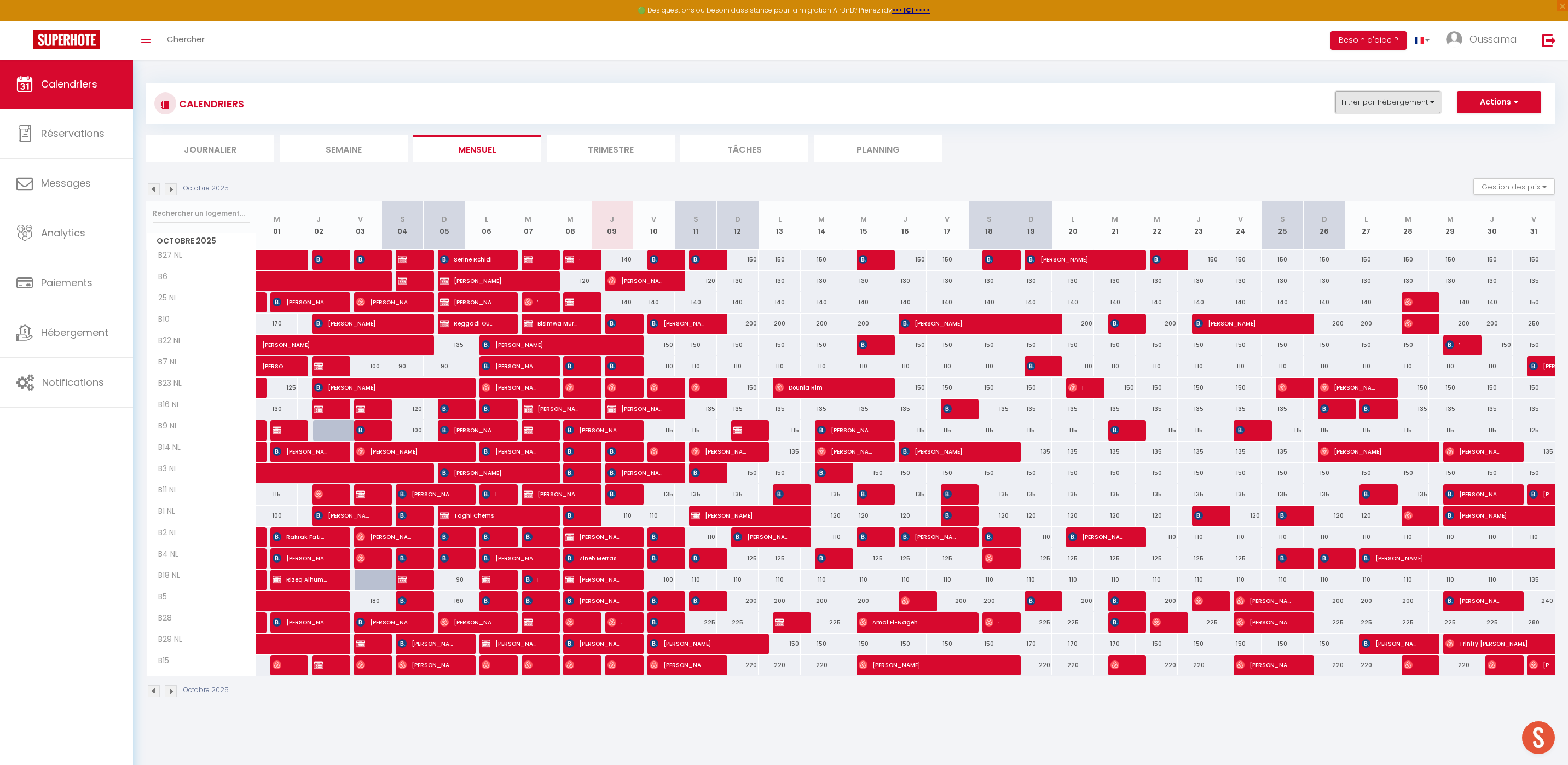
click at [1427, 106] on button "Filtrer par hébergement" at bounding box center [1388, 102] width 105 height 22
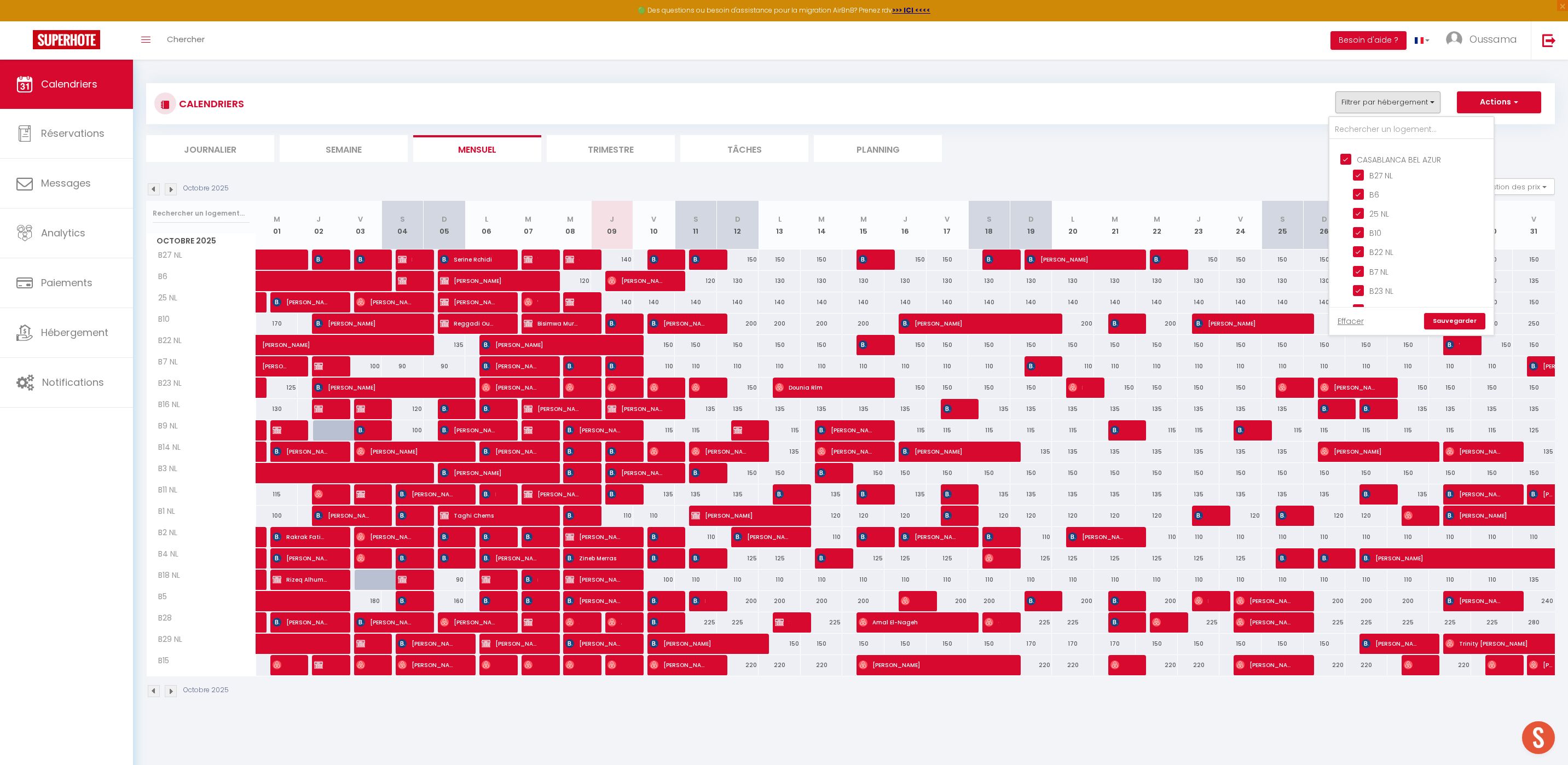
click at [1347, 161] on input "CASABLANCA BEL AZUR" at bounding box center [1422, 158] width 164 height 11
checkbox input "false"
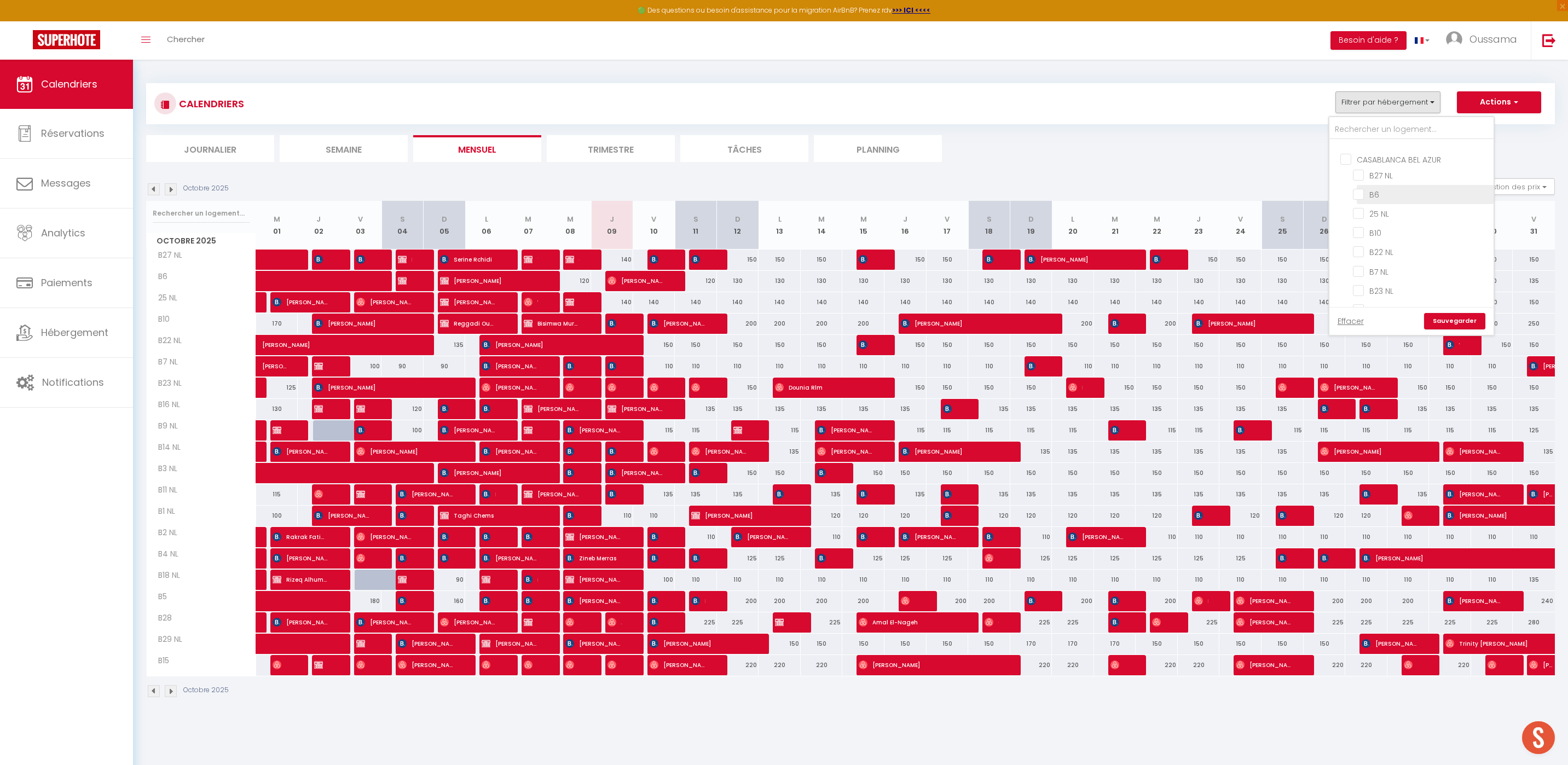
checkbox input "false"
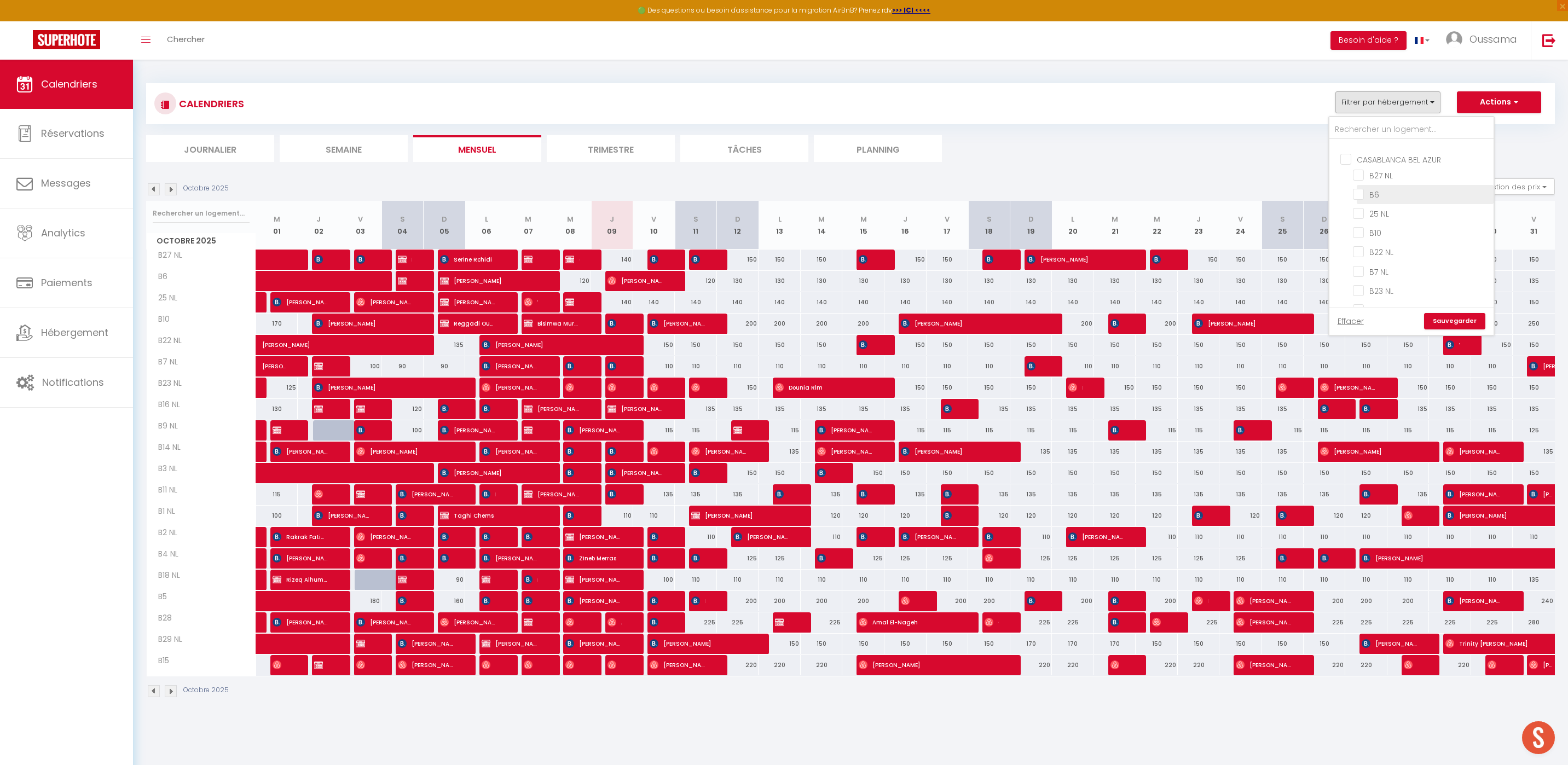
checkbox input "false"
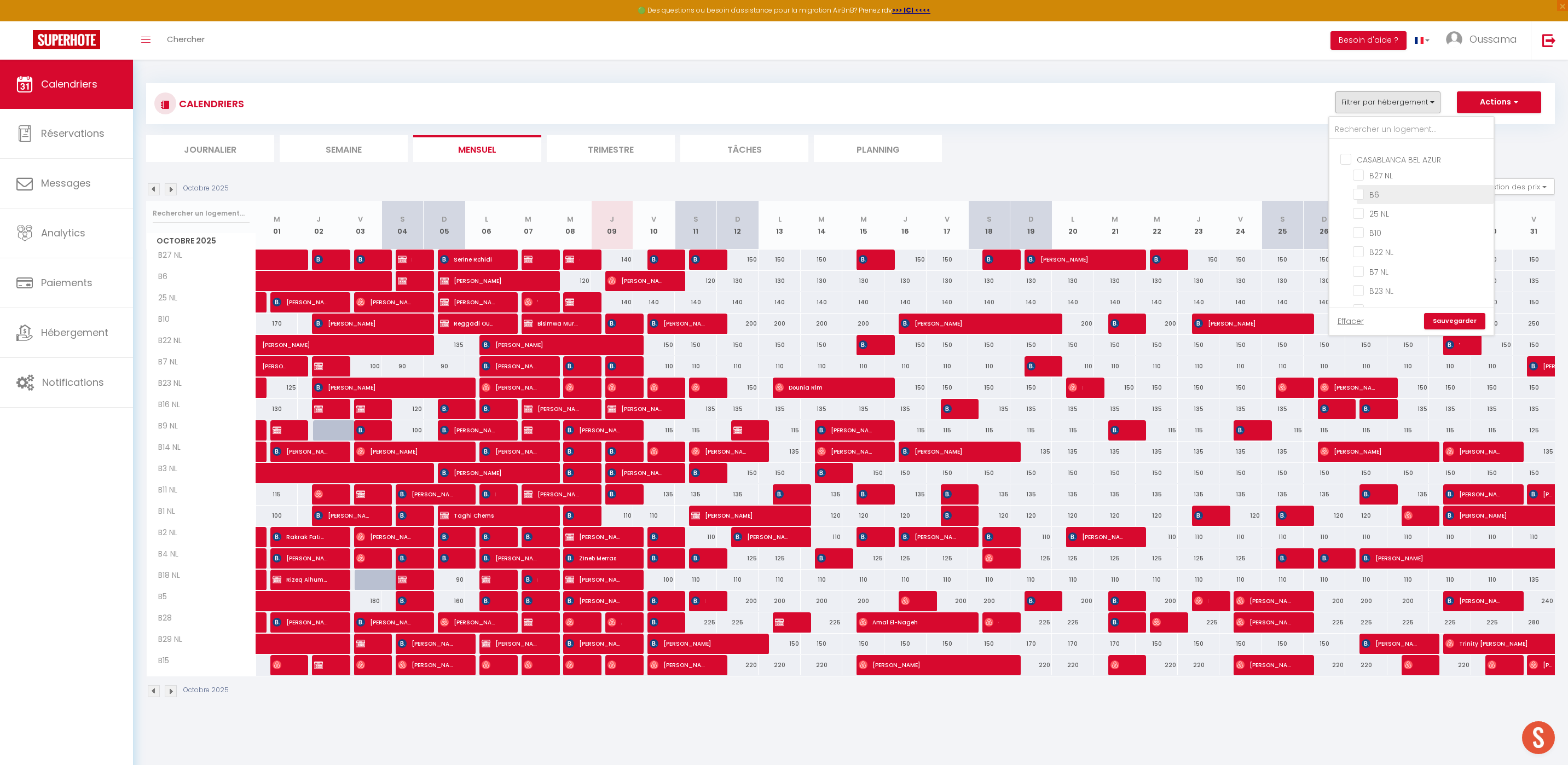
checkbox input "false"
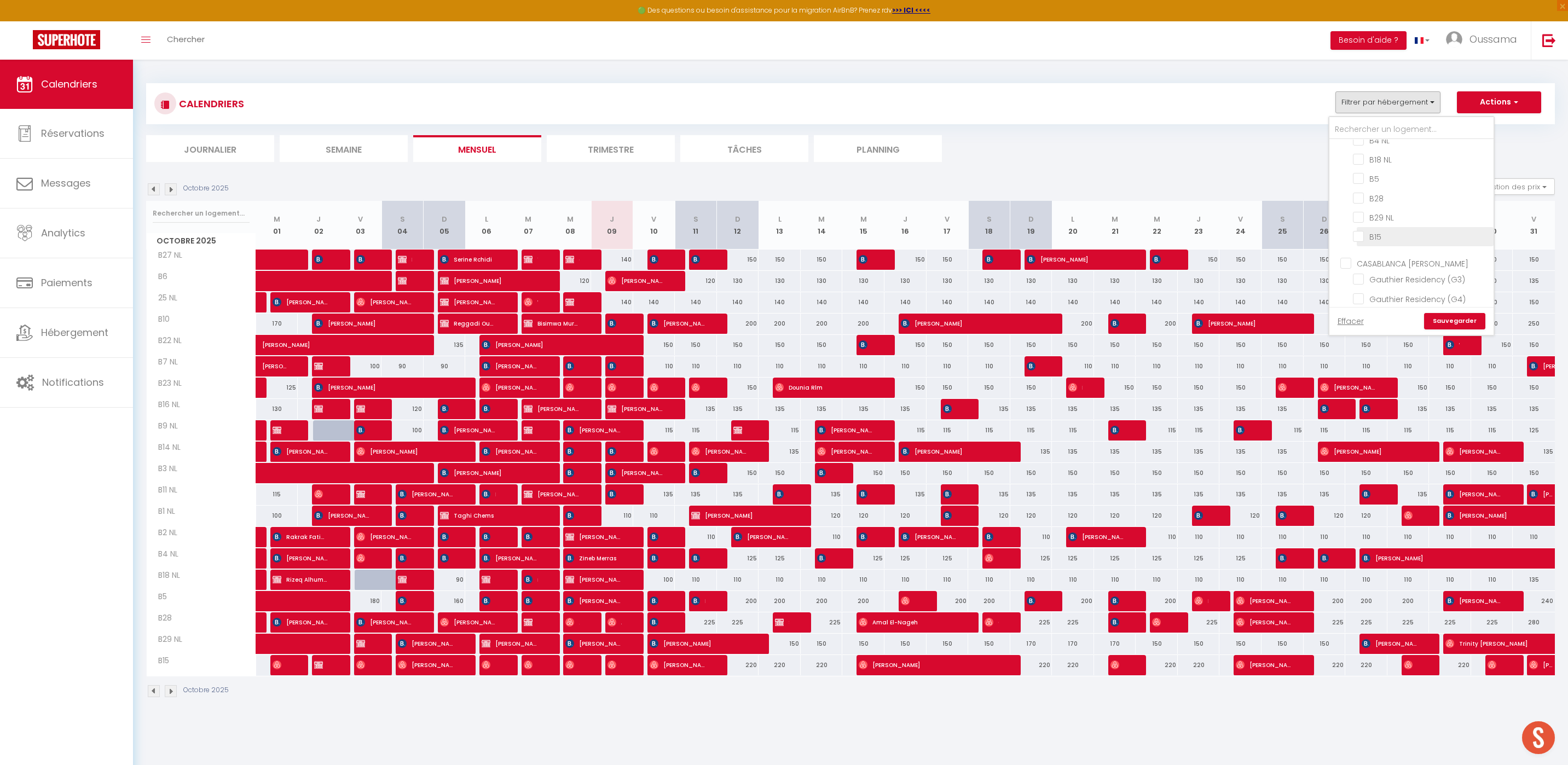
scroll to position [734, 0]
click at [1342, 235] on input "CASABLANCA [PERSON_NAME]" at bounding box center [1422, 240] width 164 height 11
click at [1455, 322] on link "Sauvegarder" at bounding box center [1454, 321] width 61 height 16
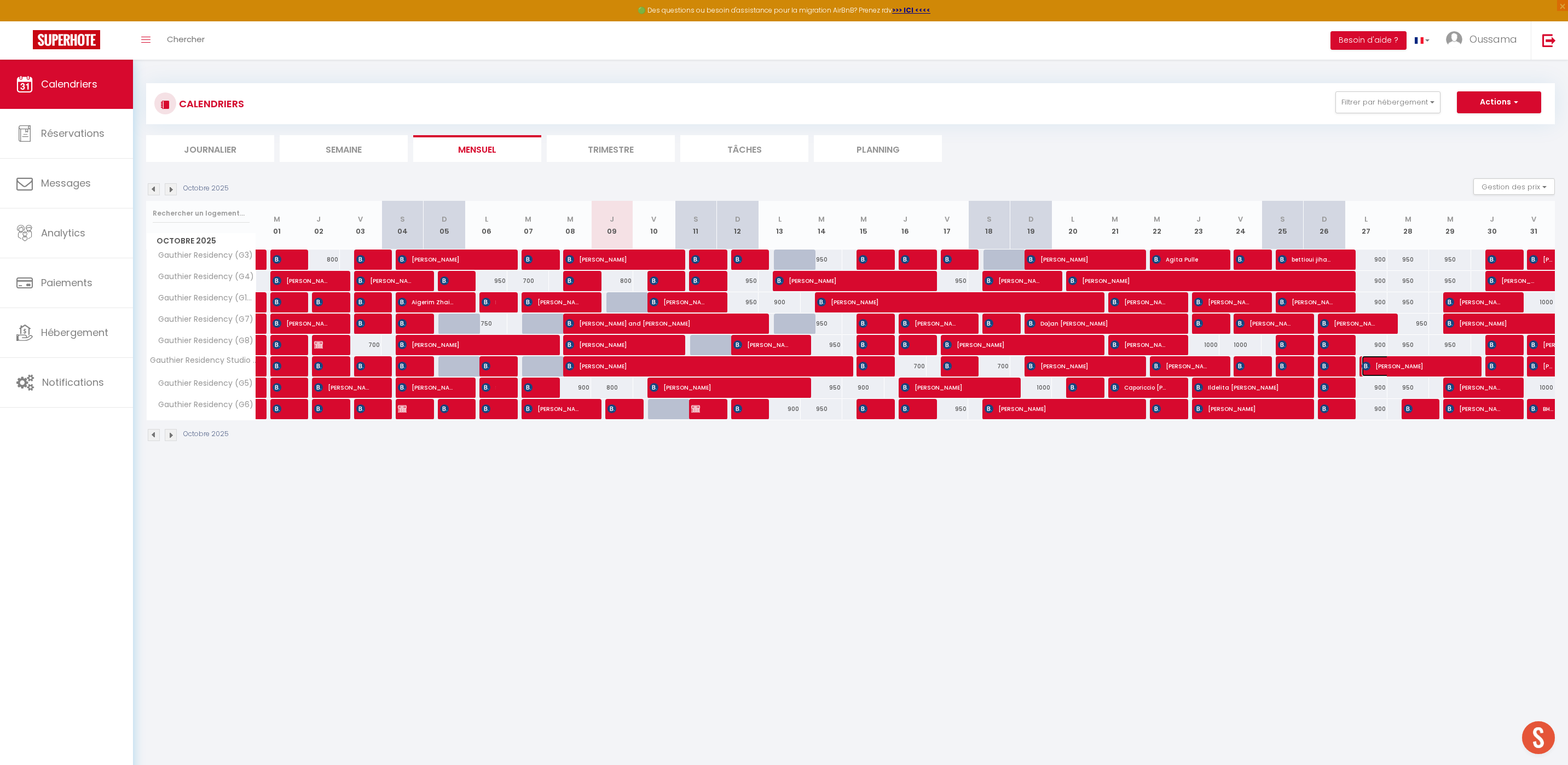
click at [1377, 366] on span "[PERSON_NAME]" at bounding box center [1411, 366] width 99 height 21
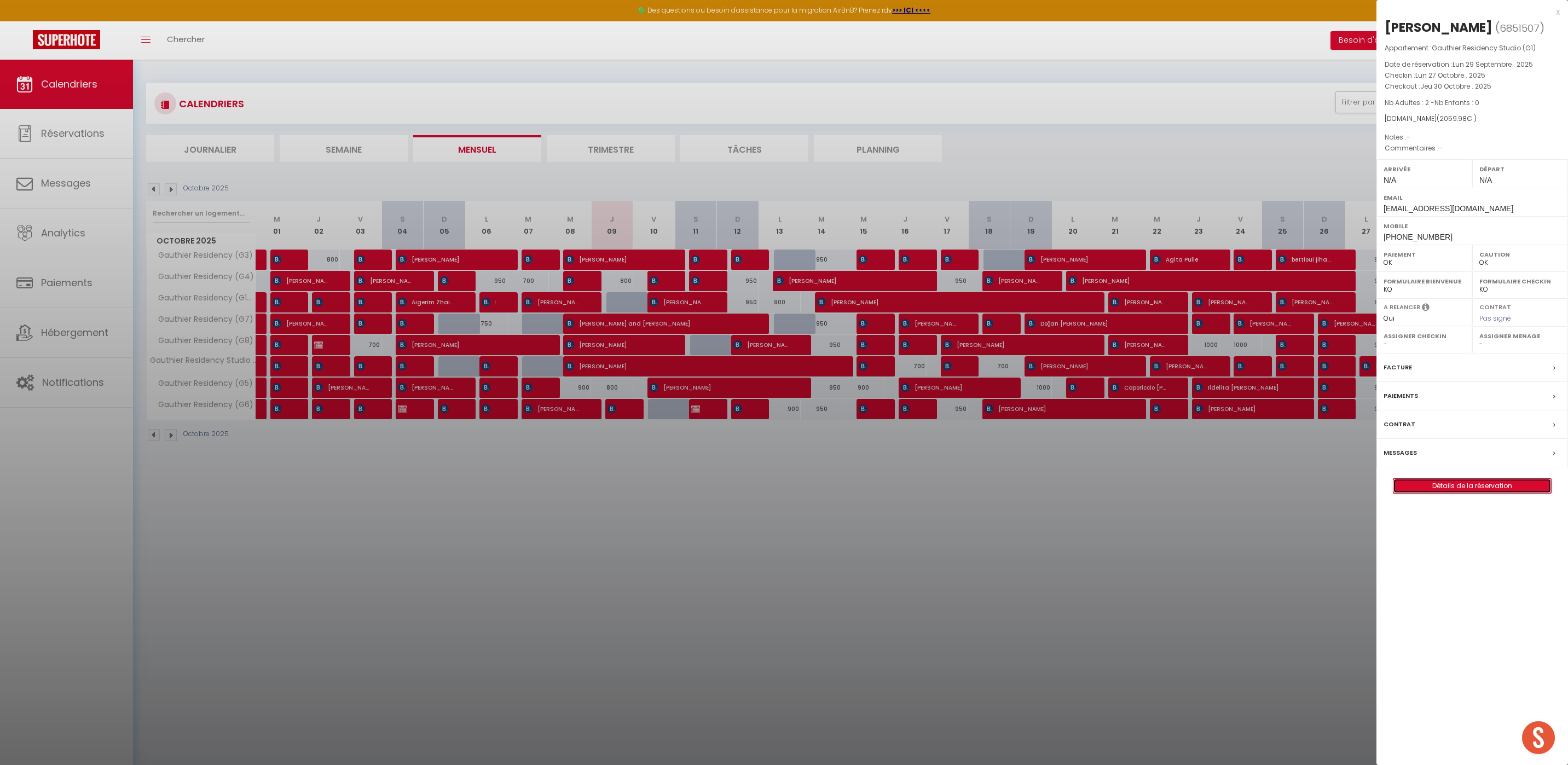
click at [1486, 482] on link "Détails de la réservation" at bounding box center [1472, 486] width 158 height 14
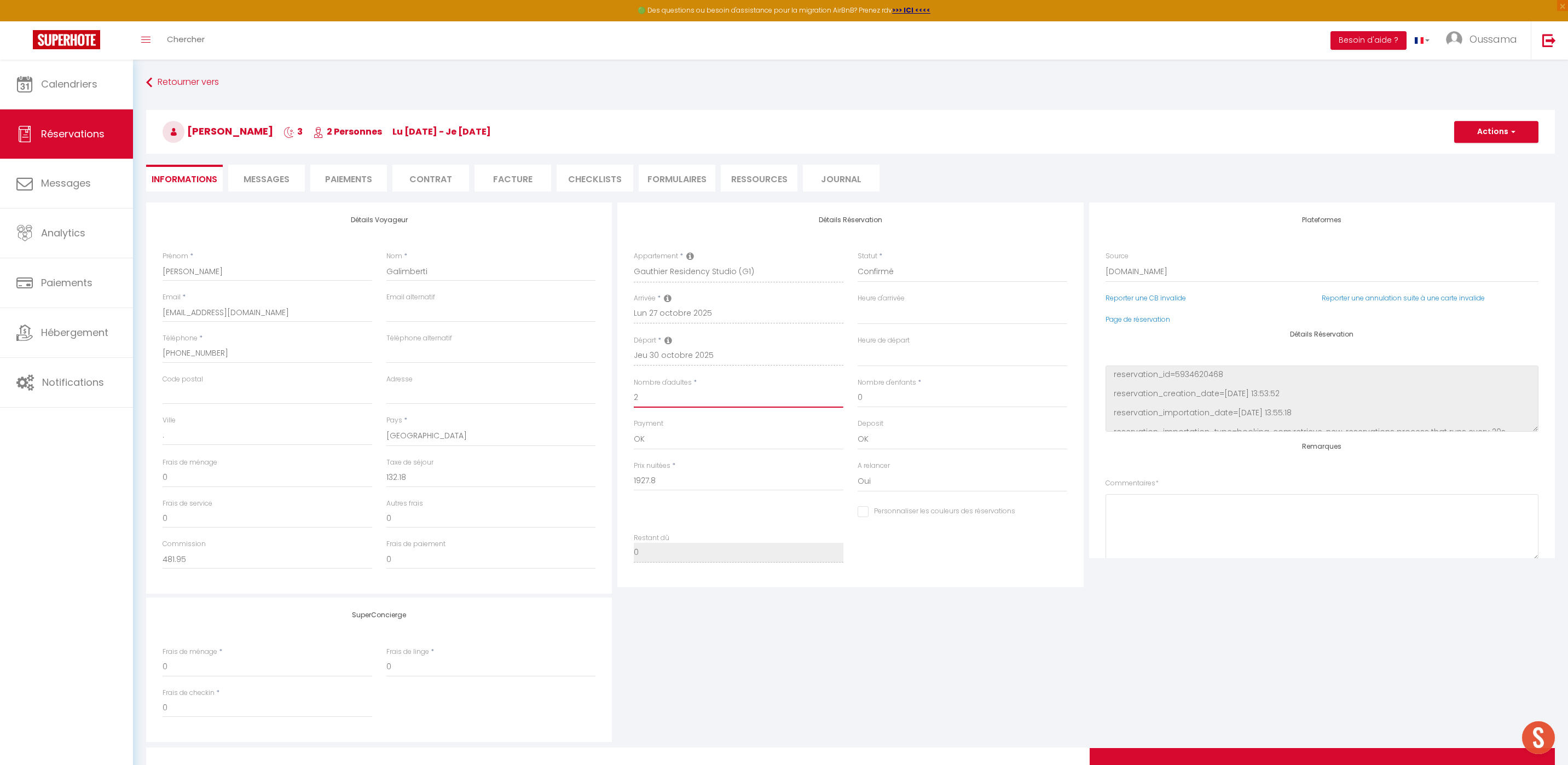
click at [660, 399] on input "2" at bounding box center [738, 397] width 209 height 20
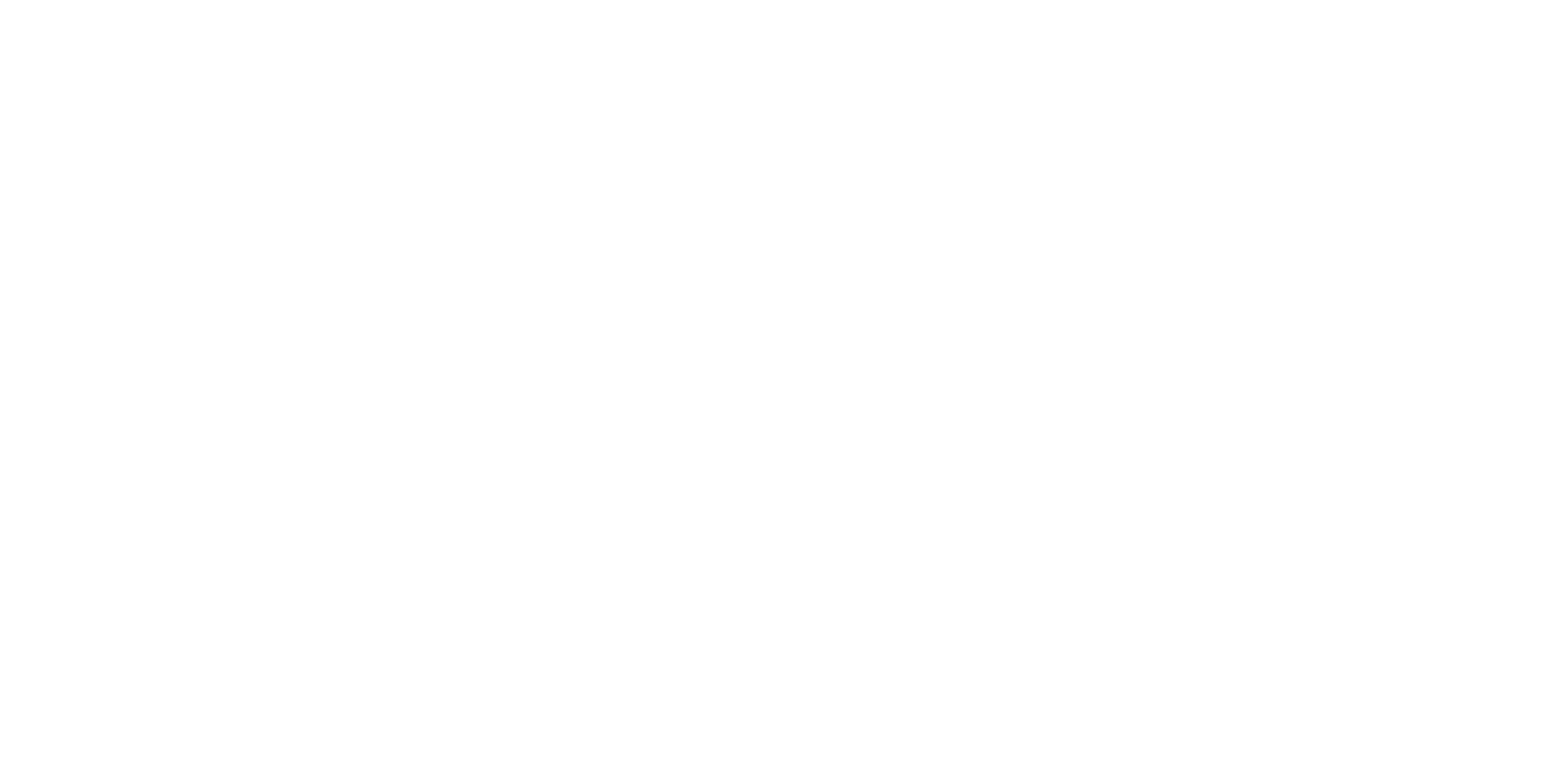
select select
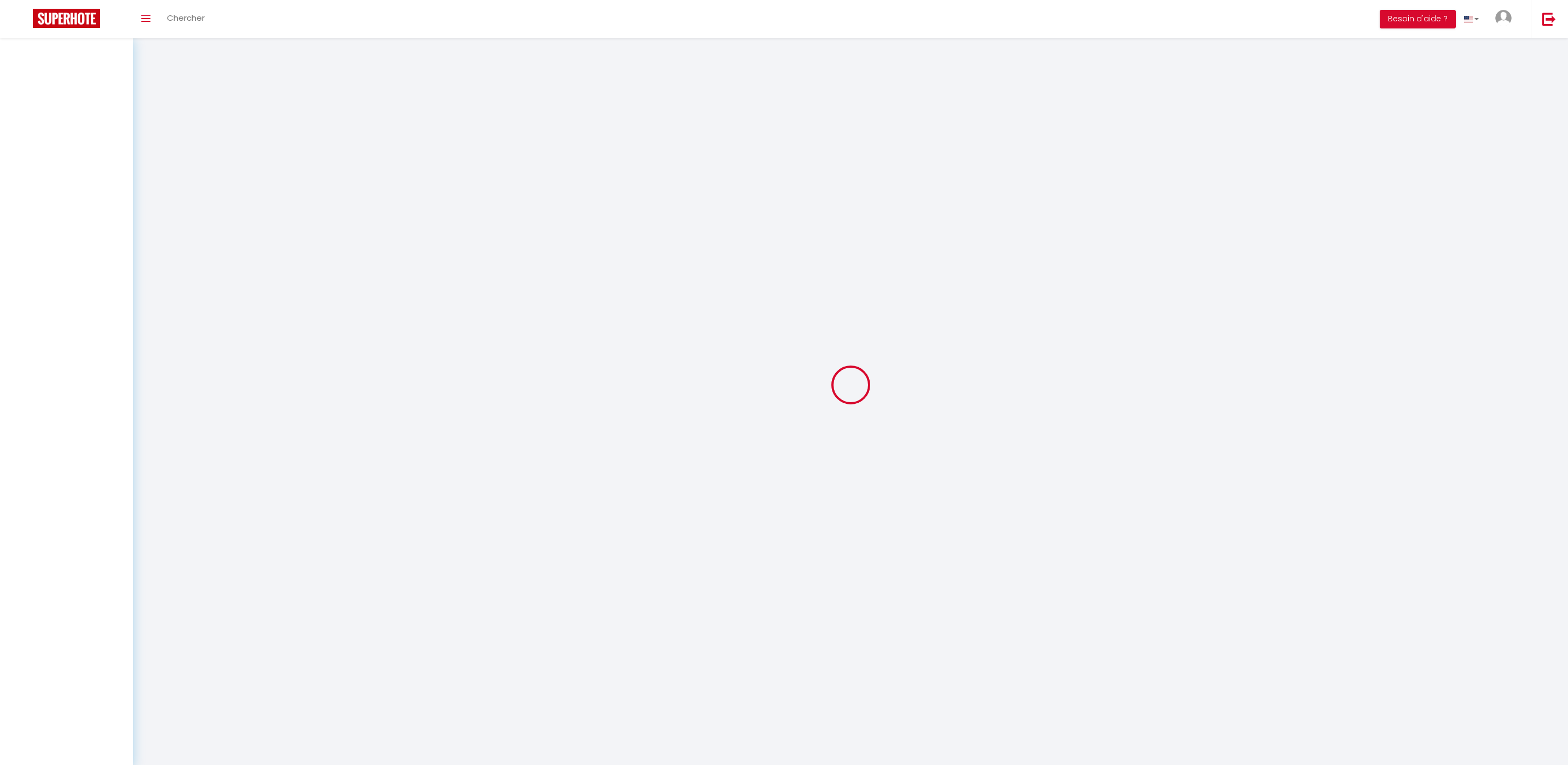
select select
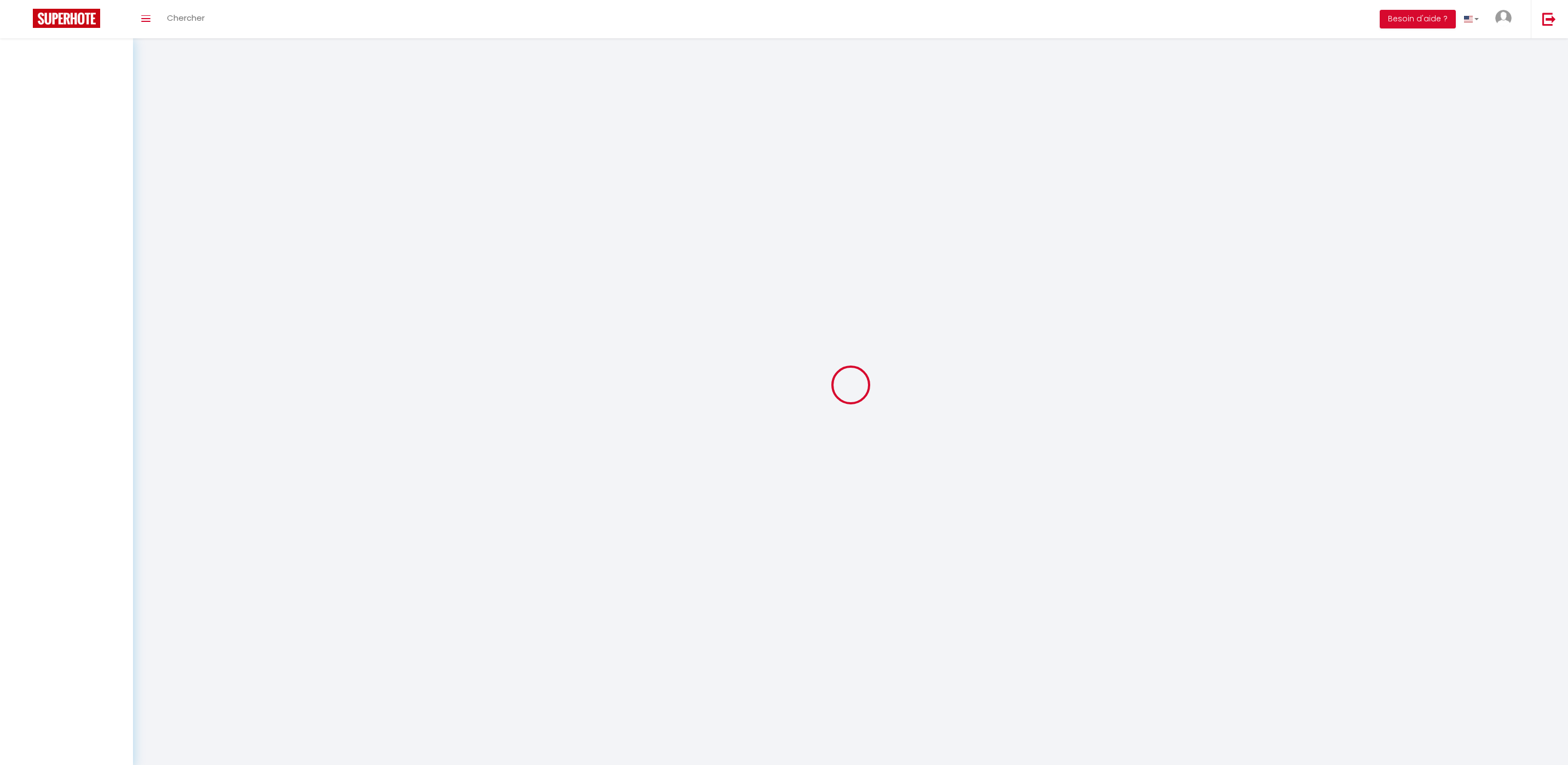
select select
checkbox input "false"
select select
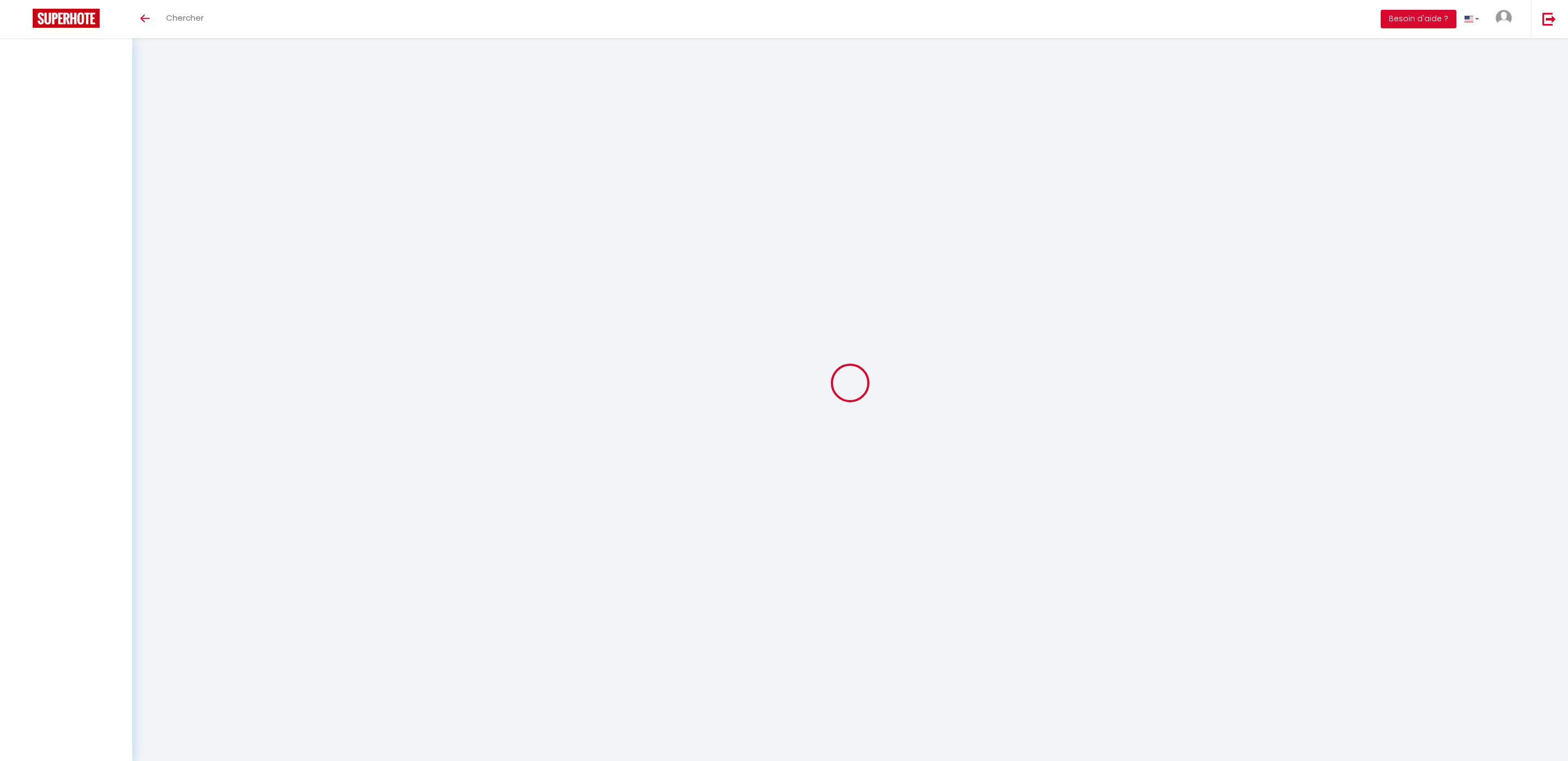
select select
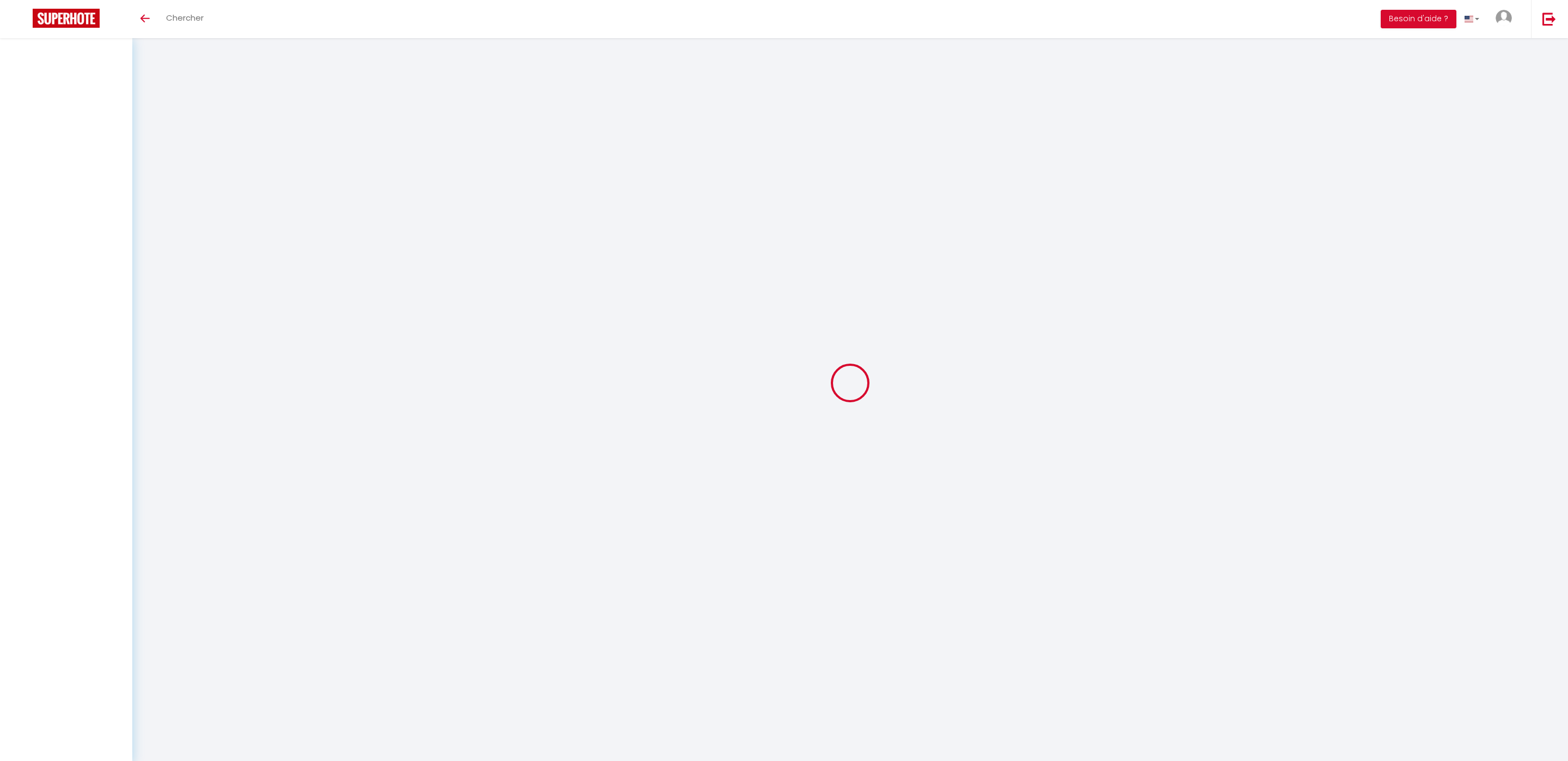
checkbox input "false"
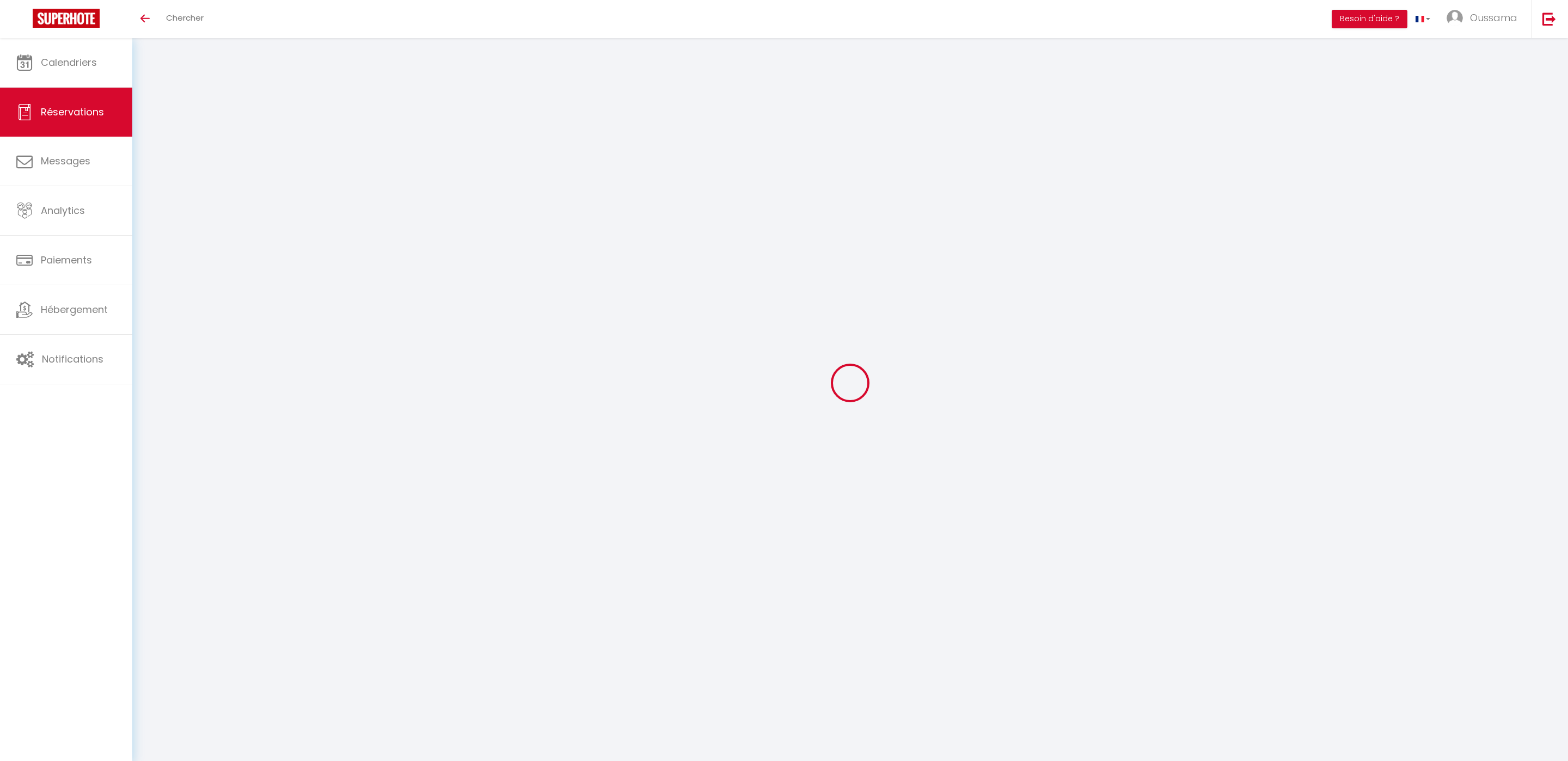
select select
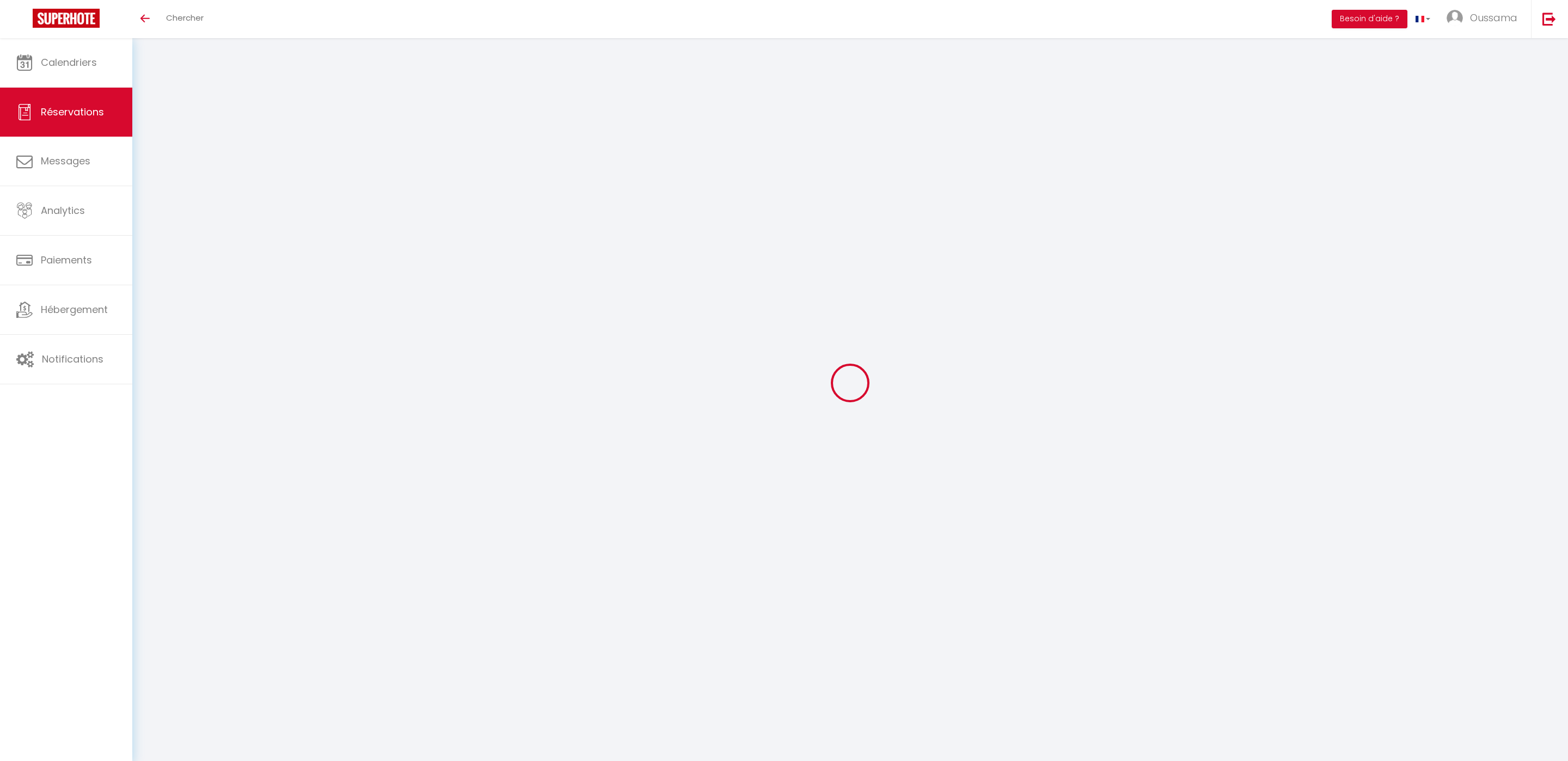
select select
checkbox input "false"
select select
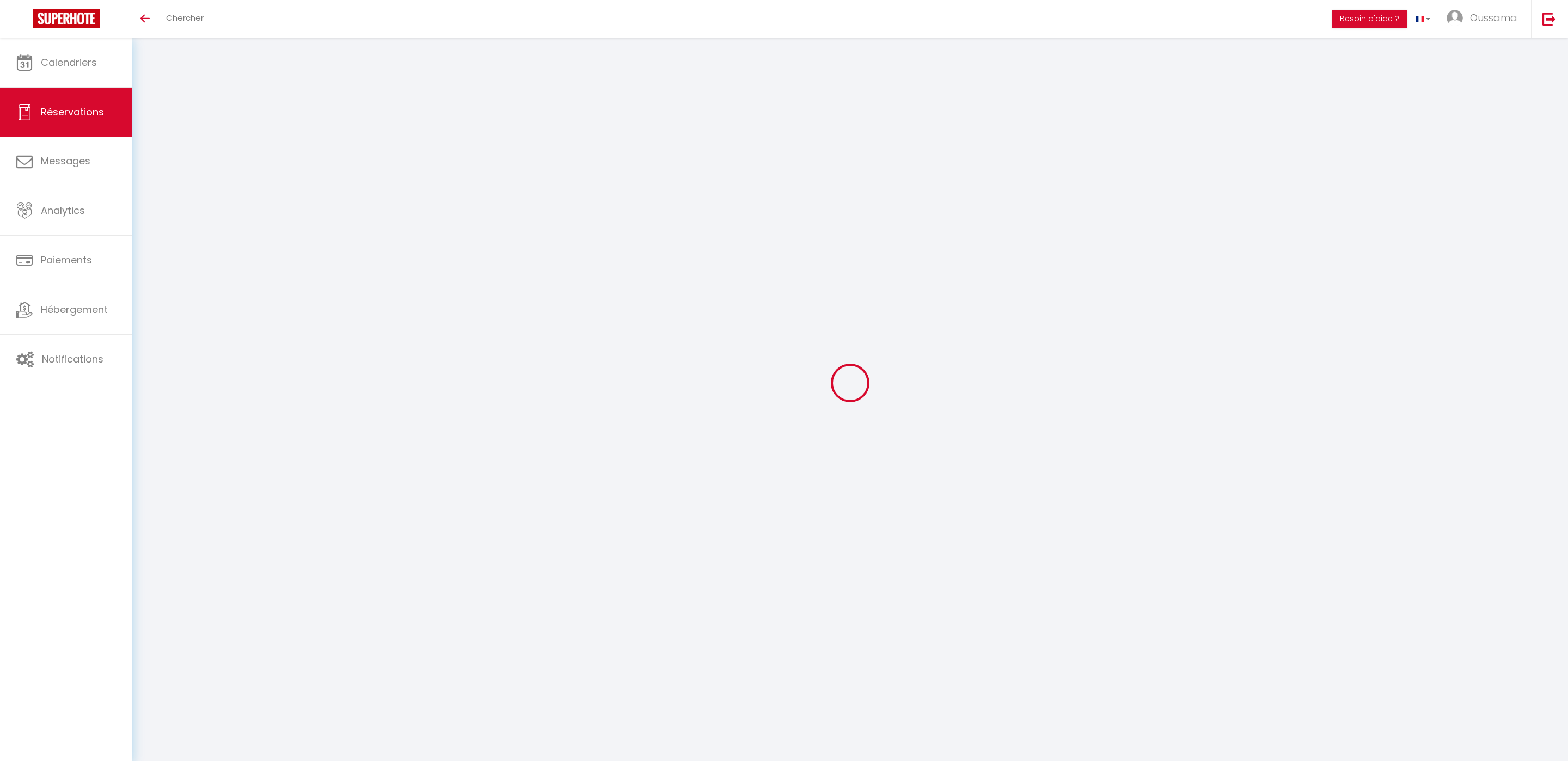
select select
checkbox input "false"
select select
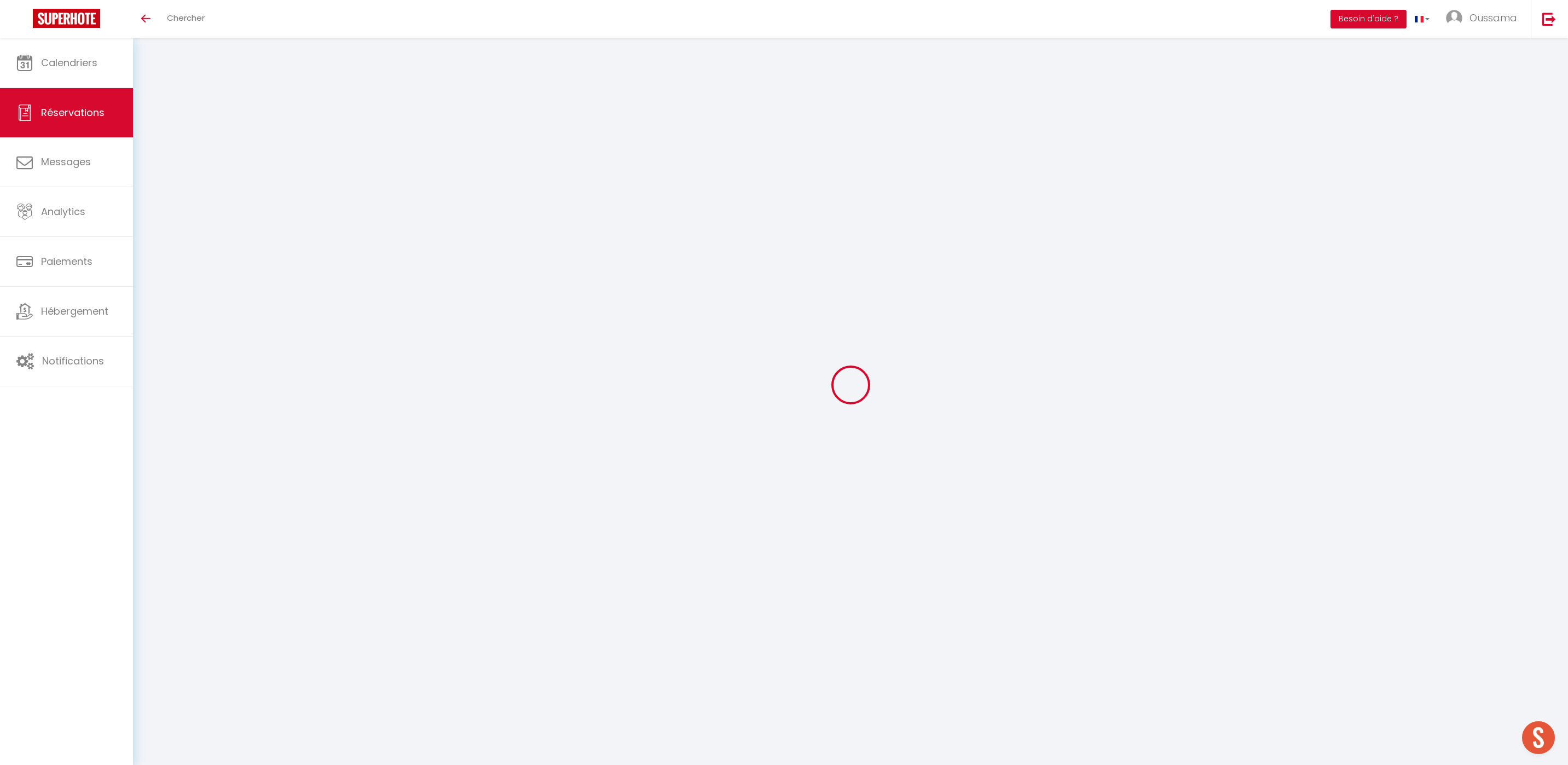
type input "Stefano"
type input "Galimberti"
type input "sgalim.254005@guest.booking.com"
type input "+212660424067"
type input "."
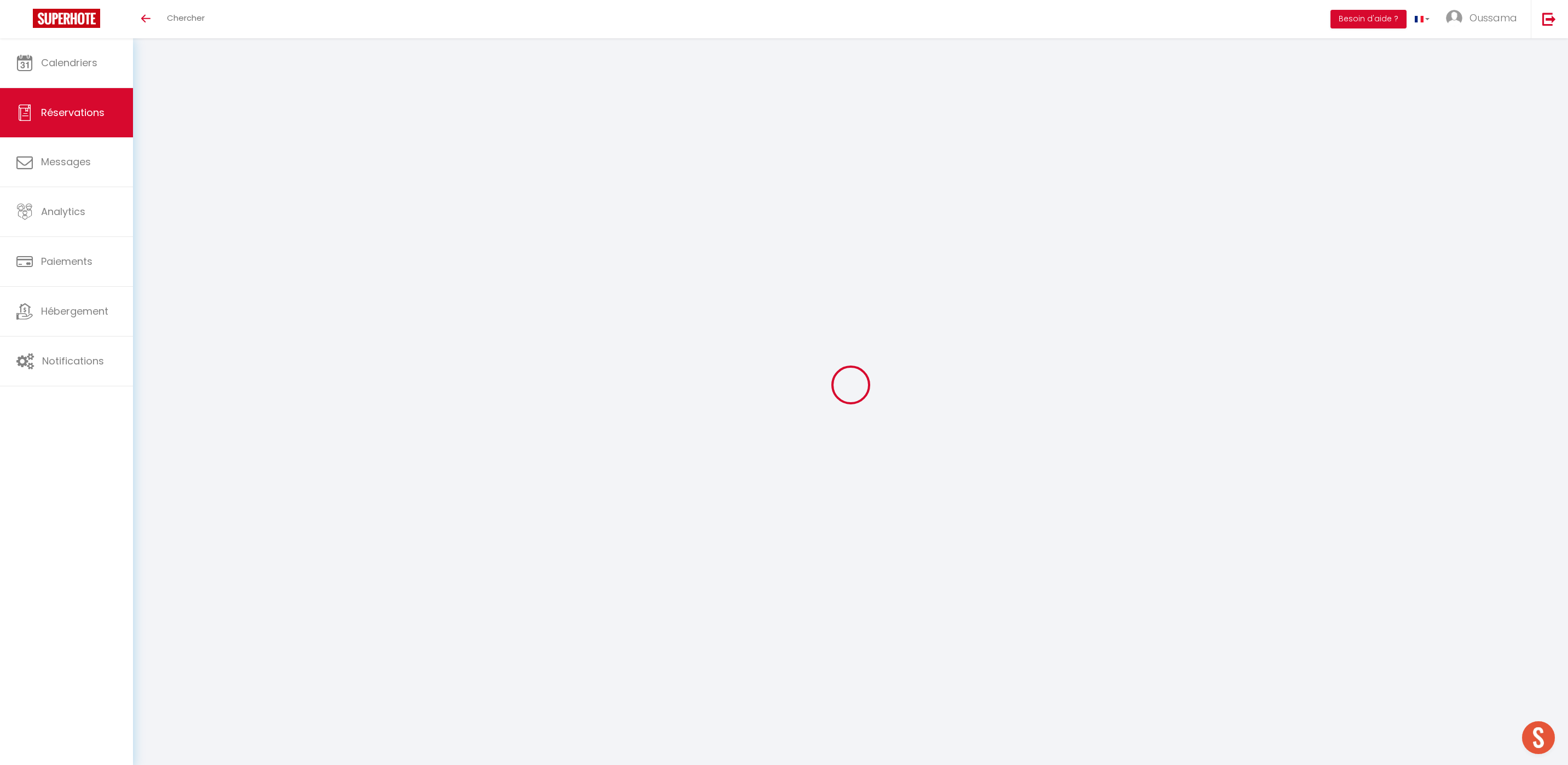
select select "MA"
type input "481.95"
select select "27046"
select select "1"
select select
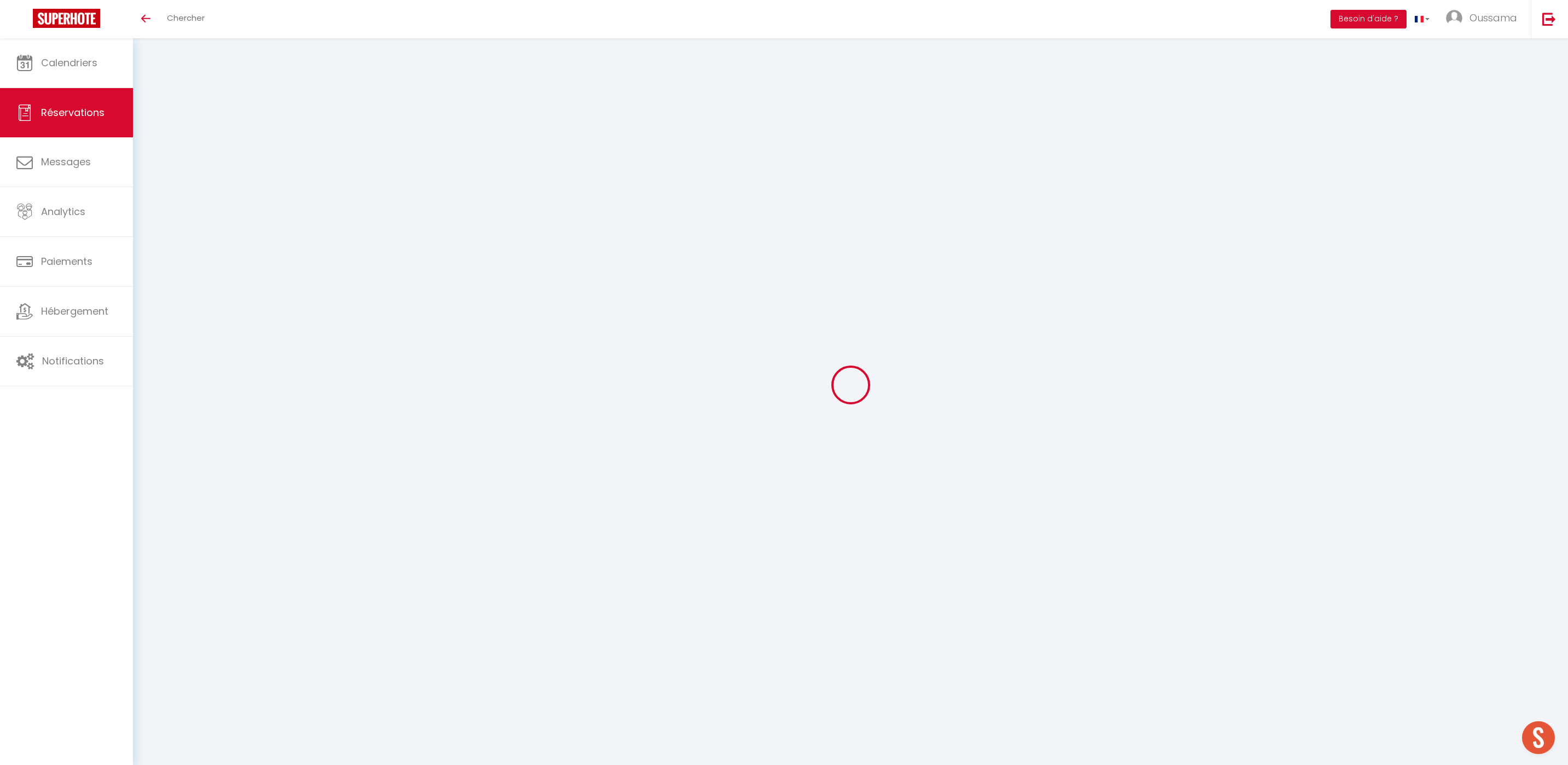
select select
type input "2"
select select "12"
select select "15"
type input "1927.8"
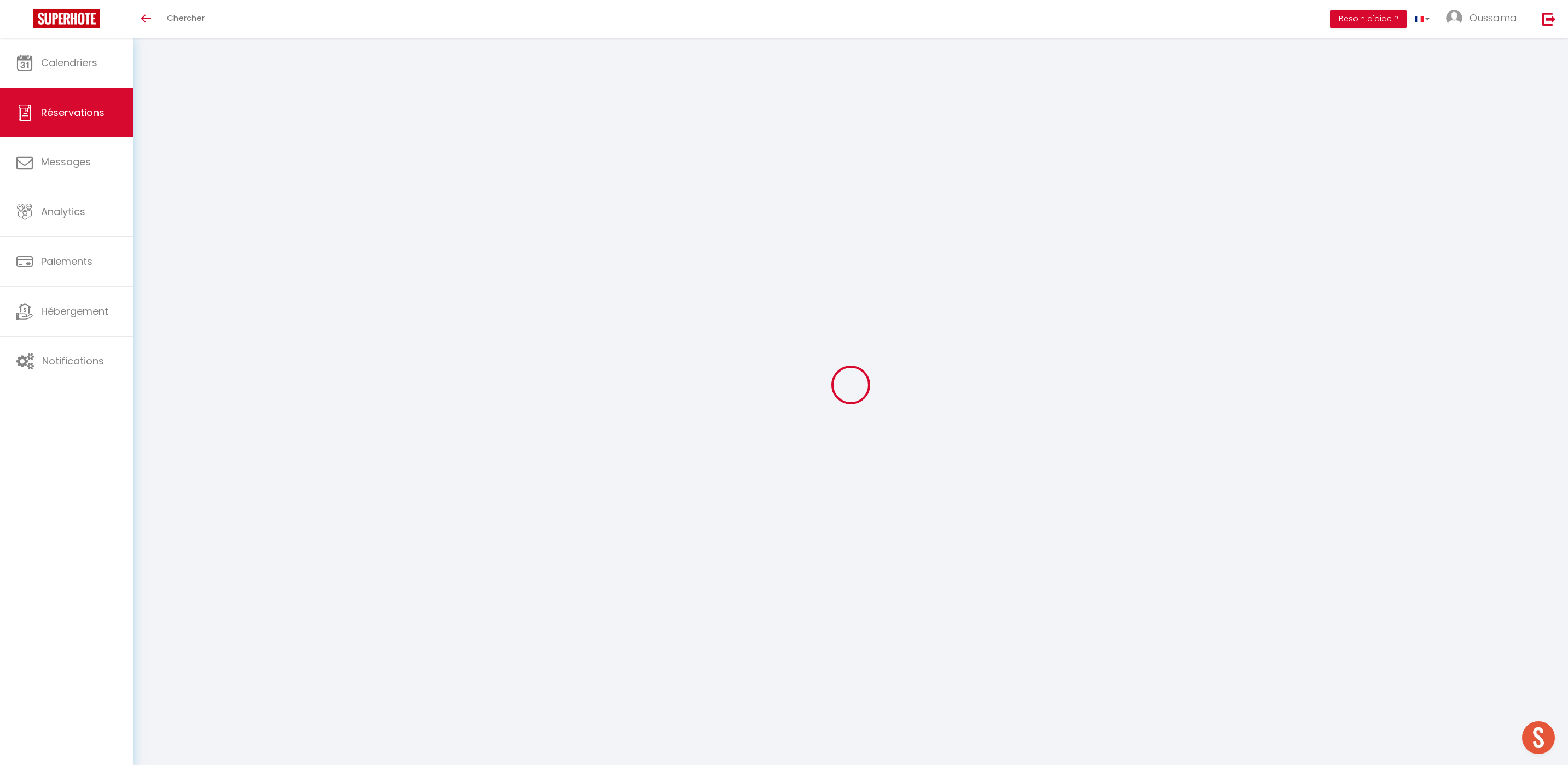
checkbox input "false"
type input "0"
select select "2"
type input "0"
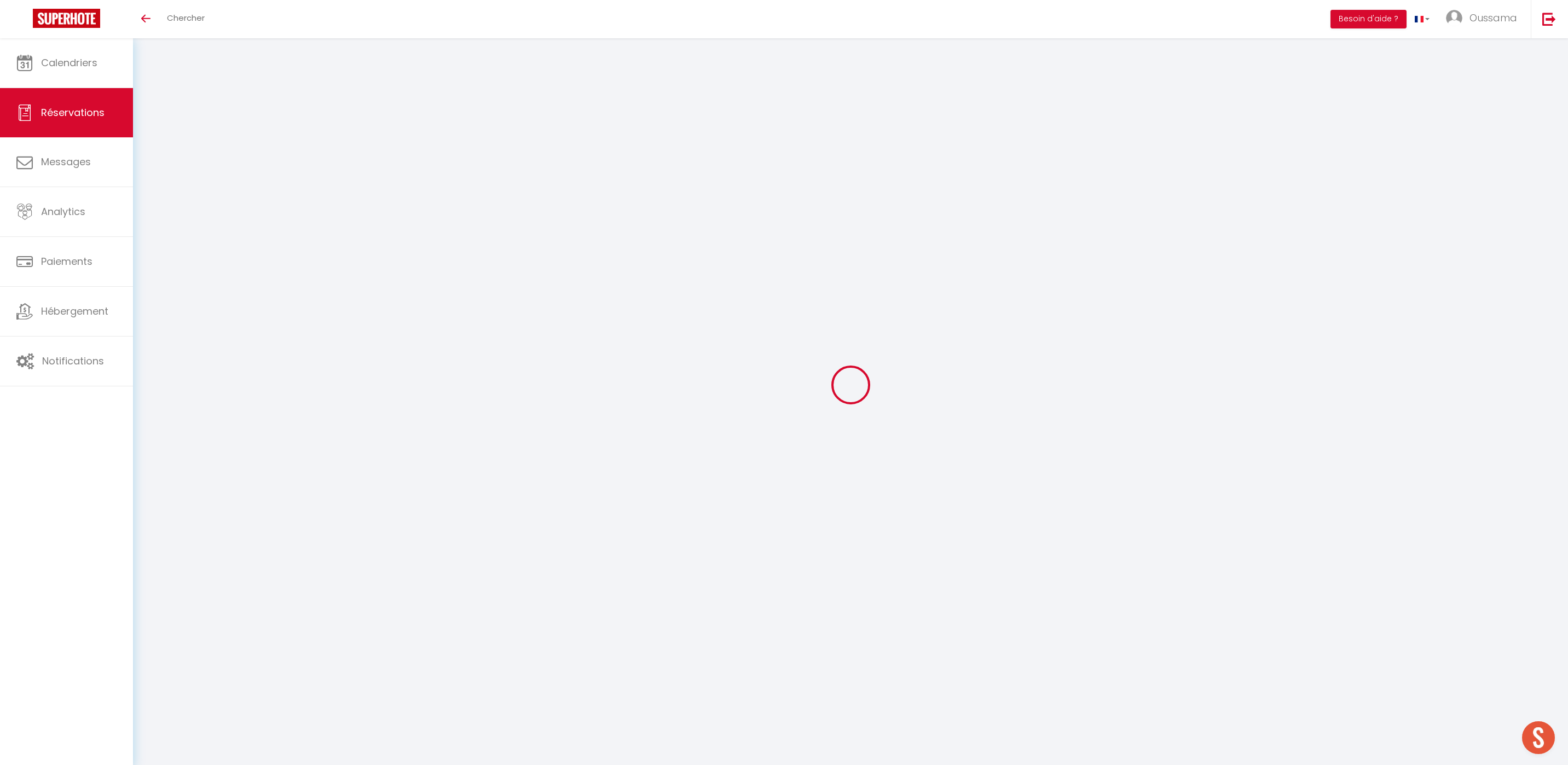
type input "0"
select select
checkbox input "false"
select select
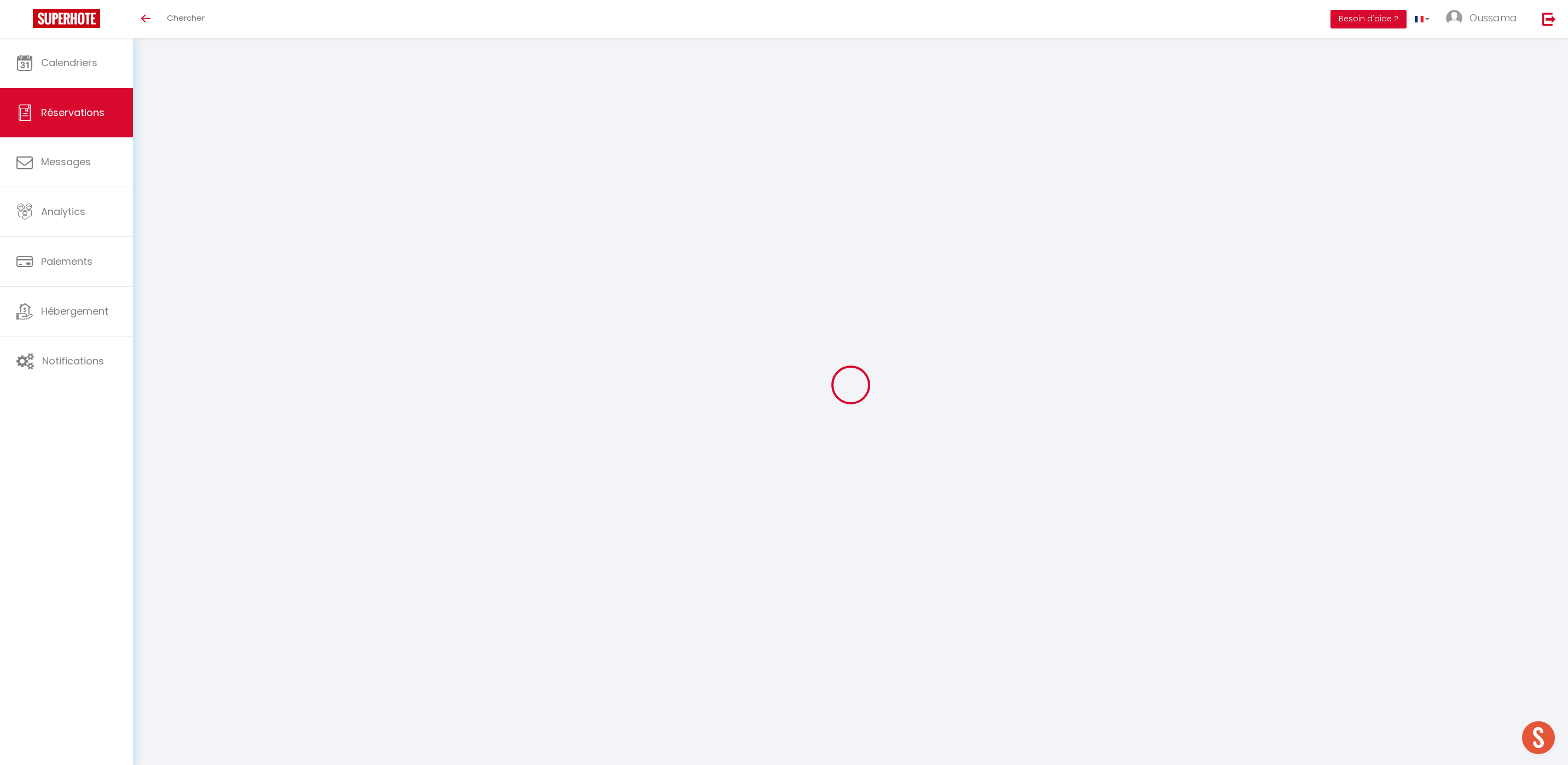
select select
checkbox input "false"
select select
checkbox input "false"
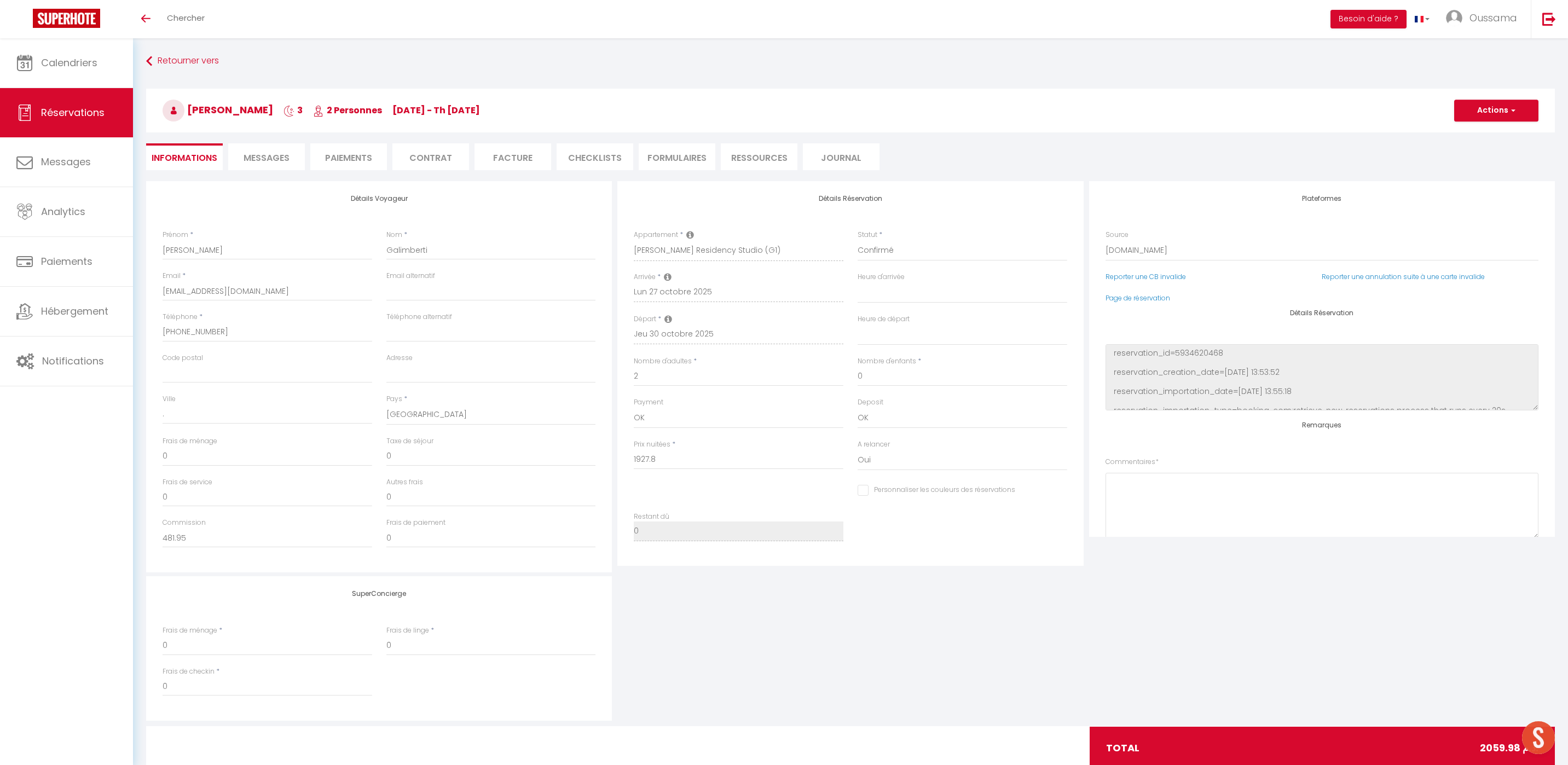
type input "132.18"
select select
checkbox input "false"
select select
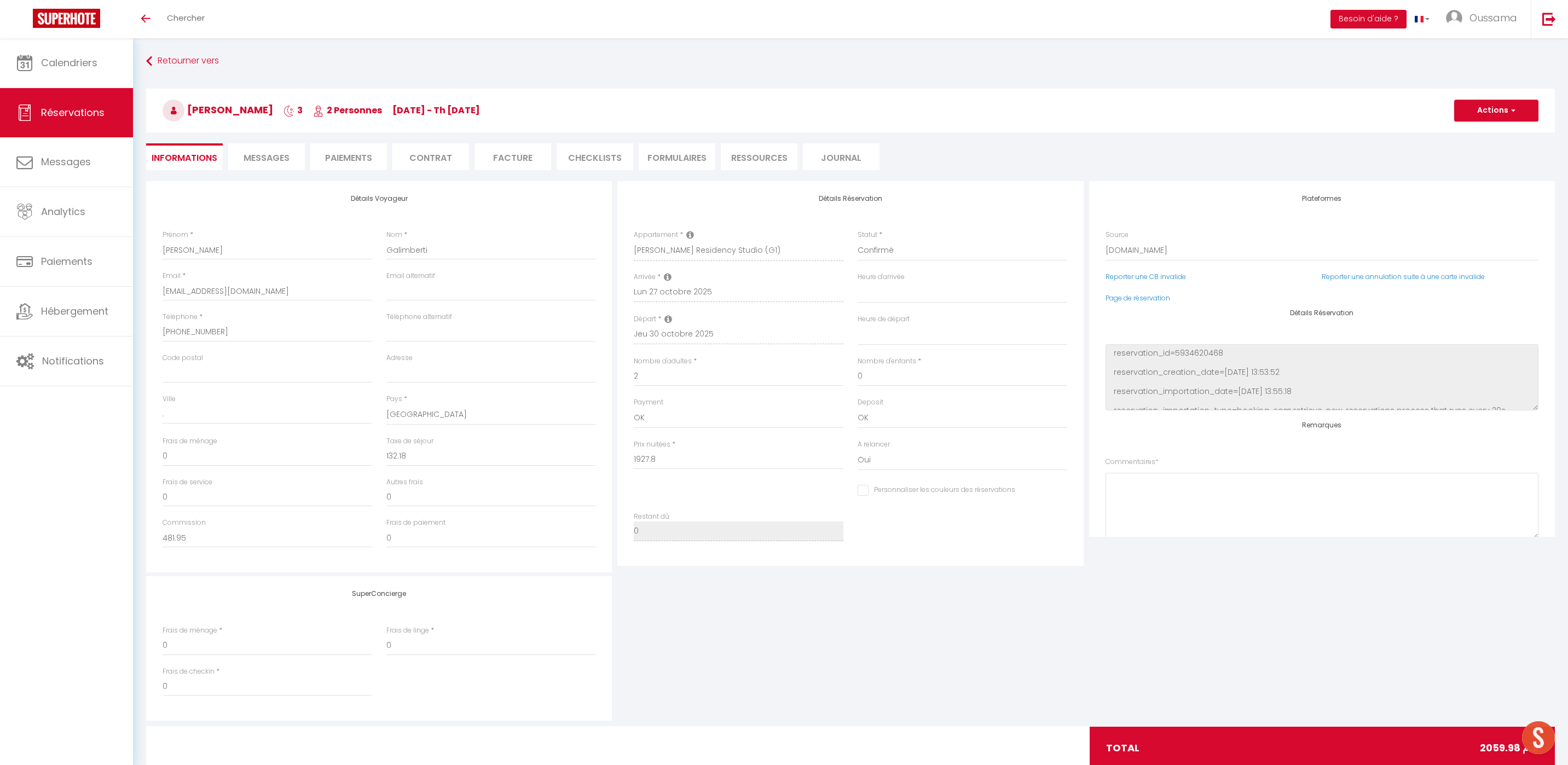
select select
click at [664, 461] on input "1927.8" at bounding box center [738, 460] width 209 height 20
drag, startPoint x: 664, startPoint y: 462, endPoint x: 631, endPoint y: 458, distance: 33.2
click at [631, 458] on div "Prix nuitées * 1927.8" at bounding box center [738, 460] width 224 height 42
click at [669, 376] on input "2" at bounding box center [738, 376] width 209 height 20
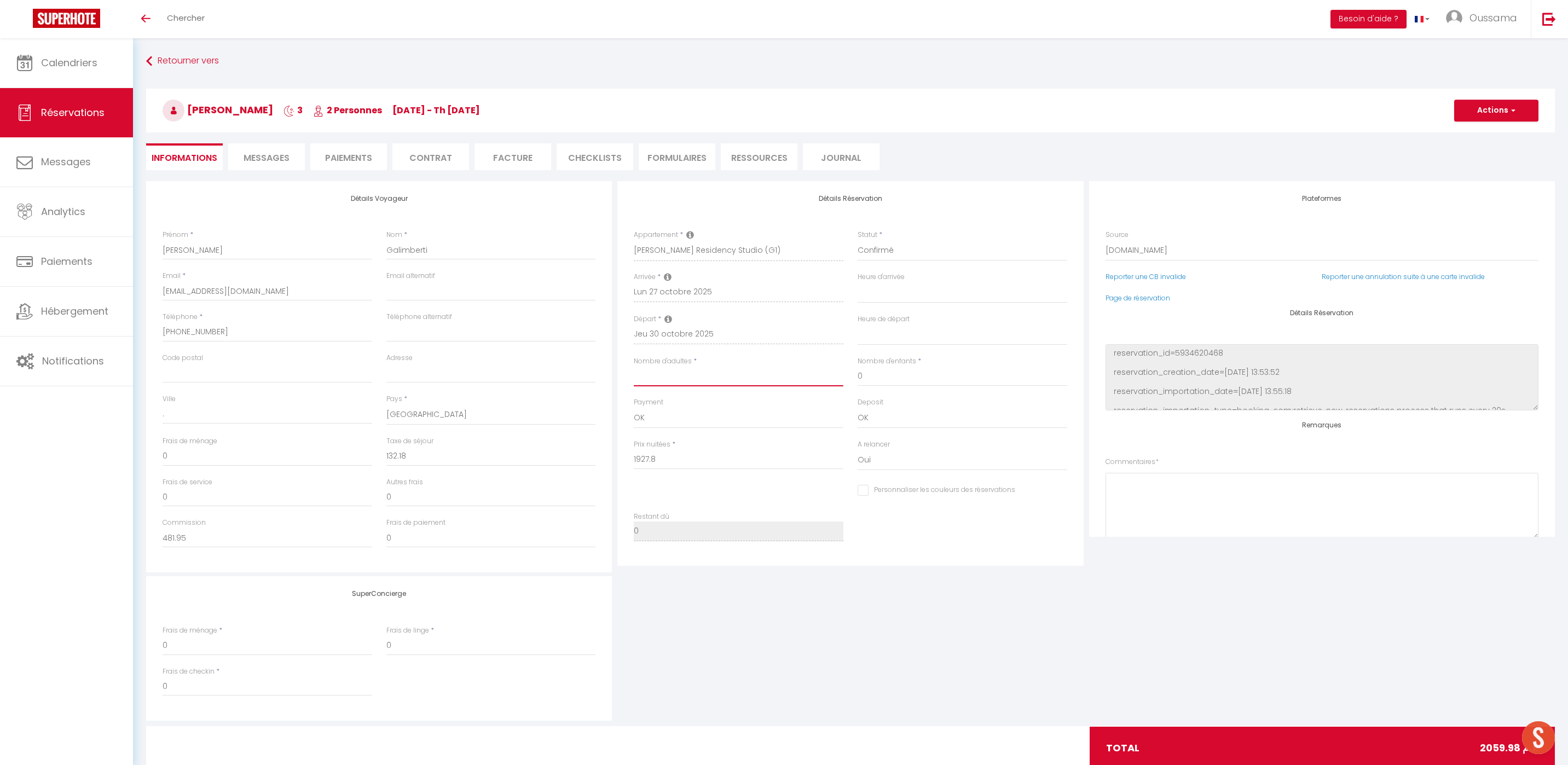
select select
type input "0"
checkbox input "false"
type input "3"
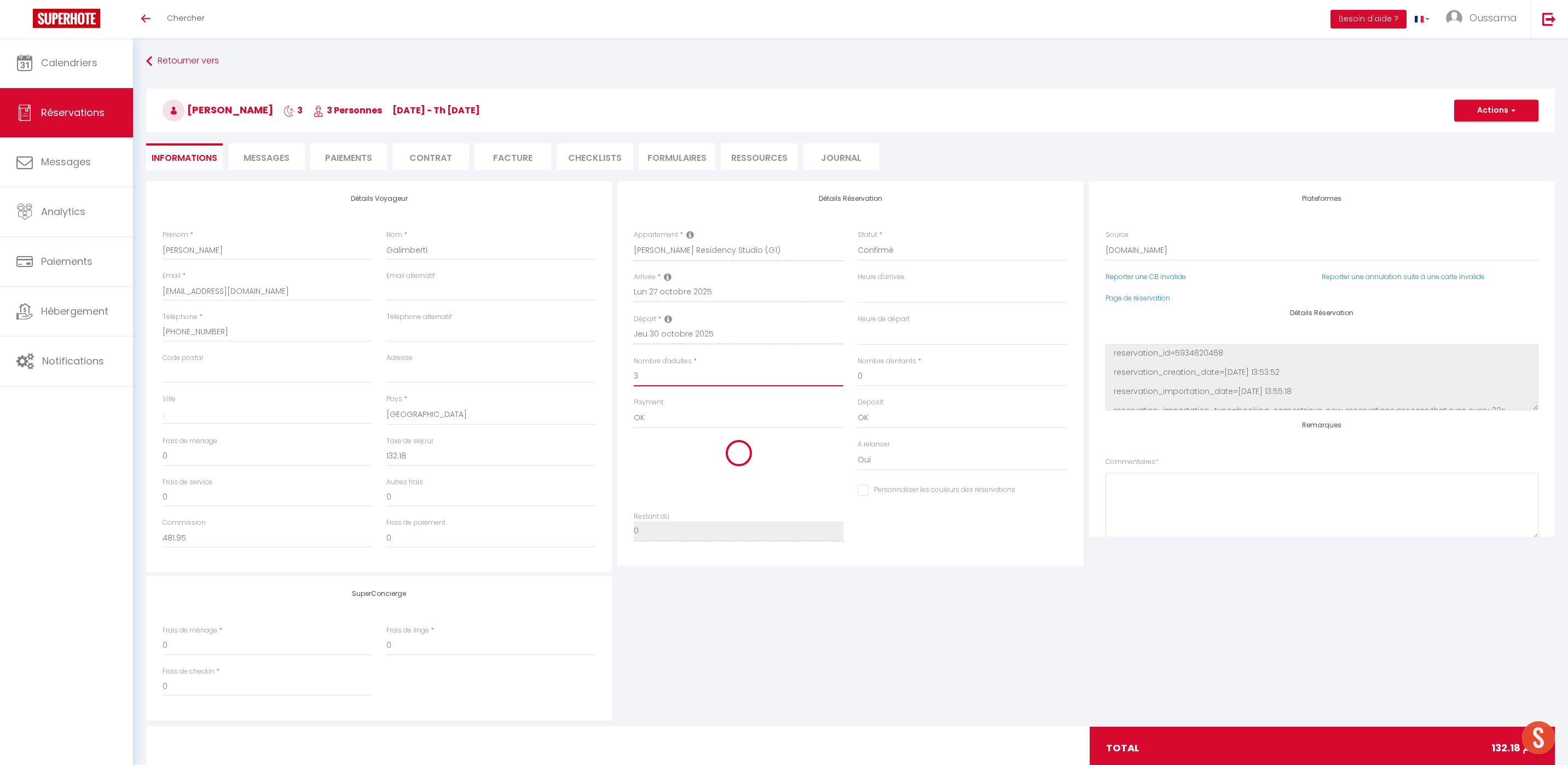
select select
checkbox input "false"
type input "0"
select select
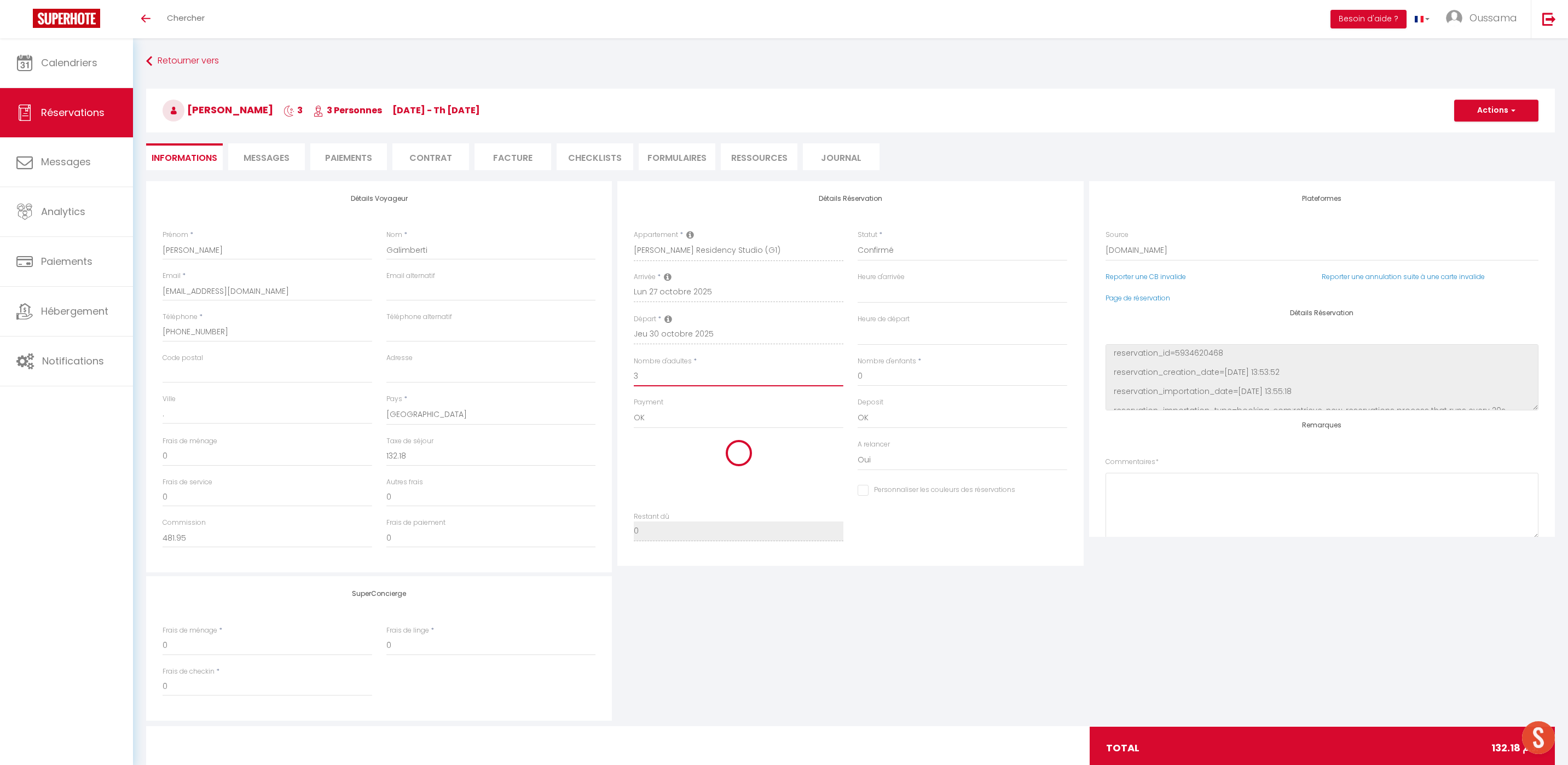
select select
checkbox input "false"
type input "3"
click at [679, 456] on input "0" at bounding box center [738, 460] width 209 height 20
select select
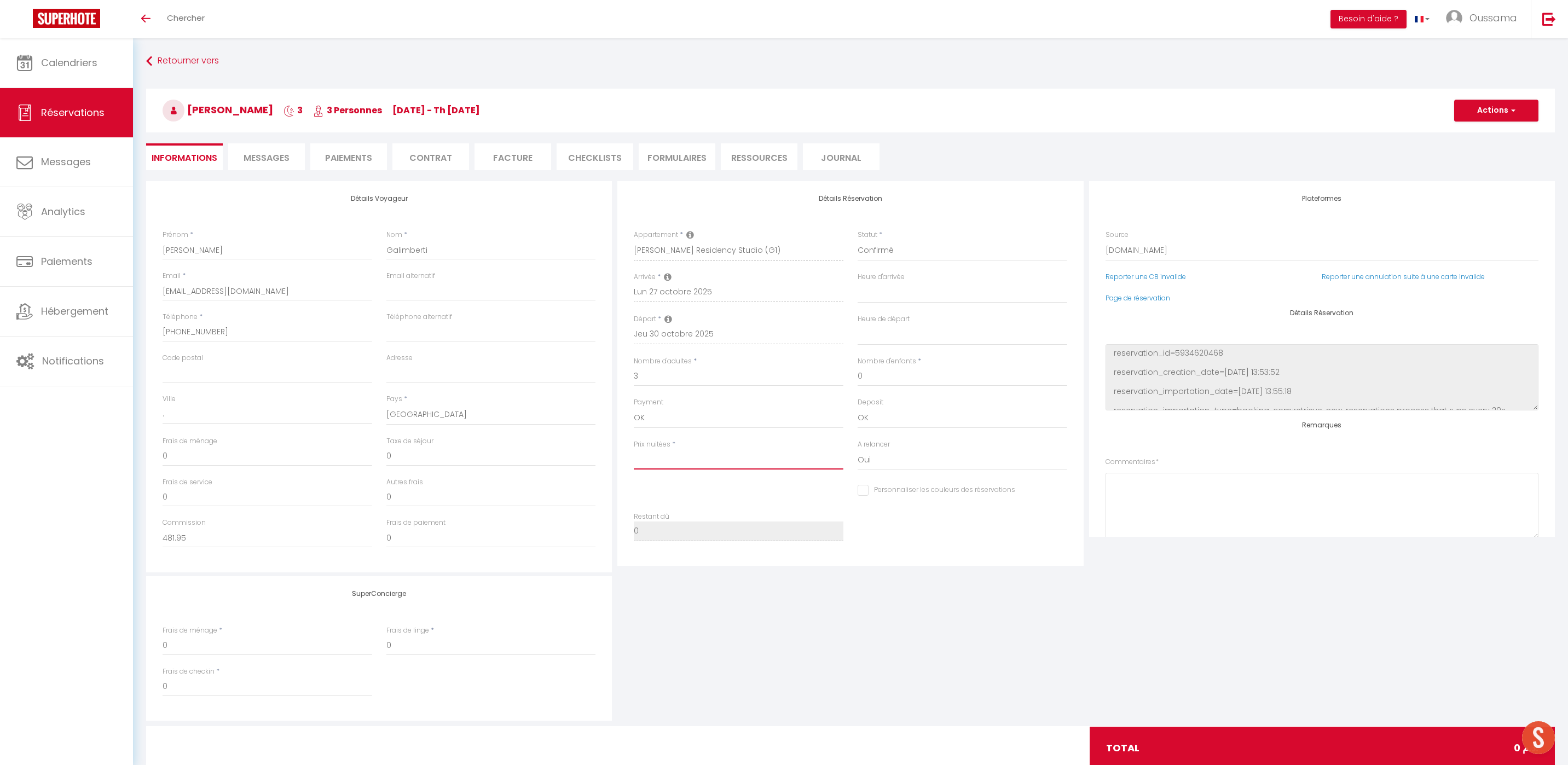
select select
checkbox input "false"
paste input "1927.8"
type input "1927.8"
select select
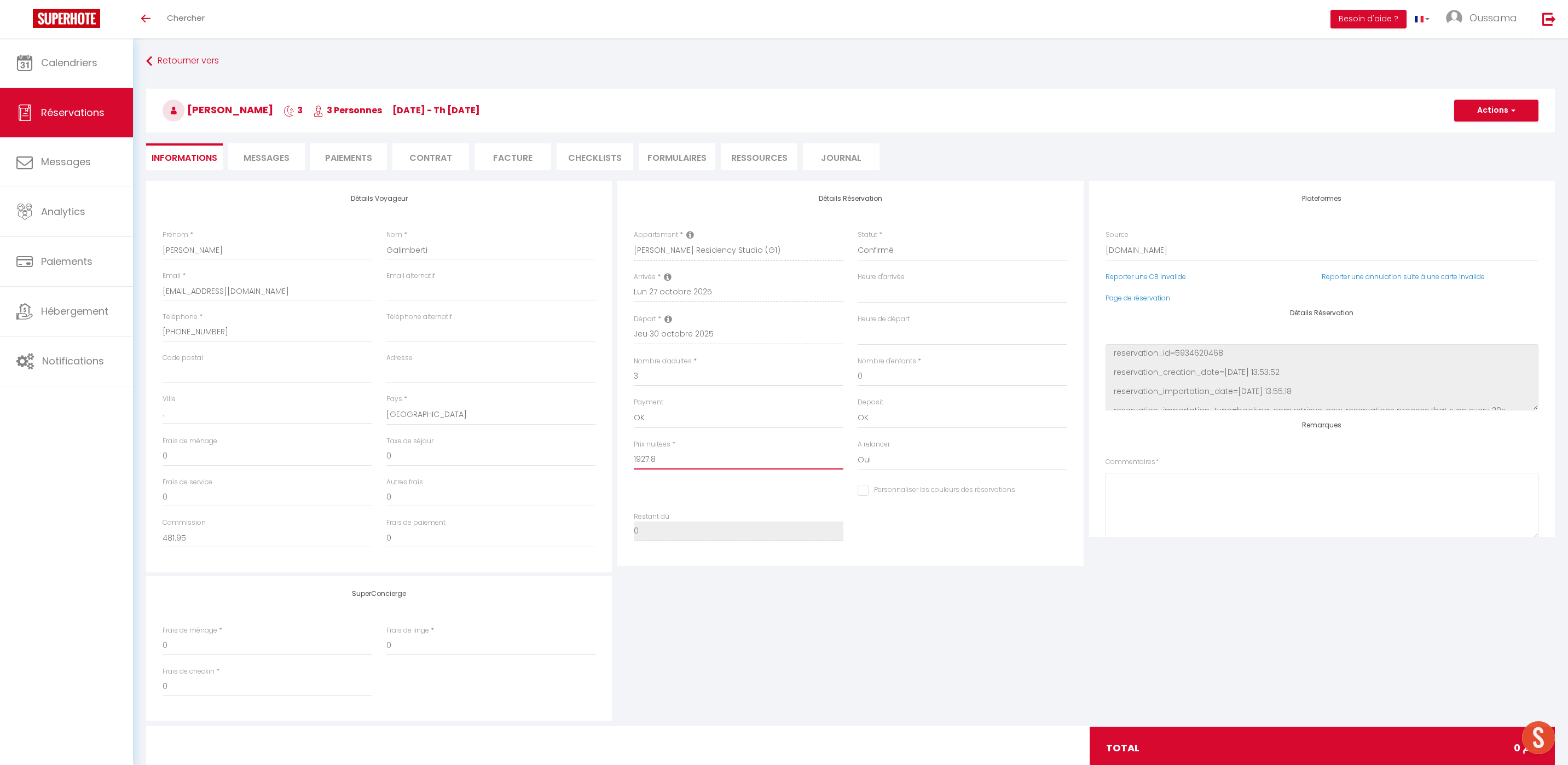
select select
checkbox input "false"
type input "1927.8"
click at [996, 298] on select "00:00 00:30 01:00 01:30 02:00 02:30 03:00 03:30 04:00 04:30 05:00 05:30 06:00 0…" at bounding box center [962, 293] width 209 height 21
click at [1508, 110] on button "Actions" at bounding box center [1496, 110] width 84 height 22
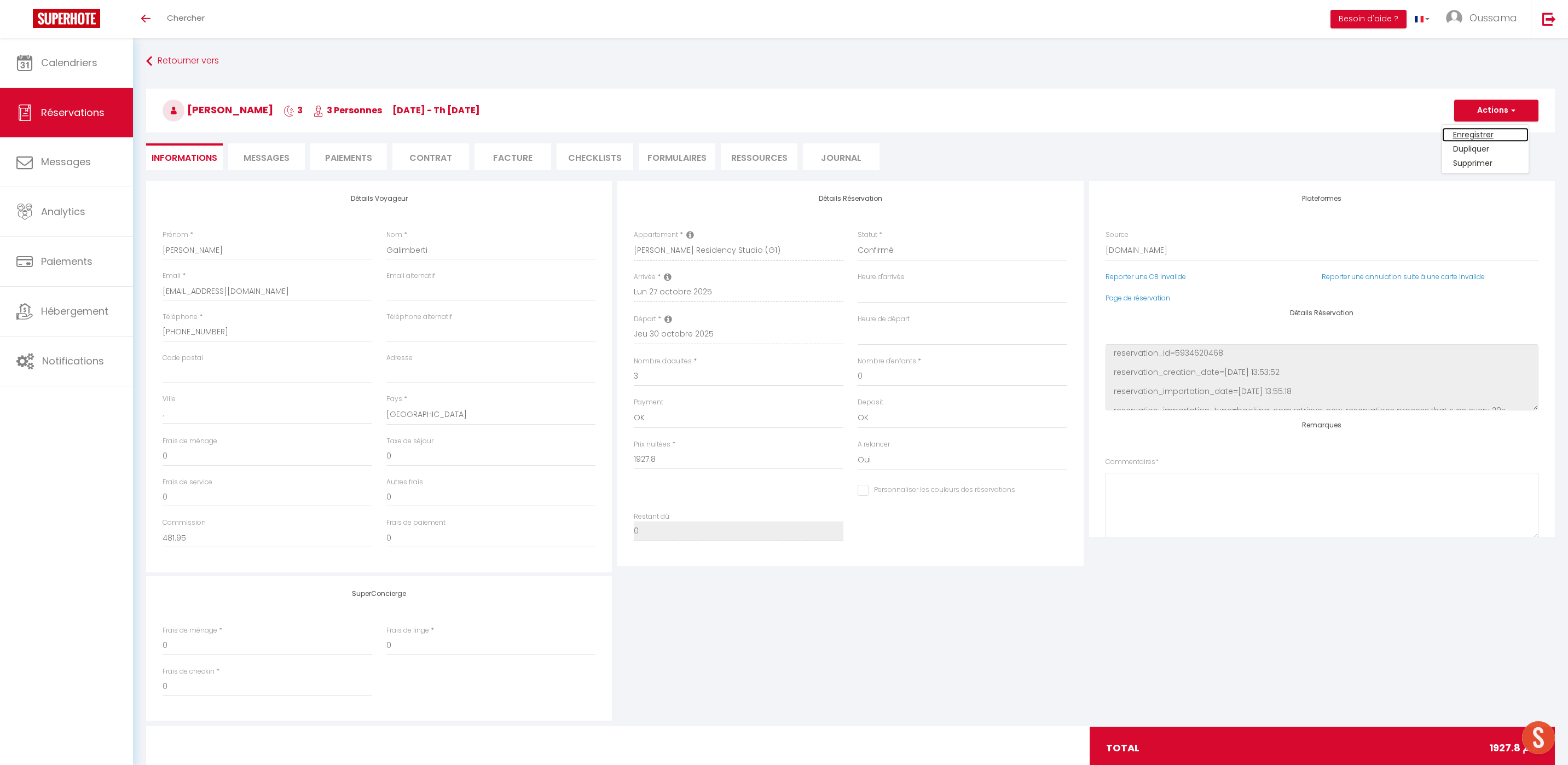
click at [1484, 139] on link "Enregistrer" at bounding box center [1485, 134] width 86 height 14
select select
checkbox input "false"
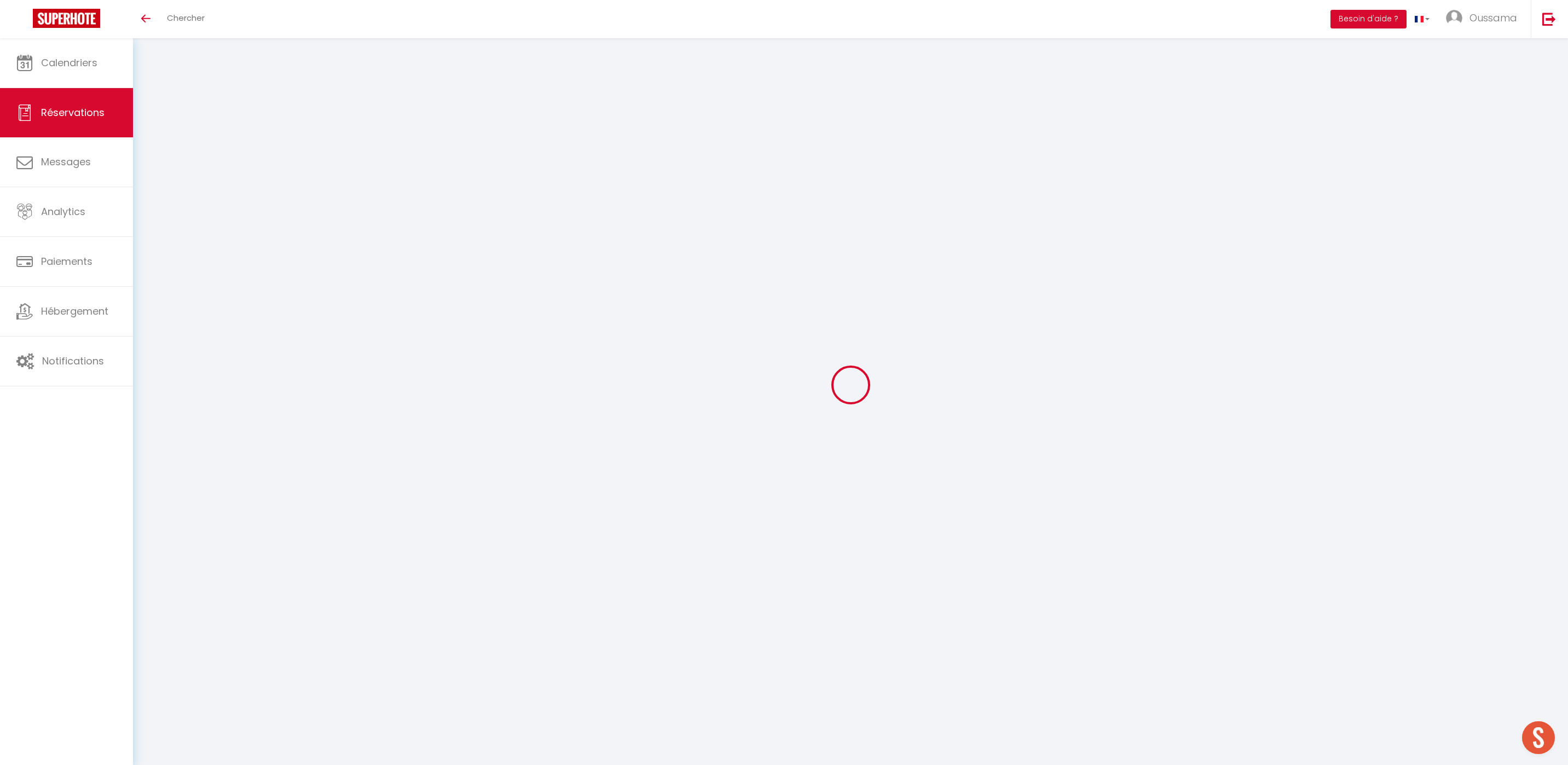
select select
checkbox input "false"
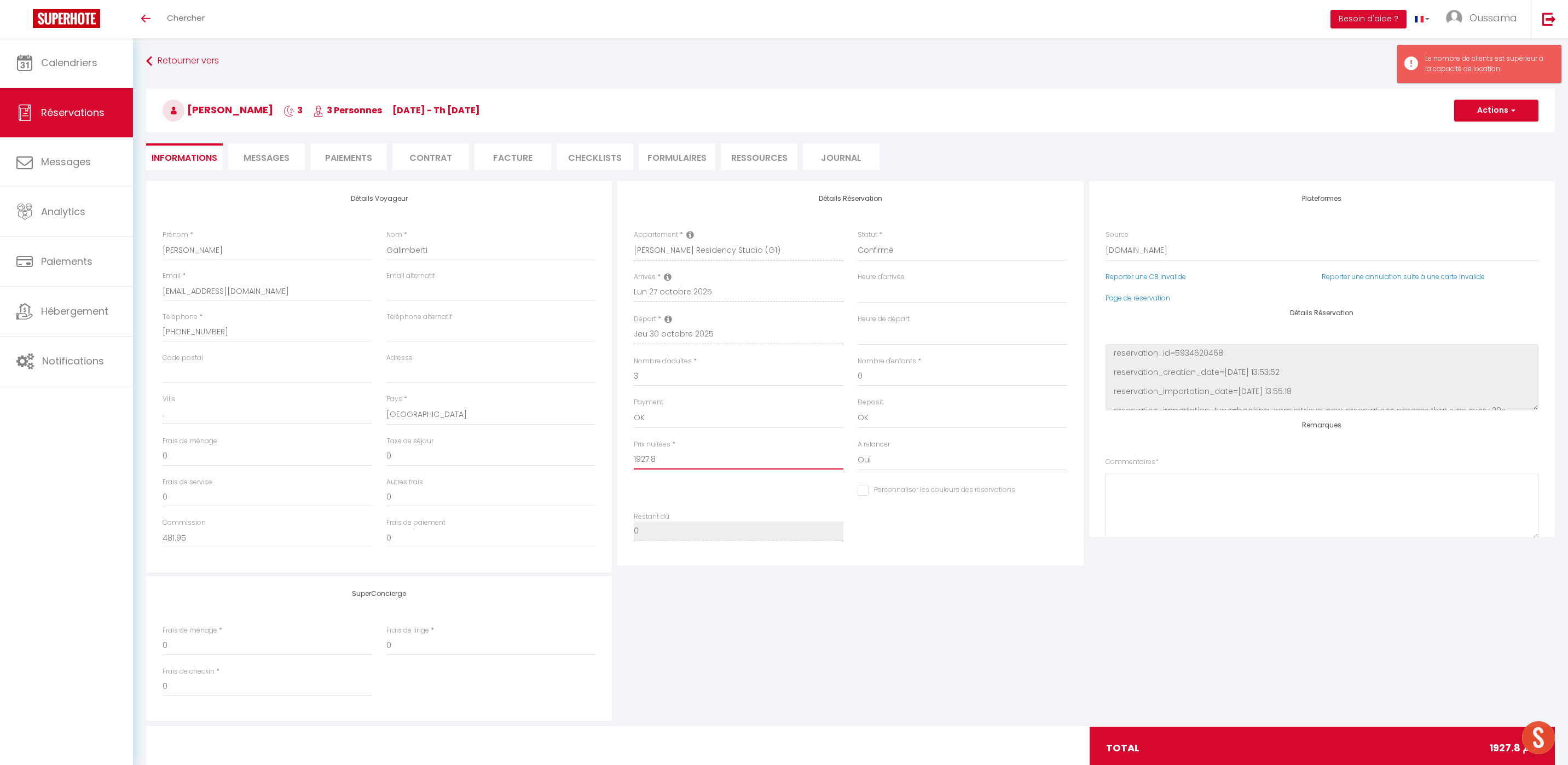
click at [685, 459] on input "1927.8" at bounding box center [738, 460] width 209 height 20
click at [664, 377] on input "3" at bounding box center [738, 376] width 209 height 20
select select
type input "0"
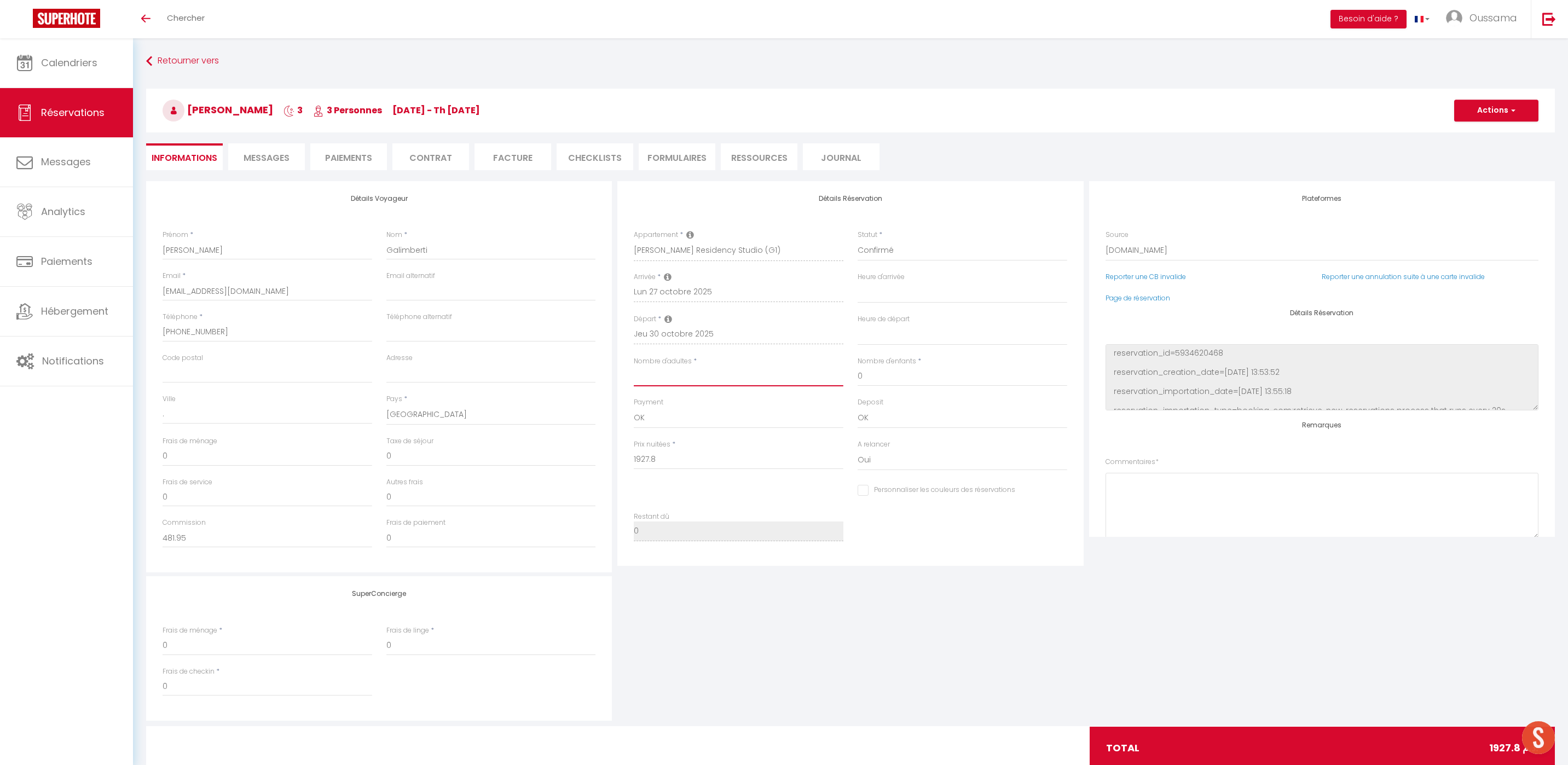
checkbox input "false"
type input "2"
select select
checkbox input "false"
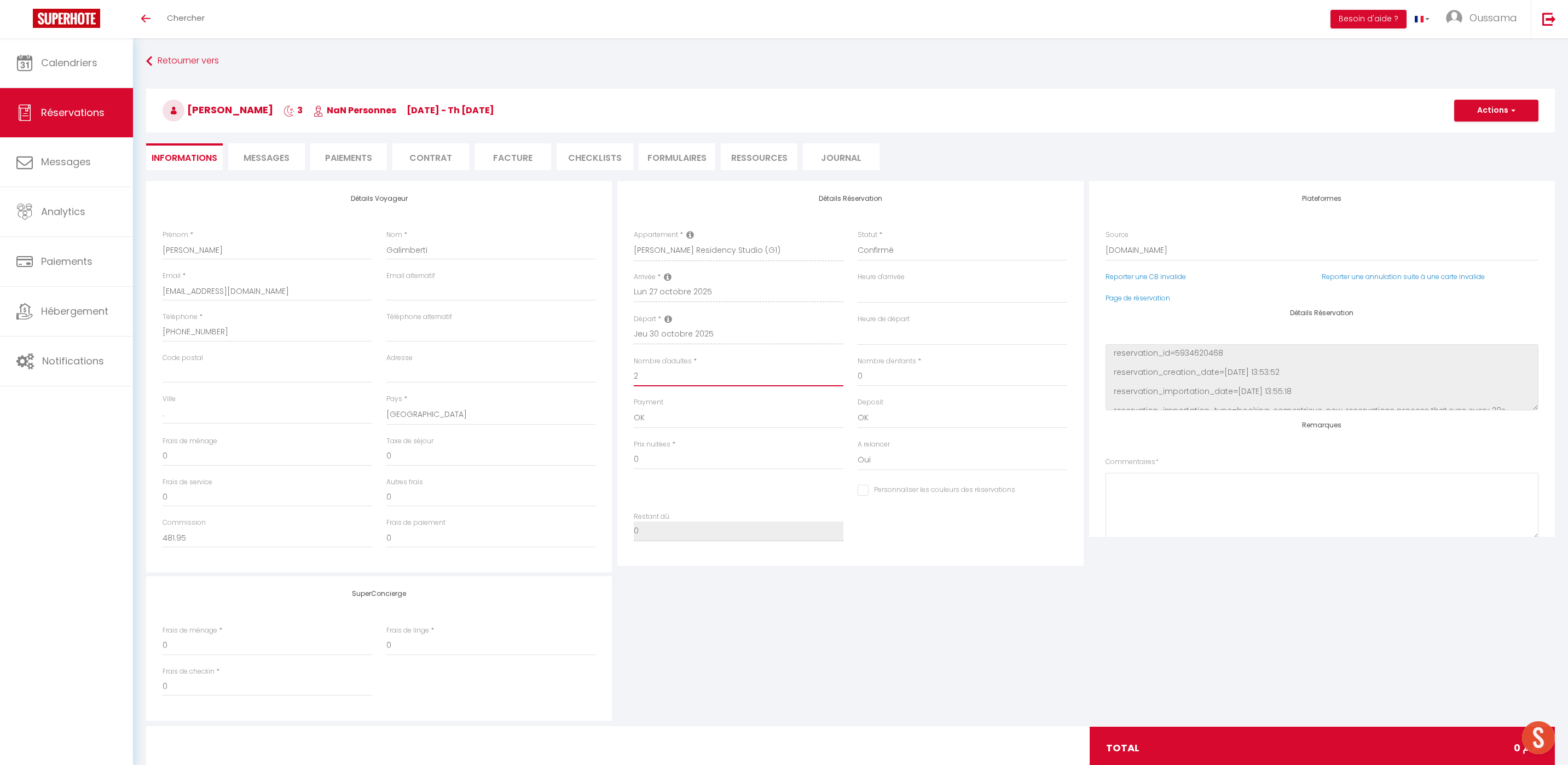
select select
type input "1950"
checkbox input "false"
type input "2"
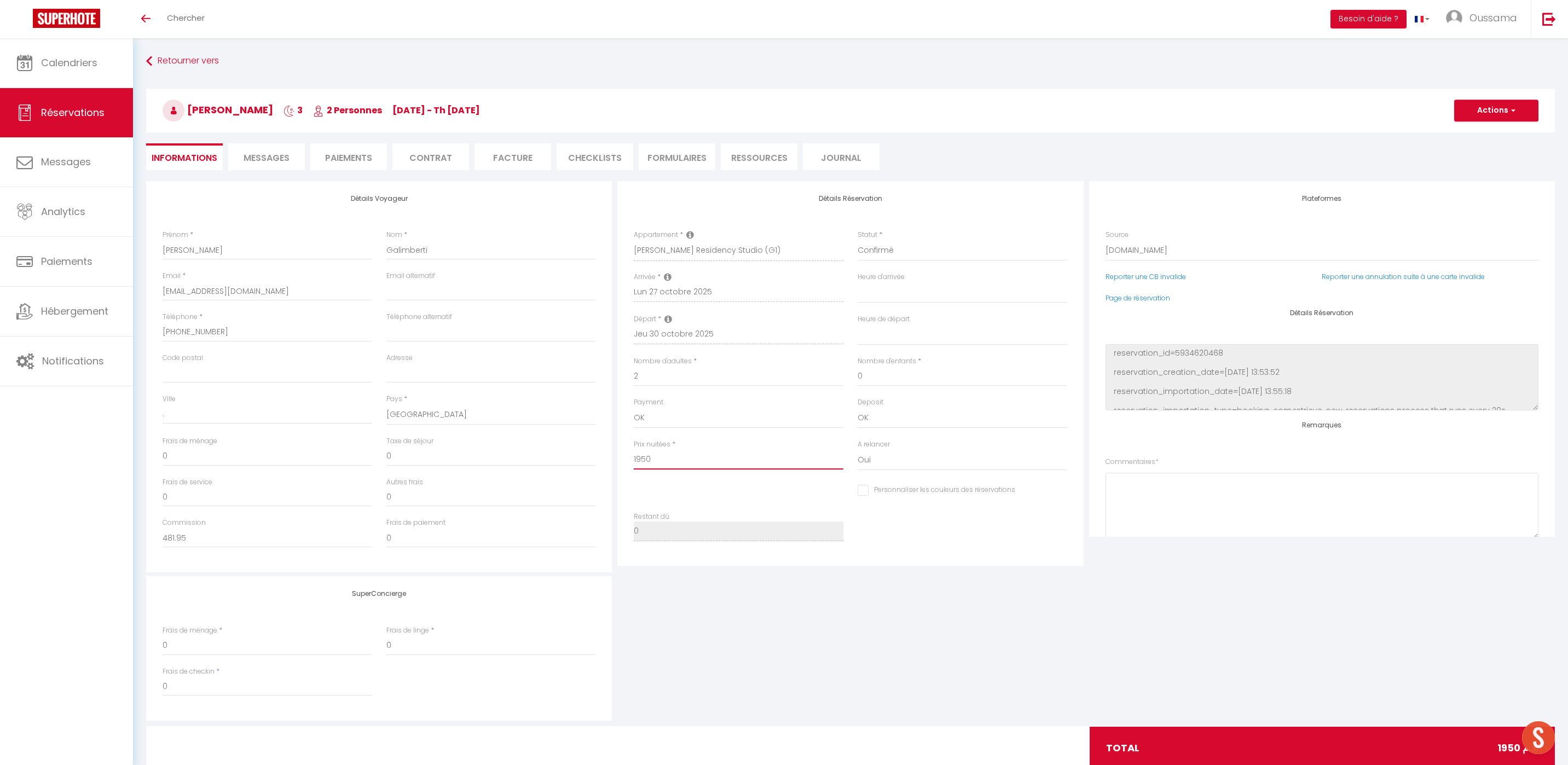
drag, startPoint x: 670, startPoint y: 466, endPoint x: 627, endPoint y: 462, distance: 43.2
click at [627, 462] on div "Prix nuitées * 1950" at bounding box center [738, 460] width 224 height 42
select select
checkbox input "false"
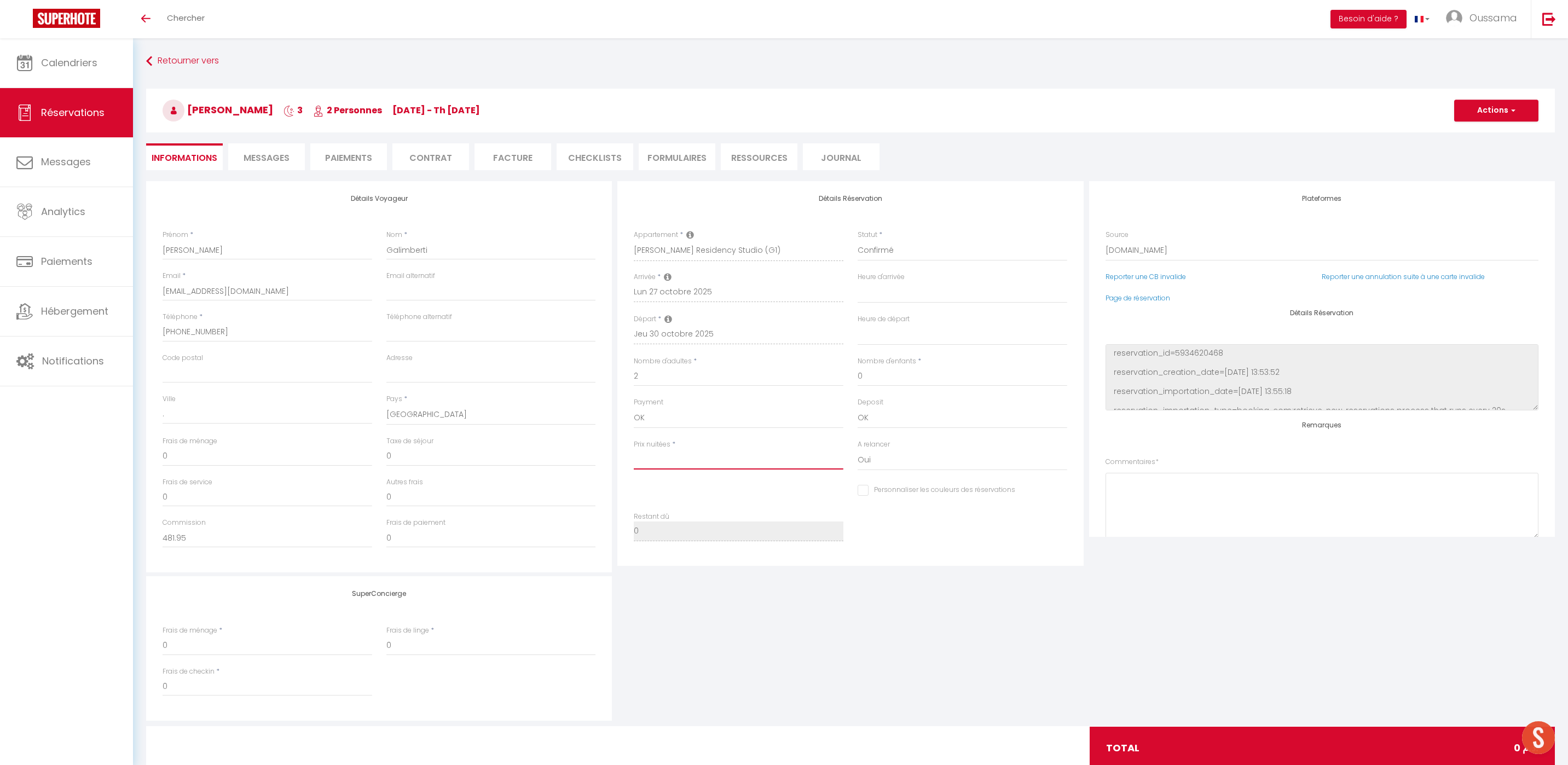
paste input "1927.8"
type input "1927.8"
select select
checkbox input "false"
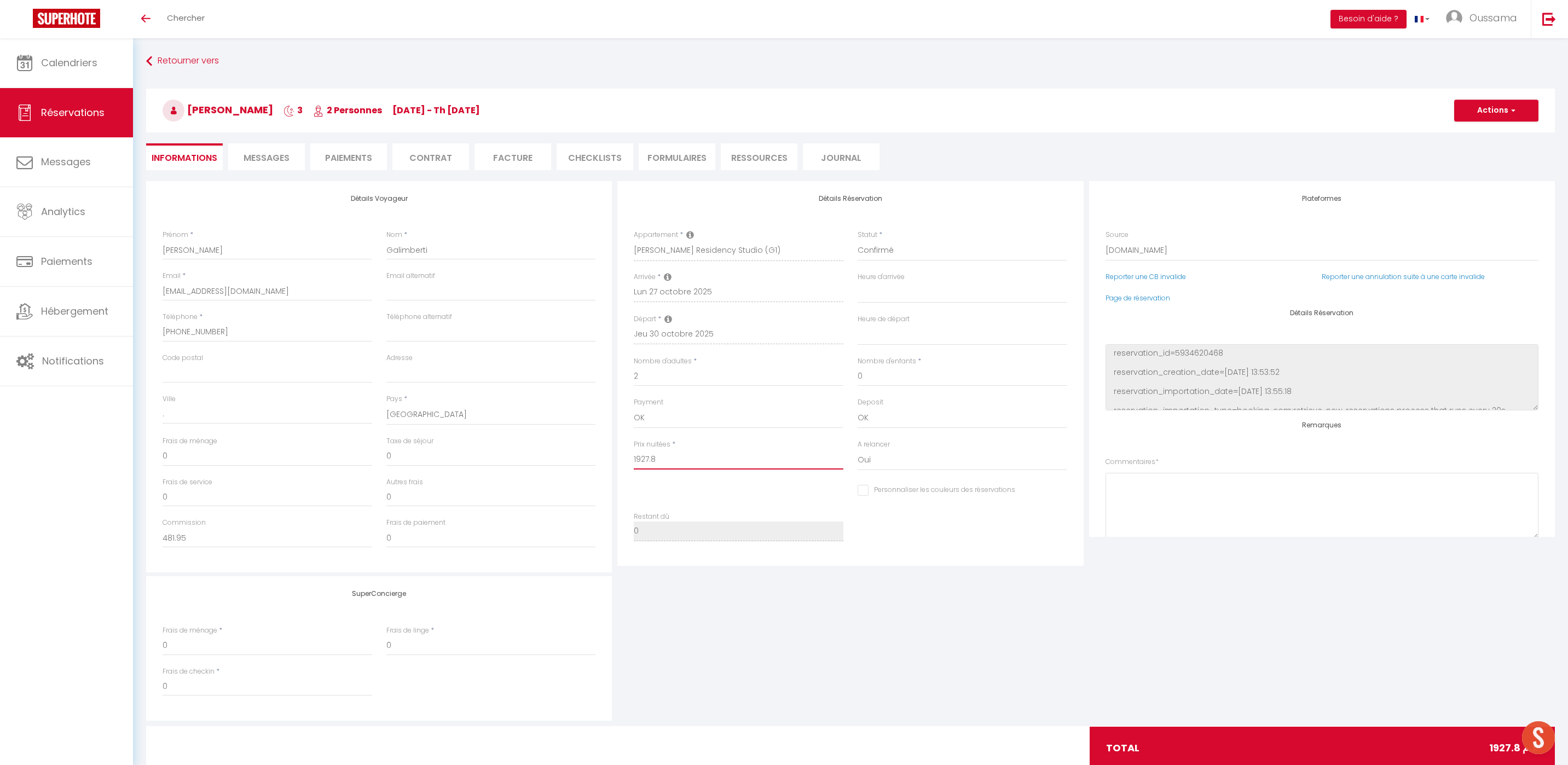
type input "1927.8"
click at [68, 12] on img at bounding box center [67, 19] width 67 height 19
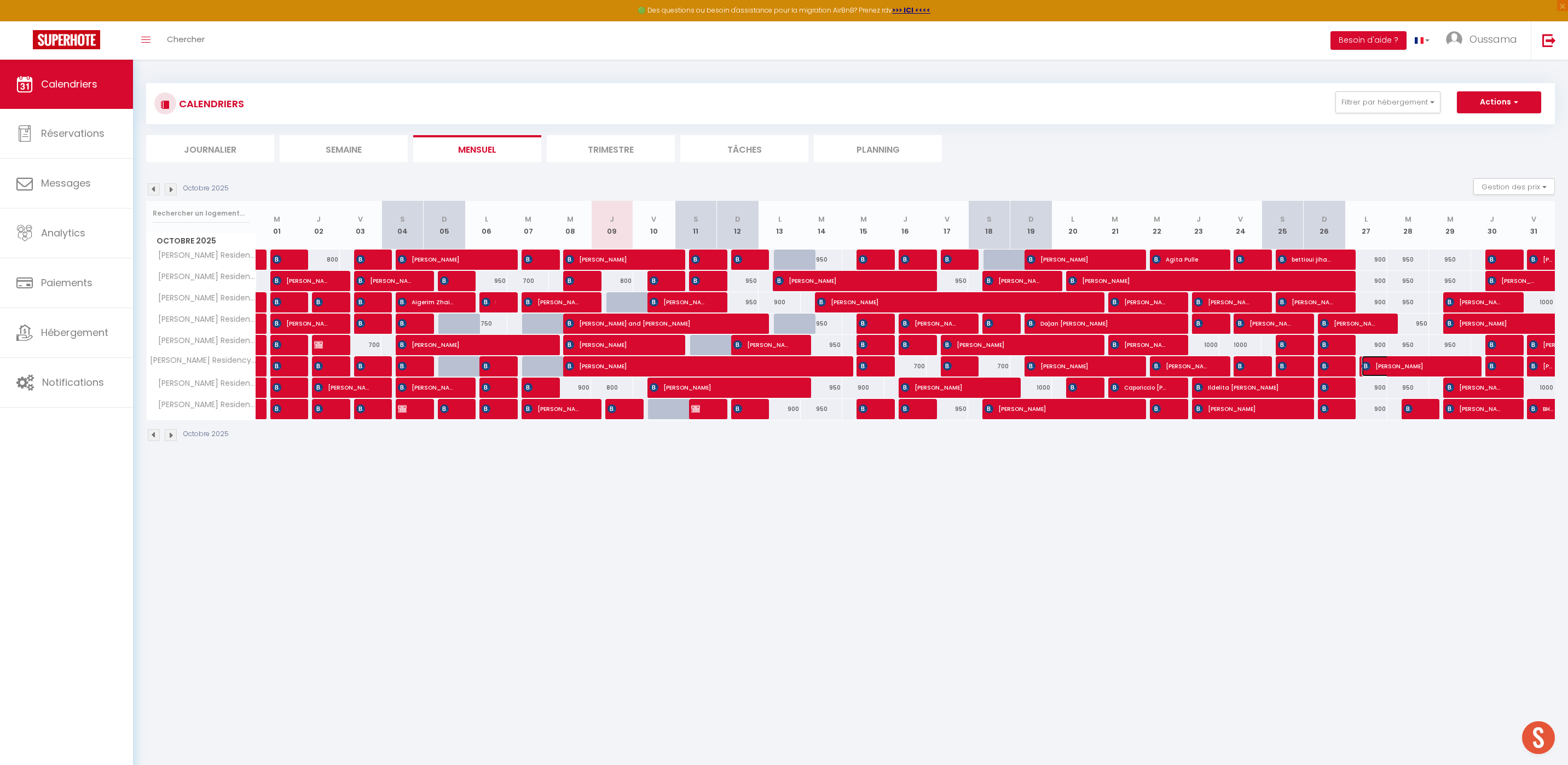
click at [1375, 371] on span "[PERSON_NAME]" at bounding box center [1411, 366] width 99 height 21
select select "OK"
select select "0"
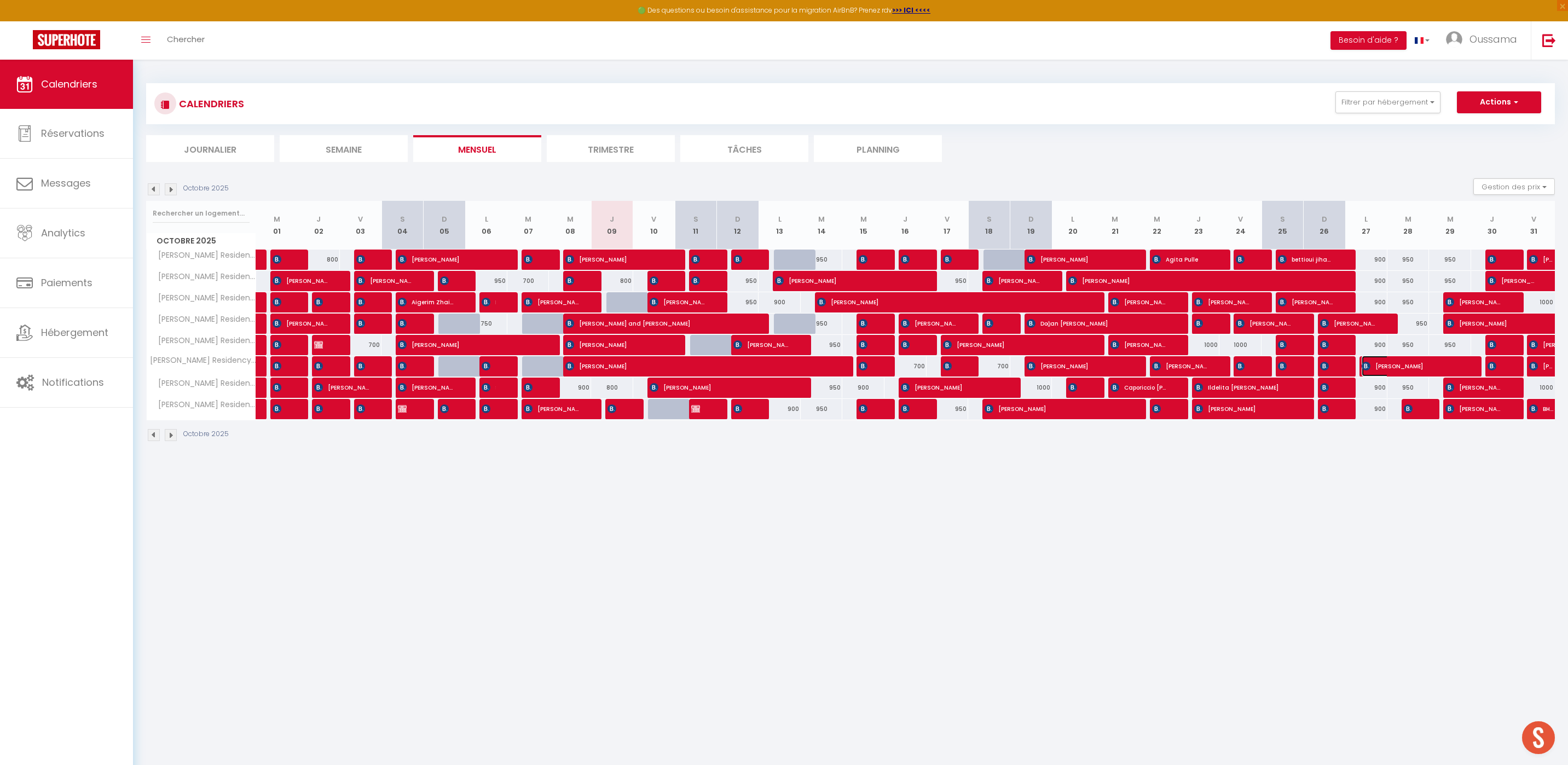
select select "1"
select select
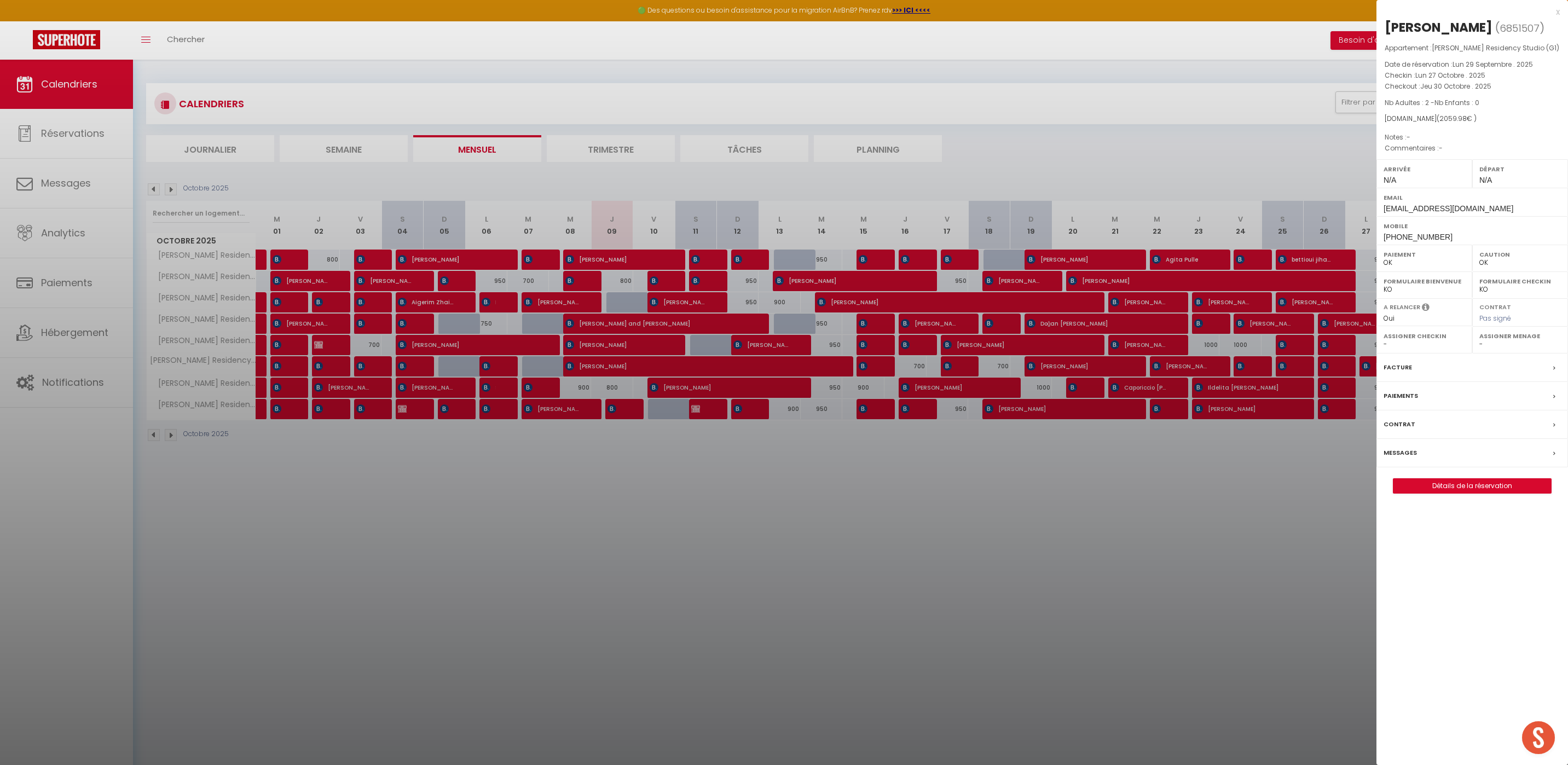
click at [1164, 539] on div at bounding box center [784, 382] width 1568 height 765
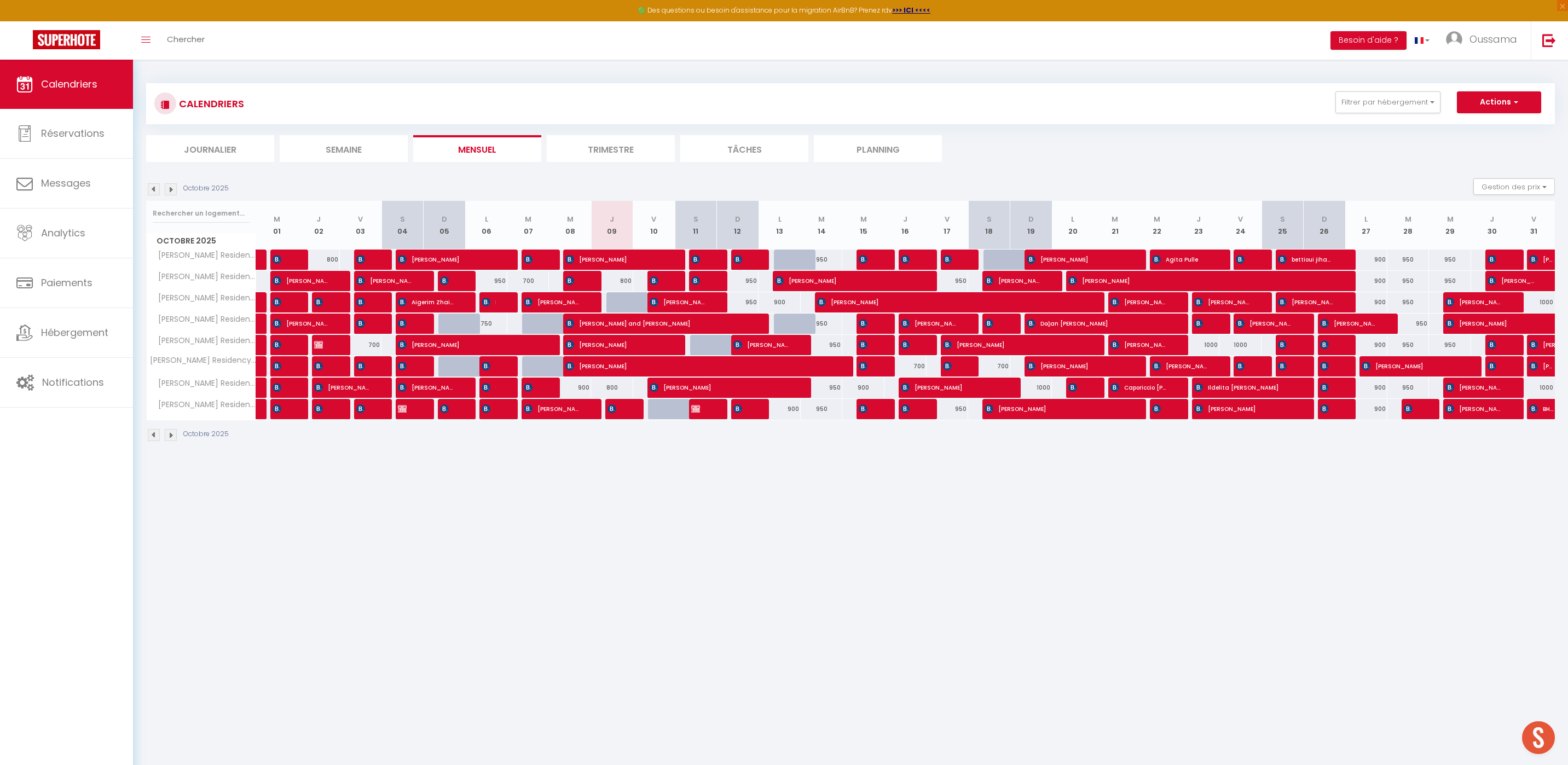
click at [1136, 166] on div "CALENDRIERS Filtrer par hébergement AGADIR Assalama city center studio A2 by TC…" at bounding box center [850, 262] width 1409 height 379
